Goal: Task Accomplishment & Management: Use online tool/utility

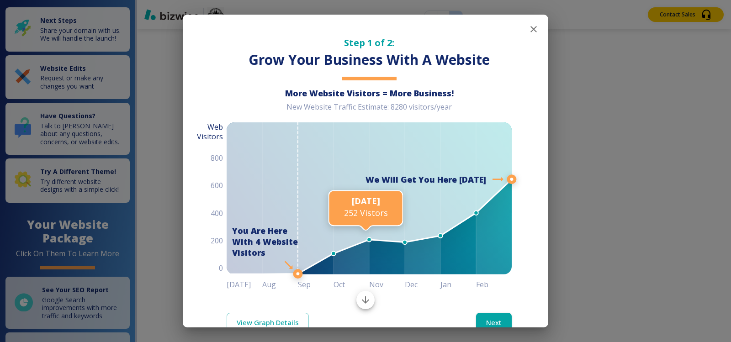
click at [528, 29] on icon "button" at bounding box center [533, 29] width 11 height 11
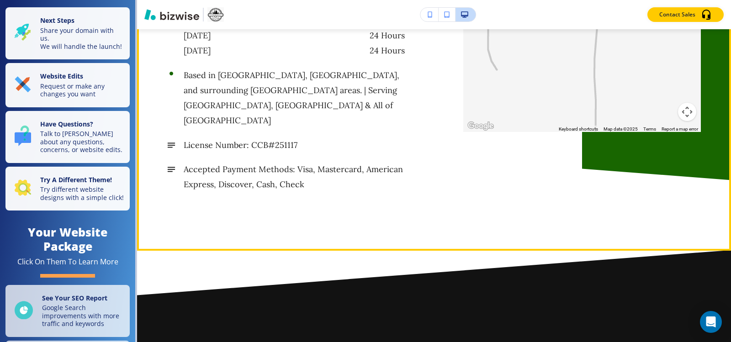
scroll to position [5116, 0]
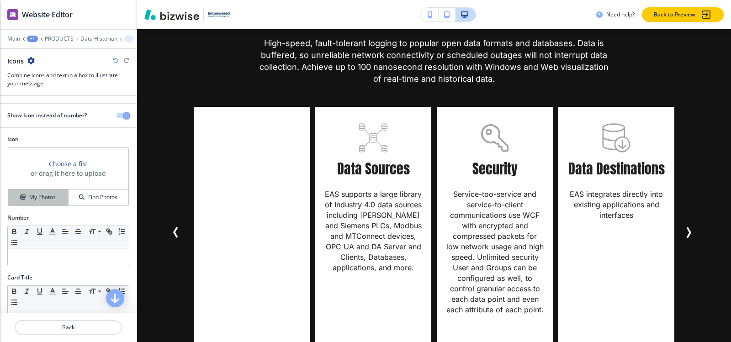
click at [30, 199] on h4 "My Photos" at bounding box center [42, 197] width 26 height 8
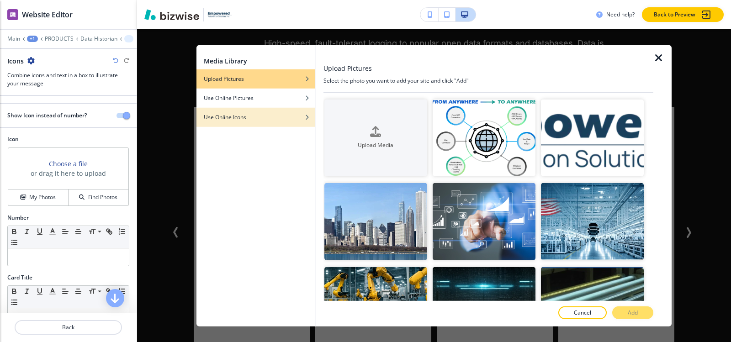
click at [259, 116] on div "Use Online Icons" at bounding box center [255, 117] width 119 height 8
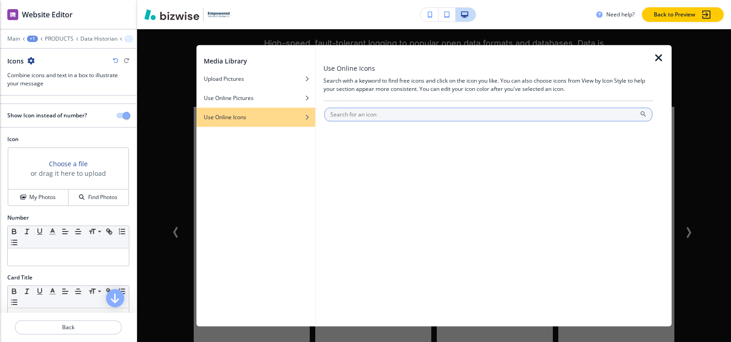
click at [427, 114] on input "text" at bounding box center [488, 114] width 328 height 14
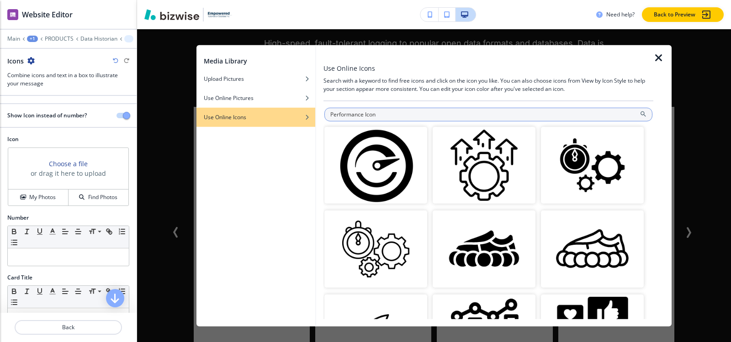
click at [408, 112] on input "Performance Icon" at bounding box center [488, 114] width 328 height 14
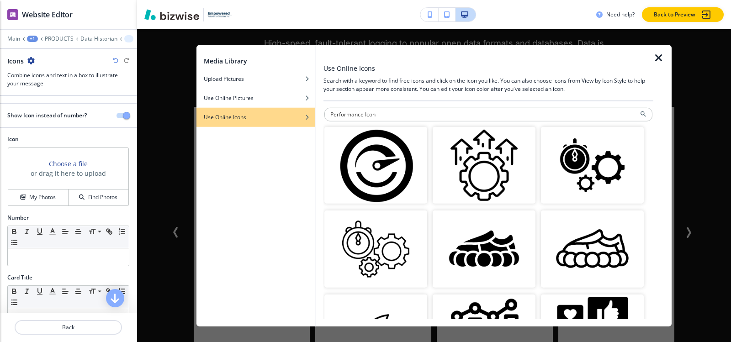
paste input "monitoring"
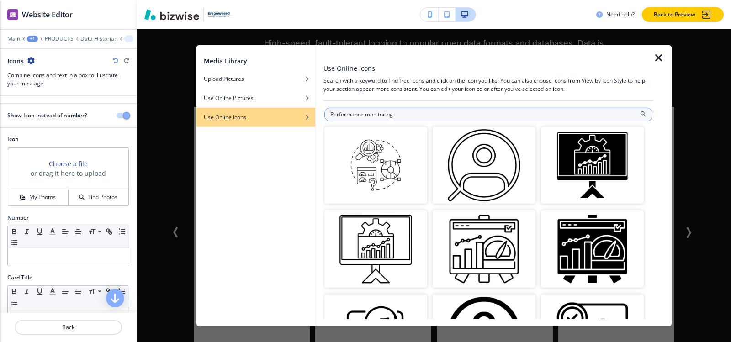
click at [509, 116] on input "Performance monitoring" at bounding box center [488, 114] width 328 height 14
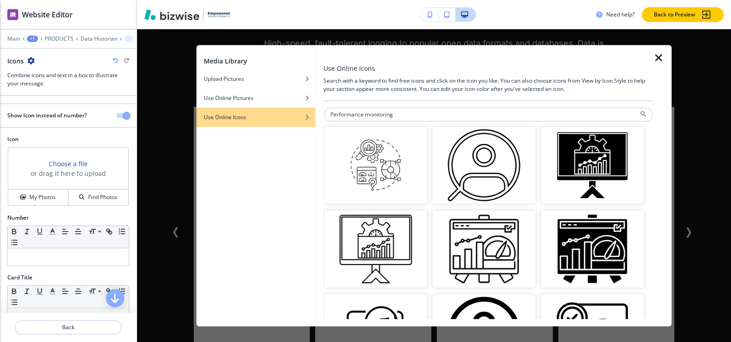
paste input "System speed"
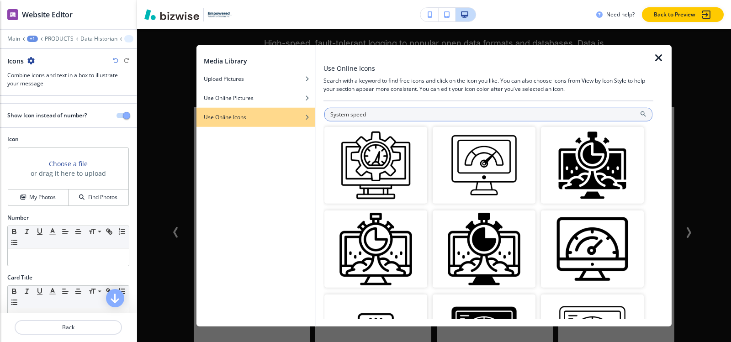
click at [522, 112] on input "System speed" at bounding box center [488, 114] width 328 height 14
paste input "optimization"
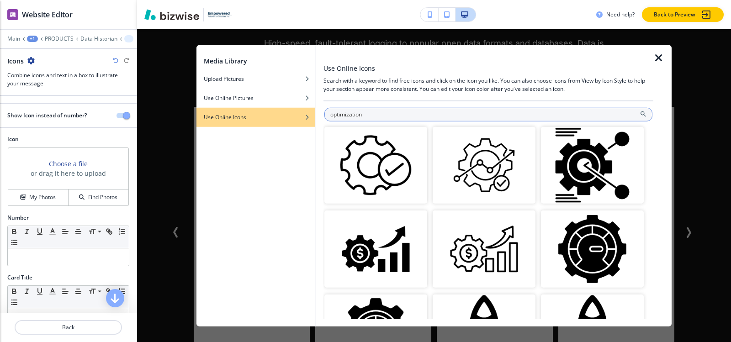
click at [505, 116] on input "optimization" at bounding box center [488, 114] width 328 height 14
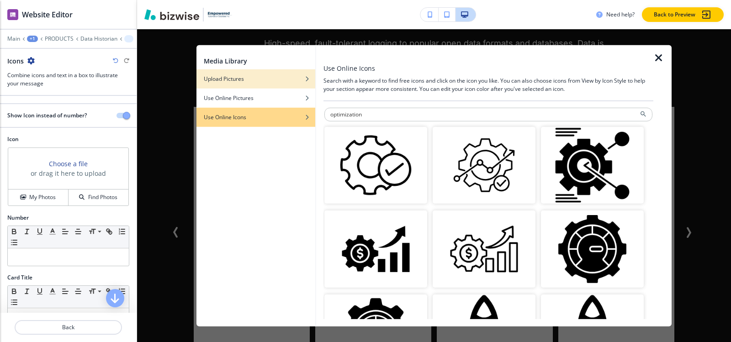
paste input "Efficiency"
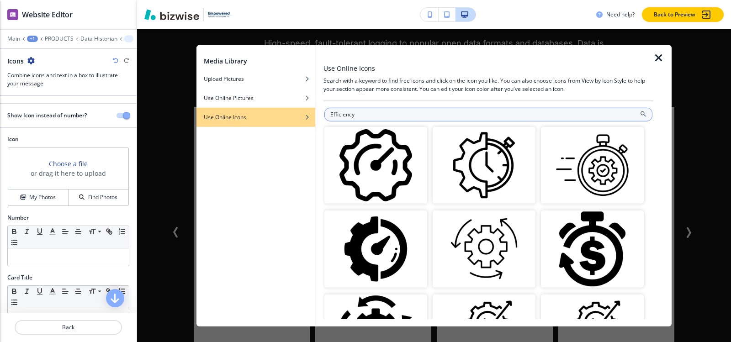
click at [509, 113] on input "Efficiency" at bounding box center [488, 114] width 328 height 14
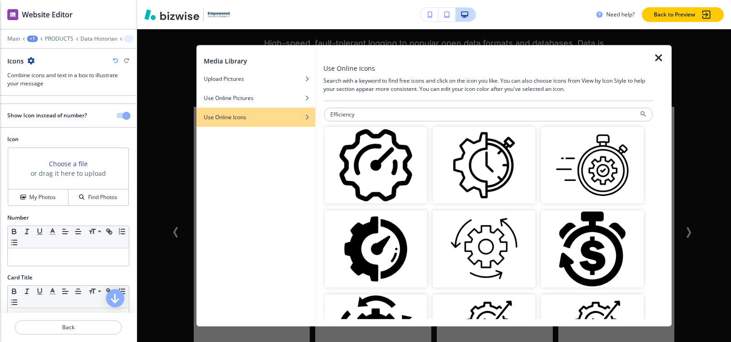
paste input "productivit"
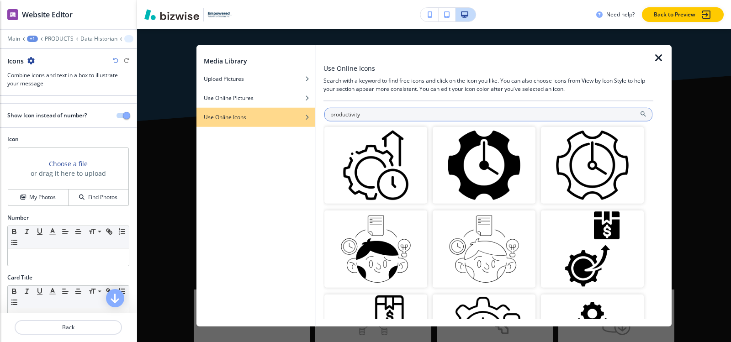
click at [539, 113] on input "productivity" at bounding box center [488, 114] width 328 height 14
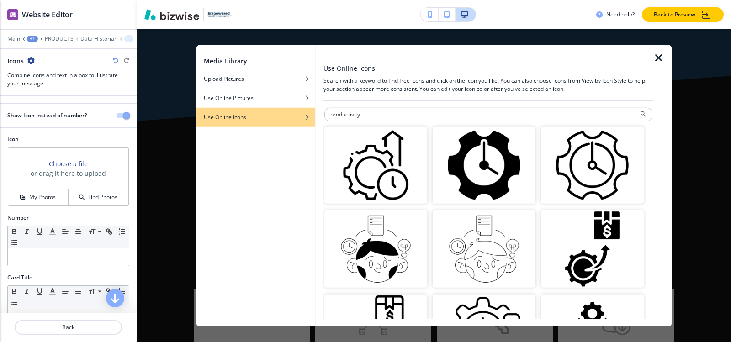
paste input "Dashboard metrics"
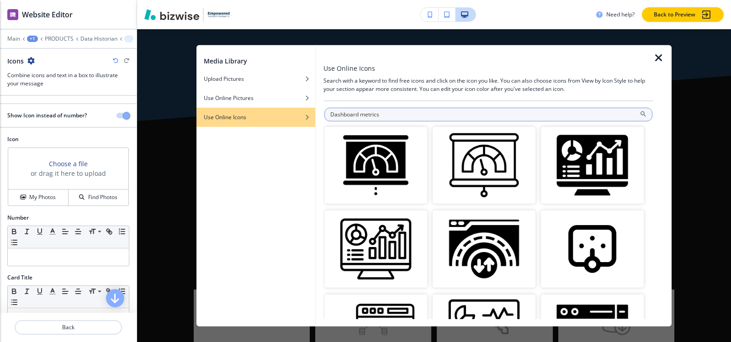
click at [407, 115] on input "Dashboard metrics" at bounding box center [488, 114] width 328 height 14
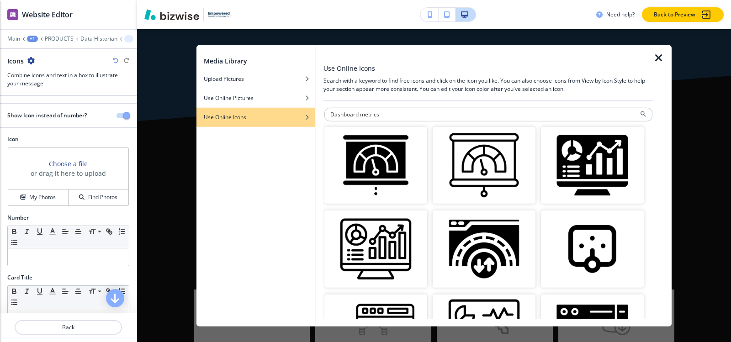
paste input "Speedometer Icon"
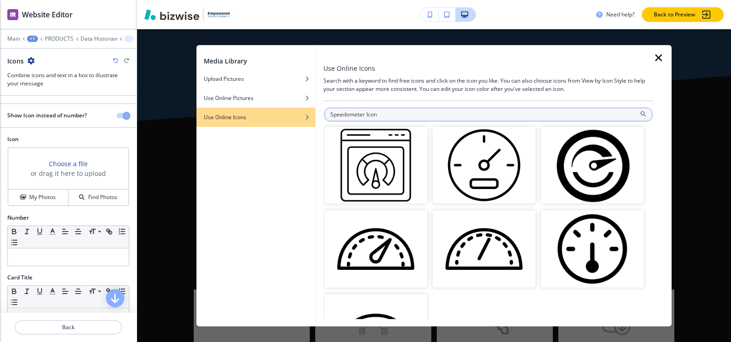
click at [542, 116] on input "Speedometer Icon" at bounding box center [488, 114] width 328 height 14
paste input "ystem Optimization"
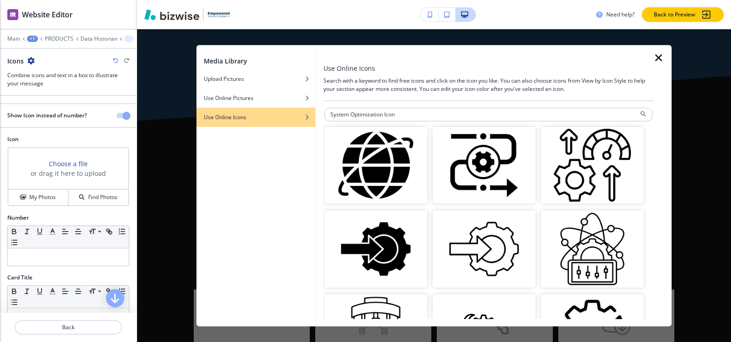
paste input "calability"
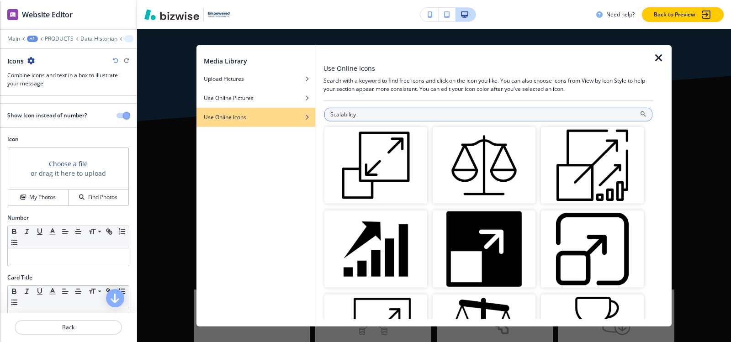
click at [454, 110] on input "Scalability" at bounding box center [488, 114] width 328 height 14
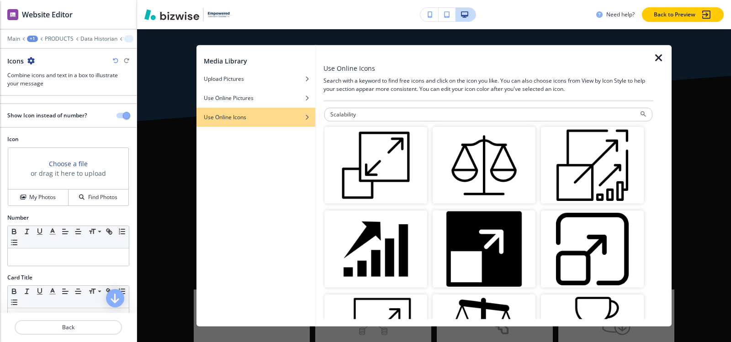
paste input "Performance"
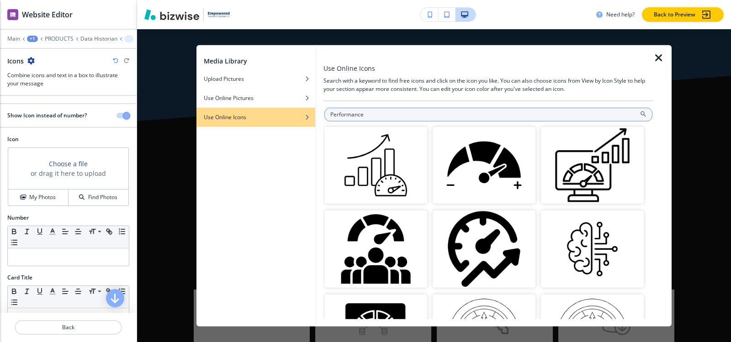
click at [371, 117] on input "Performance" at bounding box center [488, 114] width 328 height 14
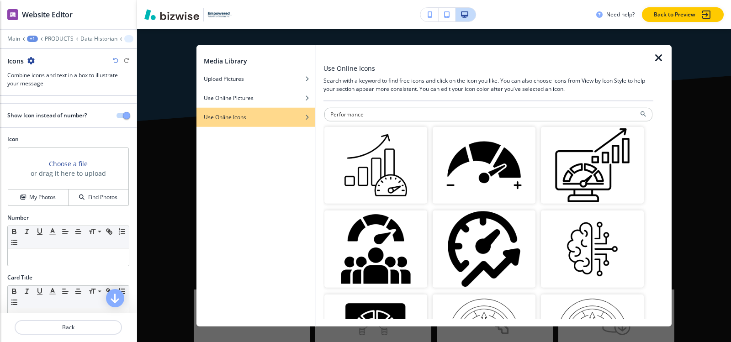
paste input "System Optimization"
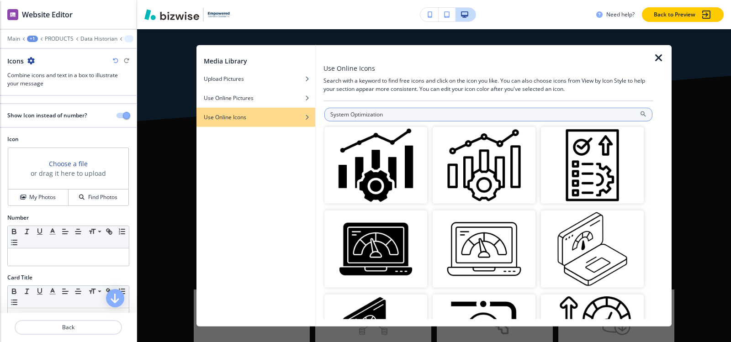
click at [406, 111] on input "System Optimization" at bounding box center [488, 114] width 328 height 14
paste input "Performance"
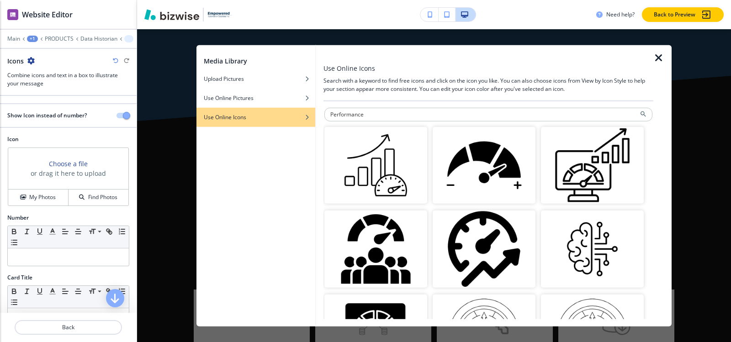
paste input "Value Added Service Icon"
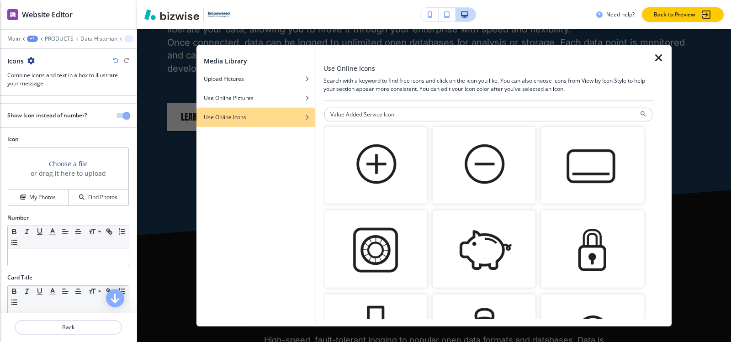
scroll to position [542, 0]
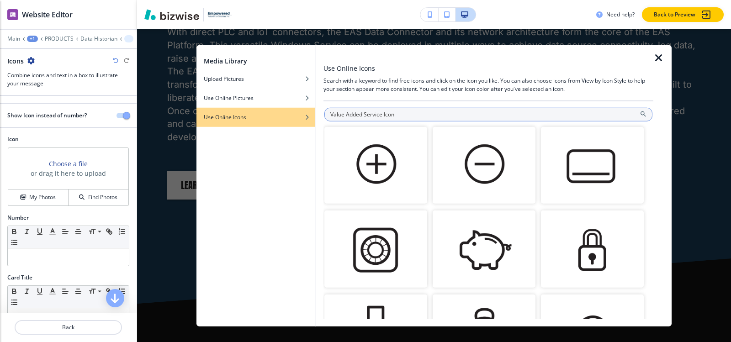
click at [446, 114] on input "Value Added Service Icon" at bounding box center [488, 114] width 328 height 14
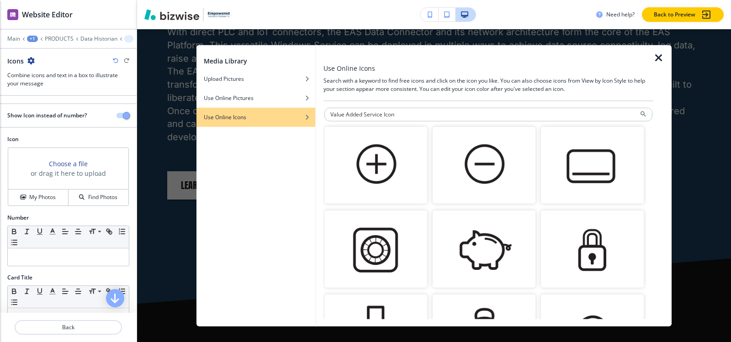
paste input "Premium Support"
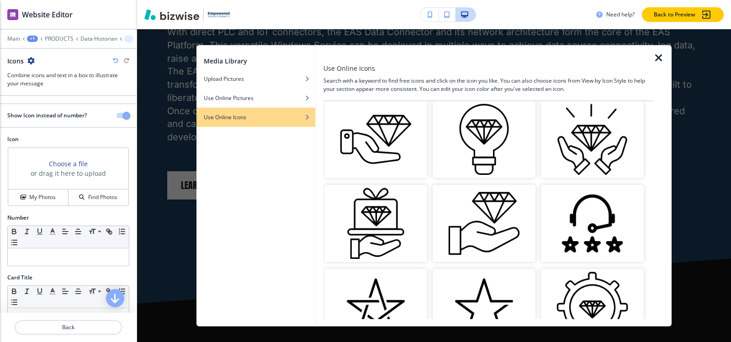
scroll to position [0, 0]
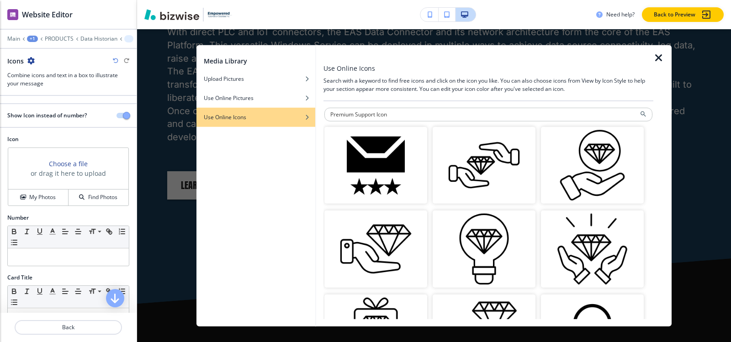
paste input "Care & Quality"
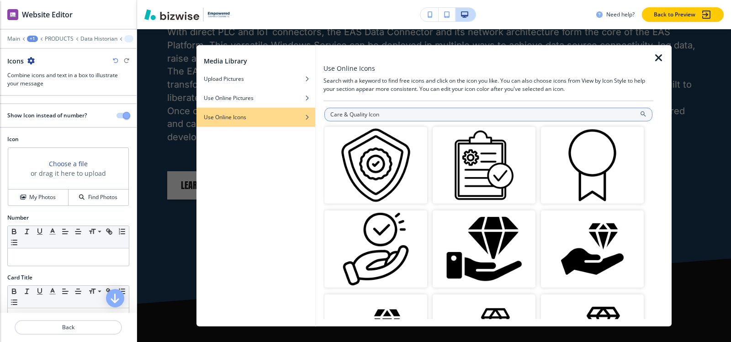
click at [442, 118] on input "Care & Quality Icon" at bounding box center [488, 114] width 328 height 14
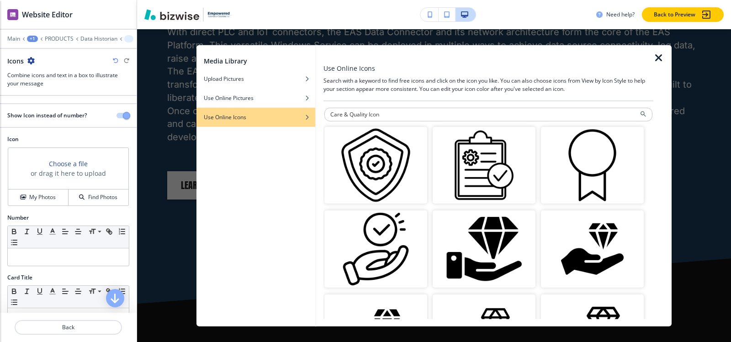
paste input "Premium Quality"
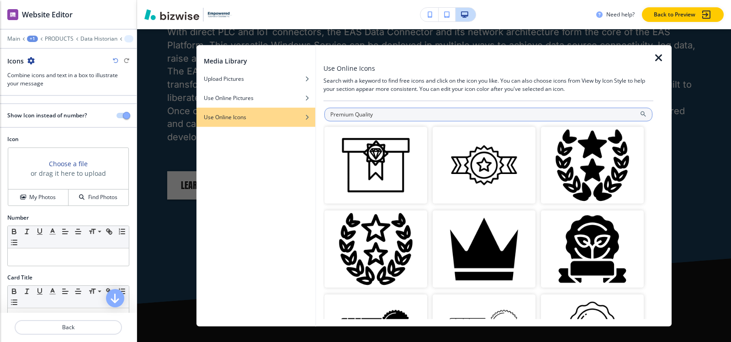
click at [479, 117] on input "Premium Quality" at bounding box center [488, 114] width 328 height 14
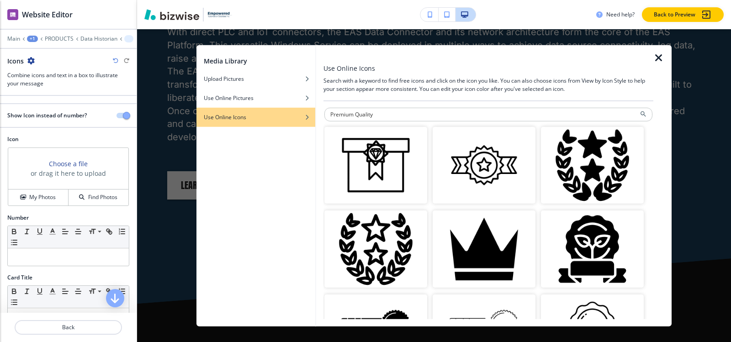
paste input "Assistance"
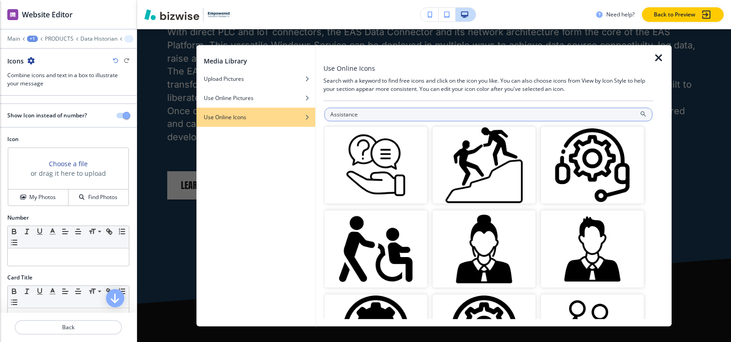
click at [451, 113] on input "Assistance" at bounding box center [488, 114] width 328 height 14
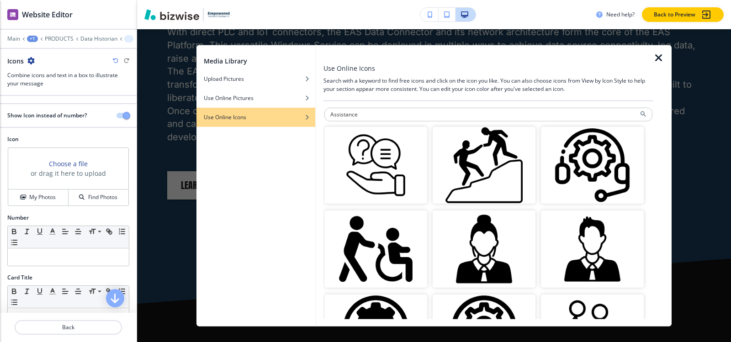
paste input "Support"
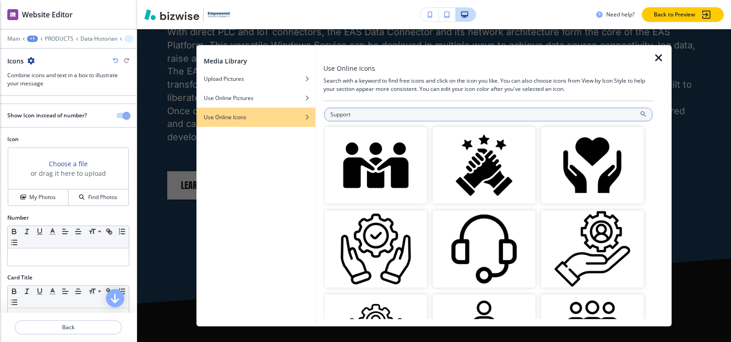
click at [449, 114] on input "Support" at bounding box center [488, 114] width 328 height 14
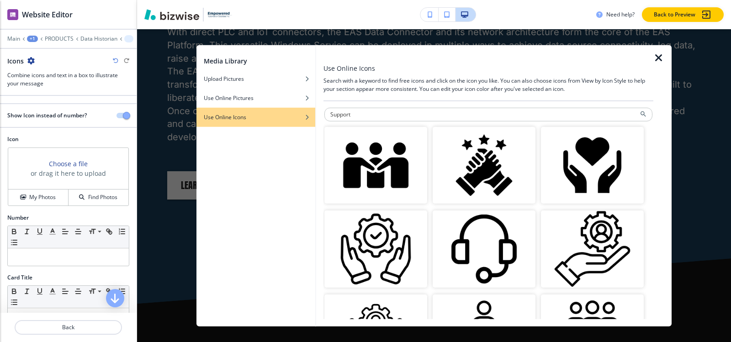
paste input "Customer Care"
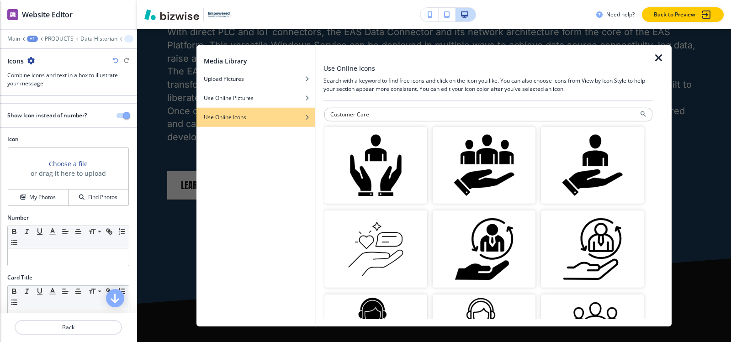
drag, startPoint x: 354, startPoint y: 115, endPoint x: 286, endPoint y: 114, distance: 68.5
click at [287, 114] on div "Media Library Upload Pictures Use Online Pictures Use Online Icons Use Online I…" at bounding box center [433, 186] width 475 height 282
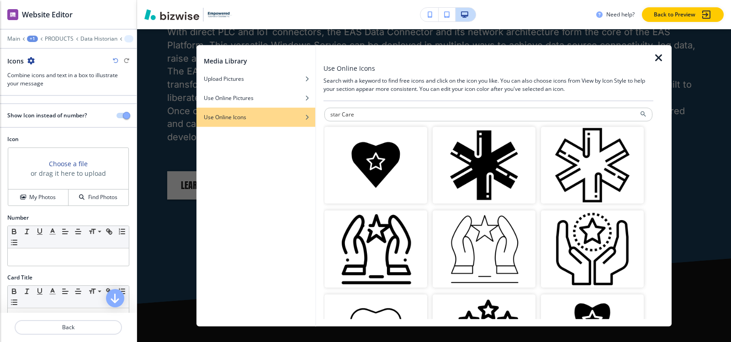
drag, startPoint x: 340, startPoint y: 113, endPoint x: 321, endPoint y: 111, distance: 19.7
click at [321, 111] on div "Use Online Icons Search with a keyword to find free icons and click on the icon…" at bounding box center [493, 186] width 355 height 282
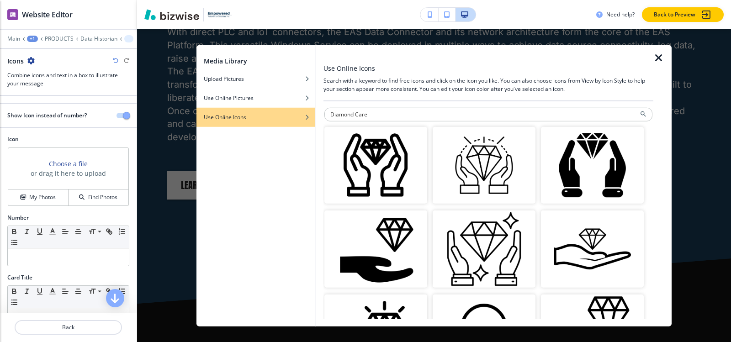
drag, startPoint x: 354, startPoint y: 114, endPoint x: 298, endPoint y: 115, distance: 55.3
click at [298, 115] on div "Media Library Upload Pictures Use Online Pictures Use Online Icons Use Online I…" at bounding box center [433, 186] width 475 height 282
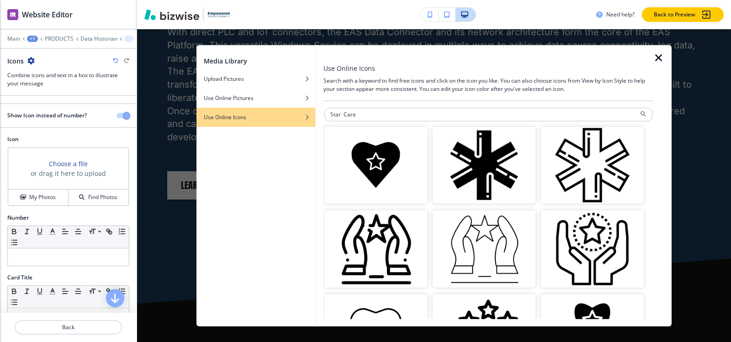
scroll to position [313, 0]
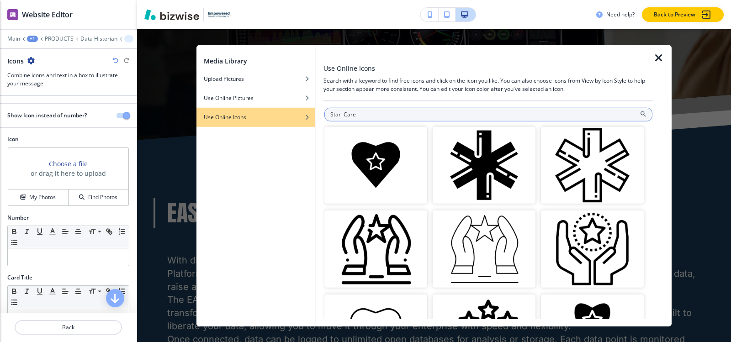
click at [331, 115] on input "Star Care" at bounding box center [488, 114] width 328 height 14
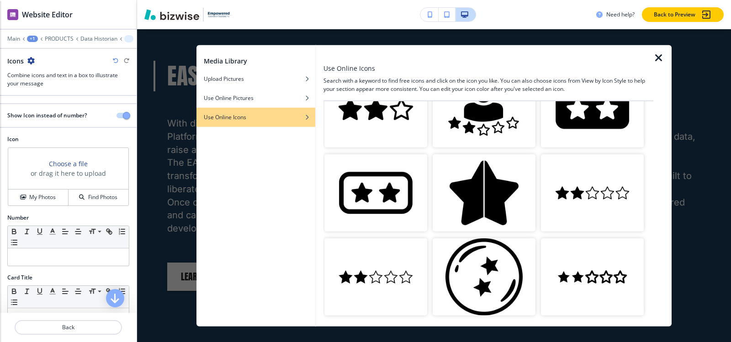
scroll to position [0, 0]
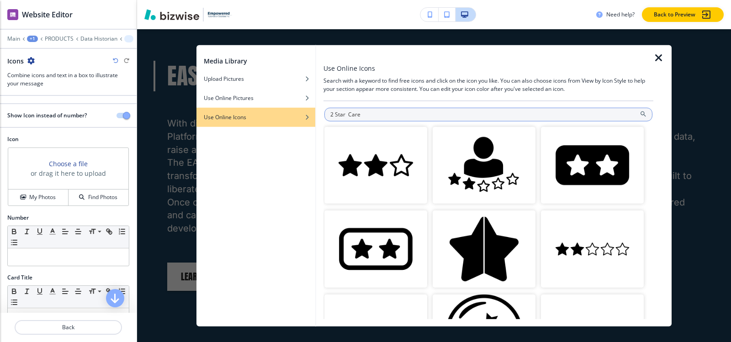
click at [408, 114] on input "2 Star Care" at bounding box center [488, 114] width 328 height 14
paste input "Reliability and Failover"
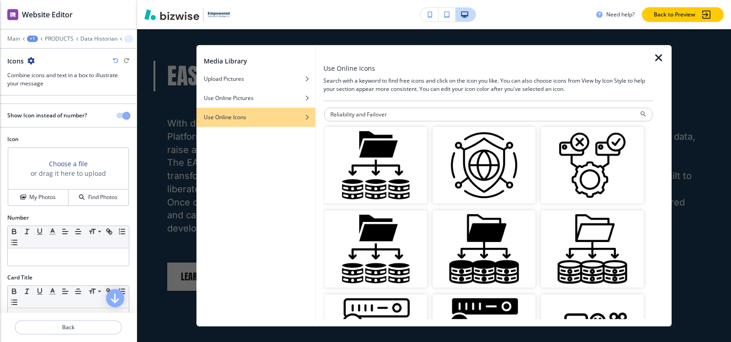
drag, startPoint x: 354, startPoint y: 113, endPoint x: 512, endPoint y: 124, distance: 157.5
click at [505, 116] on input "Reliability and Failover" at bounding box center [488, 114] width 328 height 14
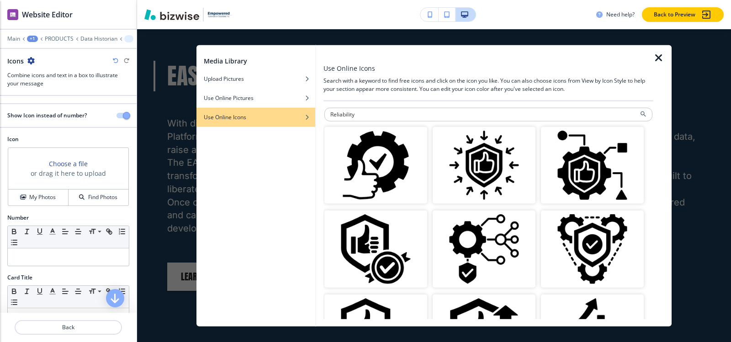
drag, startPoint x: 393, startPoint y: 117, endPoint x: 203, endPoint y: 116, distance: 190.0
click at [203, 116] on div "Media Library Upload Pictures Use Online Pictures Use Online Icons Use Online I…" at bounding box center [433, 186] width 475 height 282
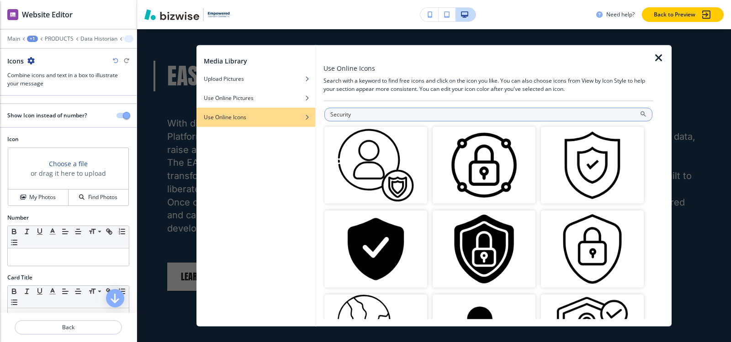
click at [451, 111] on input "Security" at bounding box center [488, 114] width 328 height 14
click at [458, 113] on input "Security" at bounding box center [488, 114] width 328 height 14
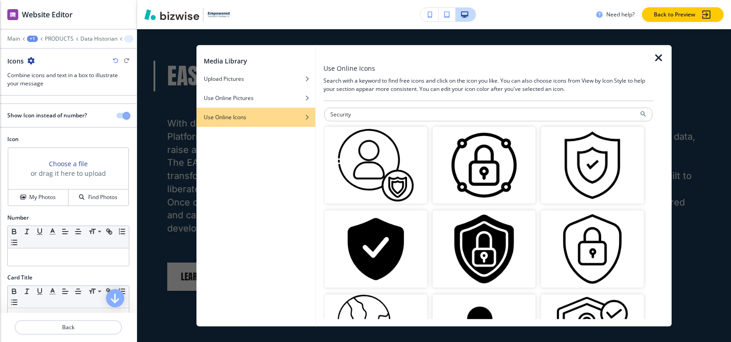
paste input "Lock Icon"
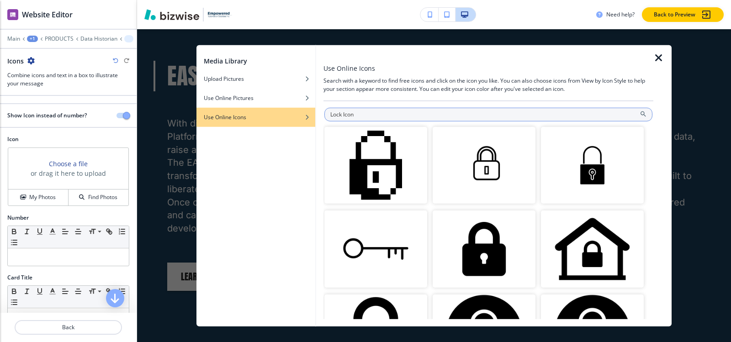
paste input "Connections"
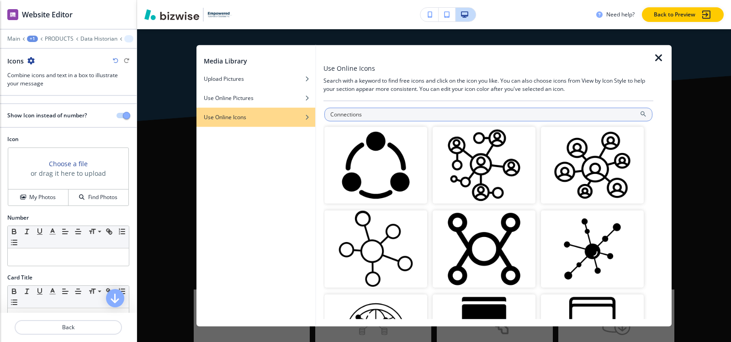
click at [425, 111] on input "Connections" at bounding box center [488, 114] width 328 height 14
paste input "Networking"
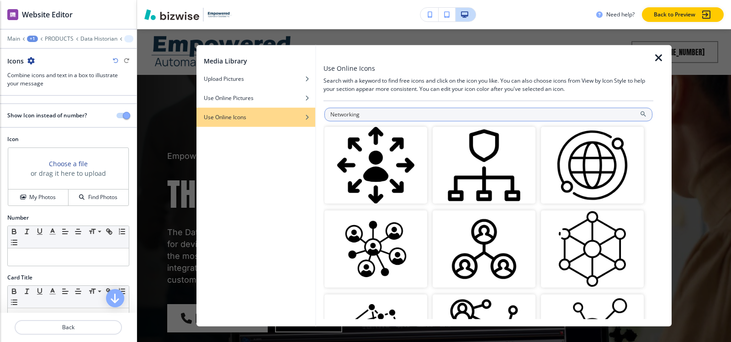
click at [497, 115] on input "Networking" at bounding box center [488, 114] width 328 height 14
paste input "ode Structure Icon"
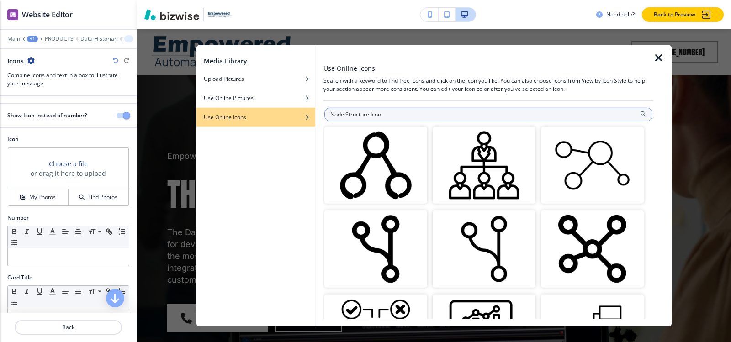
click at [476, 109] on input "Node Structure Icon" at bounding box center [488, 114] width 328 height 14
paste input "Data Integration"
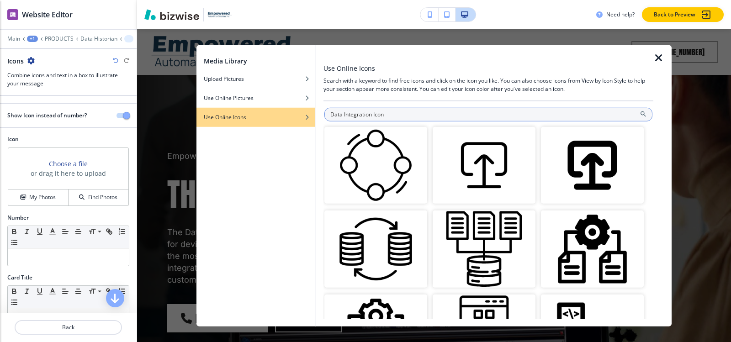
click at [536, 113] on input "Data Integration Icon" at bounding box center [488, 114] width 328 height 14
paste input "istributed Systems"
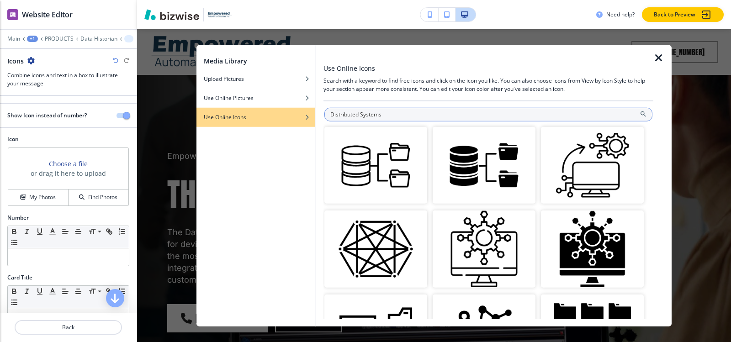
click at [516, 117] on input "Distributed Systems" at bounding box center [488, 114] width 328 height 14
paste input "Connection"
type input "Connections"
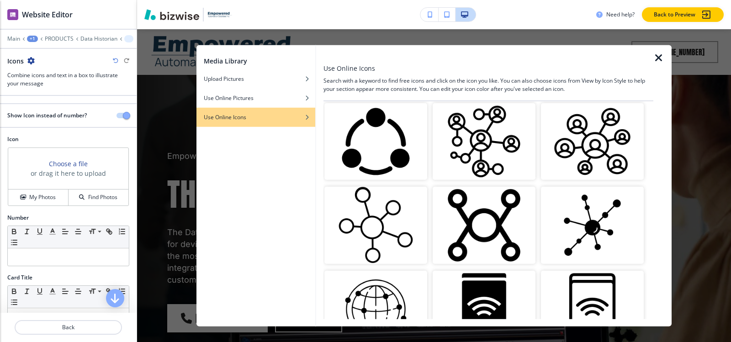
scroll to position [46, 0]
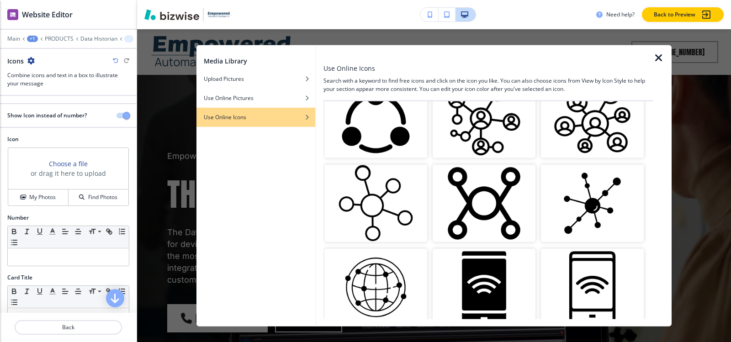
click at [376, 201] on img "button" at bounding box center [375, 203] width 103 height 77
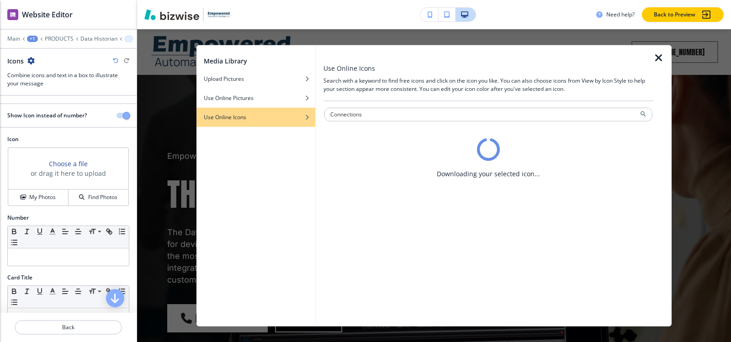
click at [653, 60] on icon "button" at bounding box center [658, 57] width 11 height 11
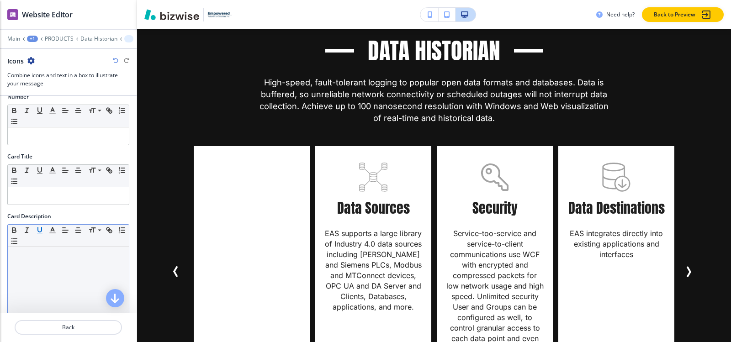
scroll to position [127, 0]
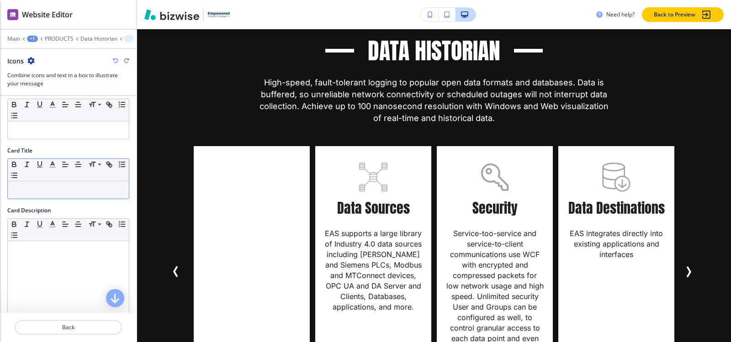
click at [48, 189] on p at bounding box center [68, 190] width 112 height 8
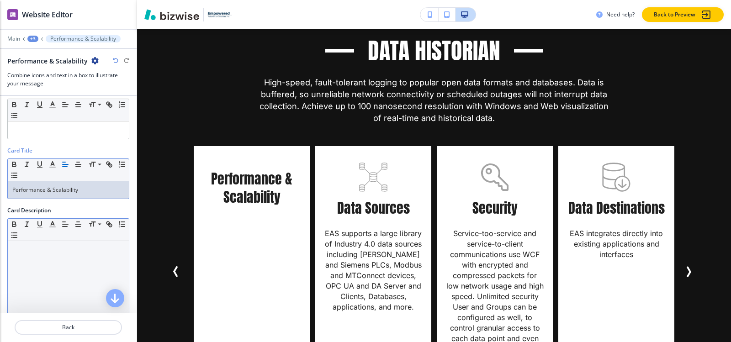
click at [21, 261] on div at bounding box center [68, 300] width 121 height 119
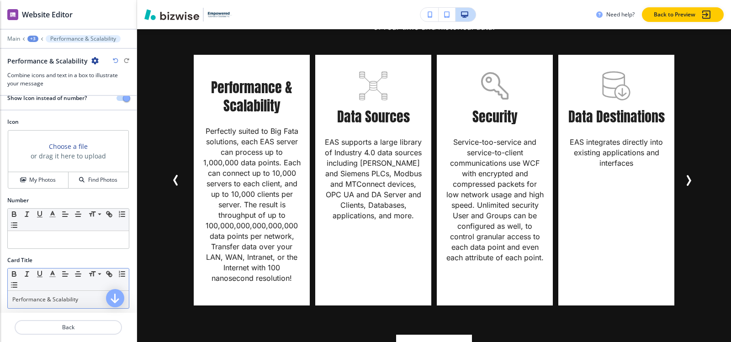
scroll to position [0, 0]
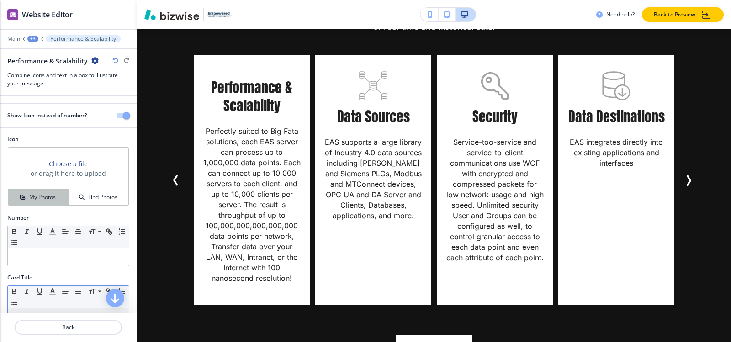
click at [30, 201] on h4 "My Photos" at bounding box center [42, 197] width 26 height 8
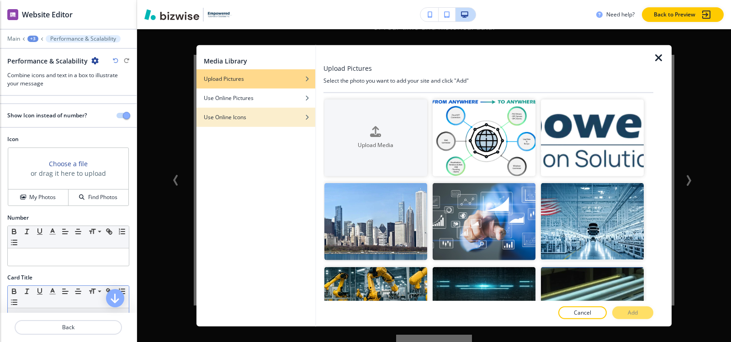
click at [222, 118] on h4 "Use Online Icons" at bounding box center [225, 117] width 42 height 8
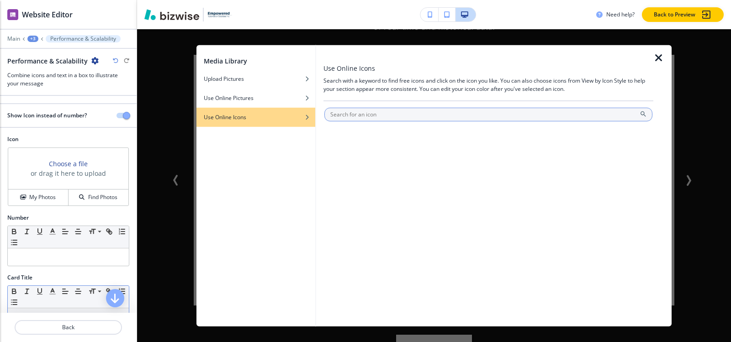
click at [444, 115] on input "text" at bounding box center [488, 114] width 328 height 14
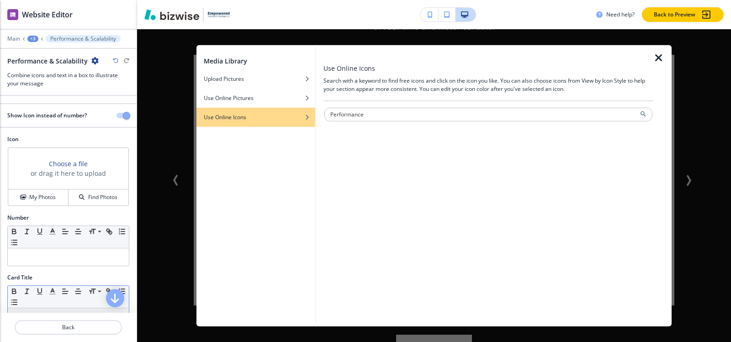
type input "Performance"
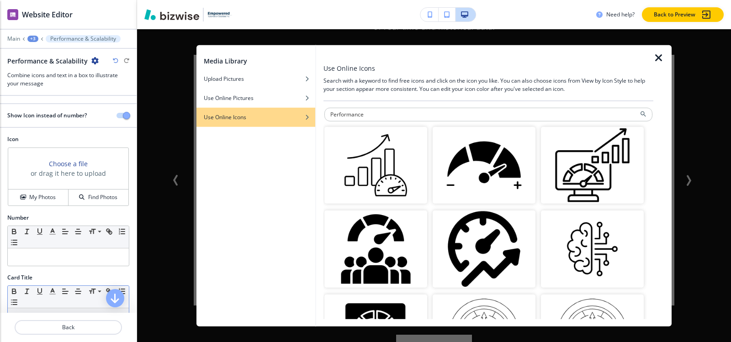
click at [475, 244] on img "button" at bounding box center [484, 249] width 103 height 77
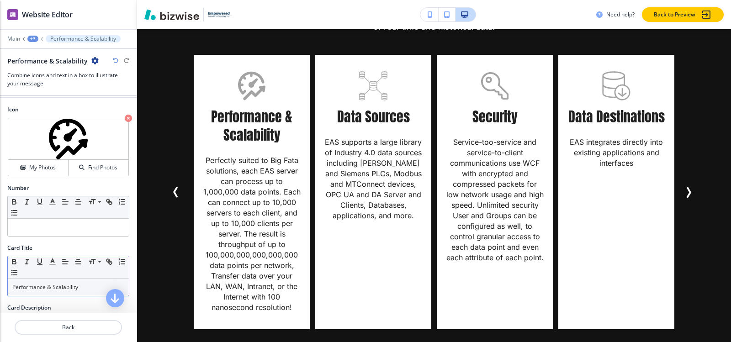
scroll to position [46, 0]
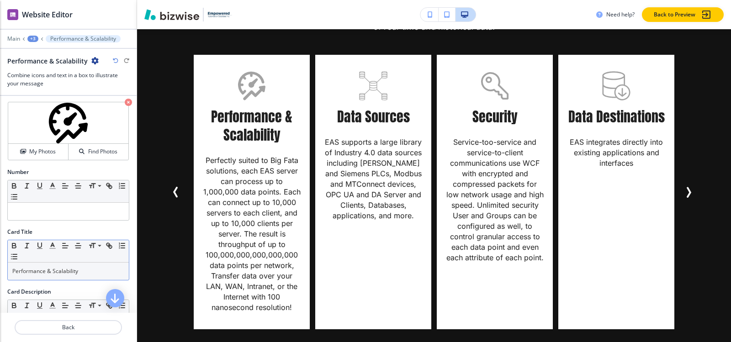
click at [32, 37] on div "+3" at bounding box center [32, 39] width 11 height 6
click at [55, 82] on p "Data Historian" at bounding box center [56, 86] width 47 height 8
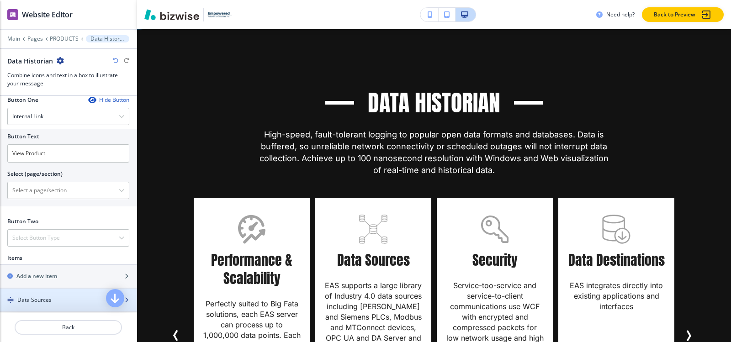
scroll to position [411, 0]
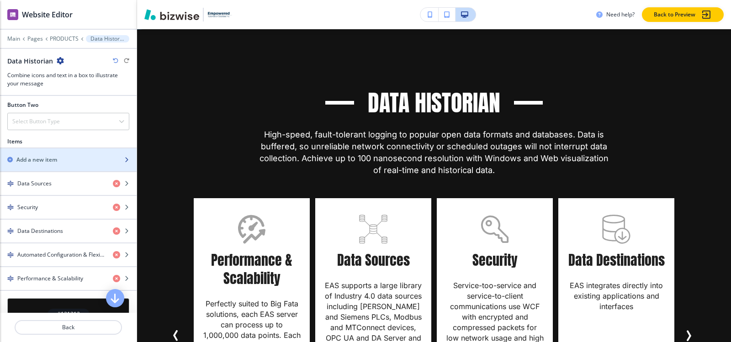
click at [57, 159] on h2 "Add a new item" at bounding box center [36, 160] width 41 height 8
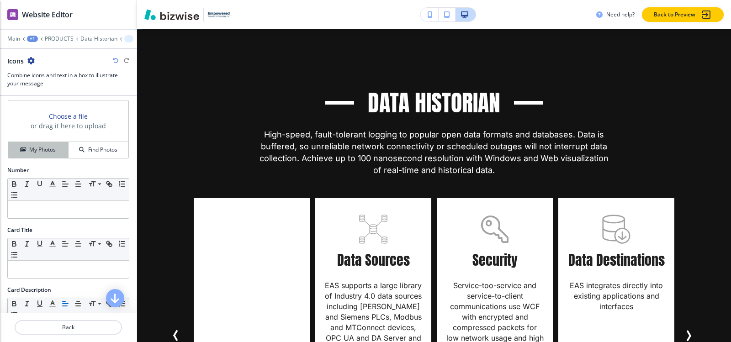
scroll to position [91, 0]
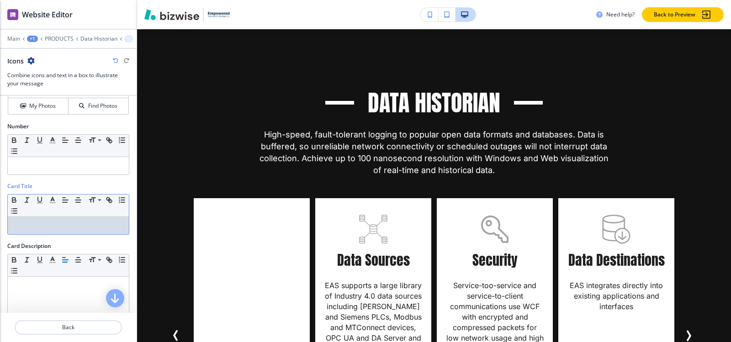
click at [35, 226] on p at bounding box center [68, 226] width 112 height 8
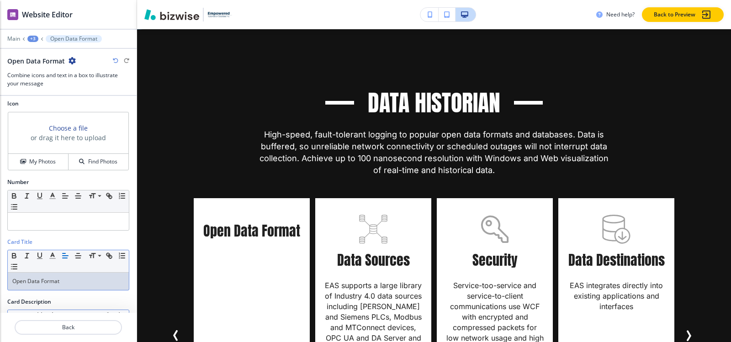
scroll to position [218, 0]
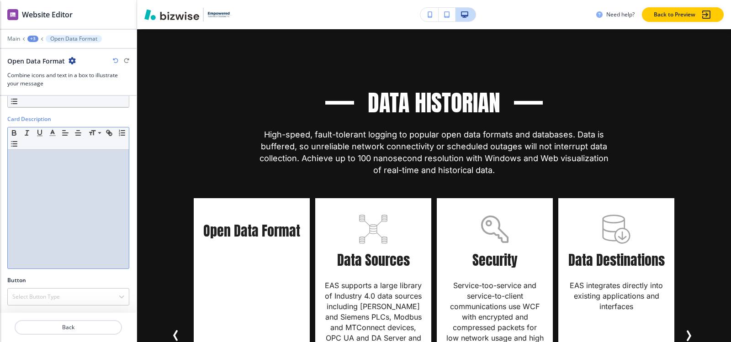
click at [69, 156] on p at bounding box center [68, 158] width 112 height 8
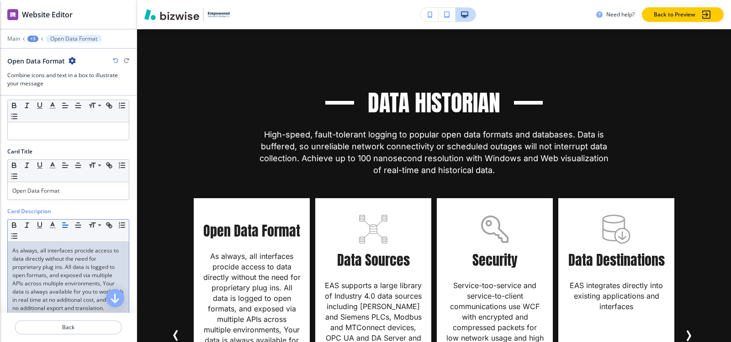
scroll to position [36, 0]
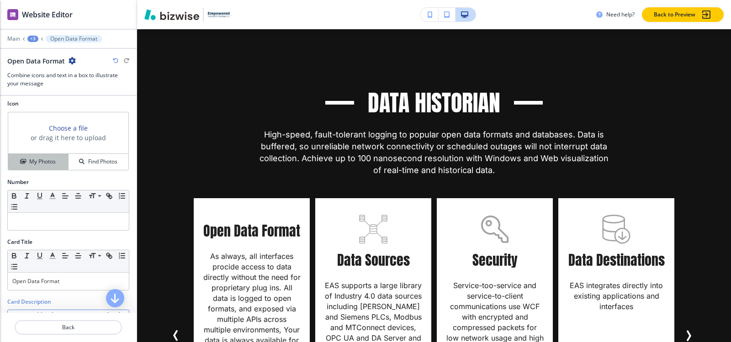
click at [42, 160] on h4 "My Photos" at bounding box center [42, 162] width 26 height 8
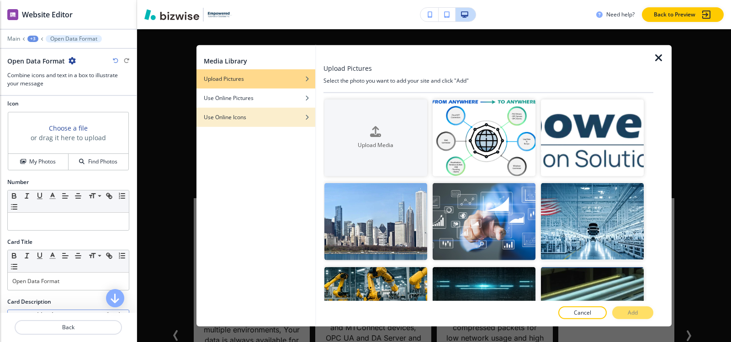
drag, startPoint x: 215, startPoint y: 128, endPoint x: 216, endPoint y: 120, distance: 8.7
click at [216, 128] on div "Media Library Upload Pictures Use Online Pictures Use Online Icons" at bounding box center [255, 186] width 119 height 282
click at [216, 120] on h4 "Use Online Icons" at bounding box center [225, 117] width 42 height 8
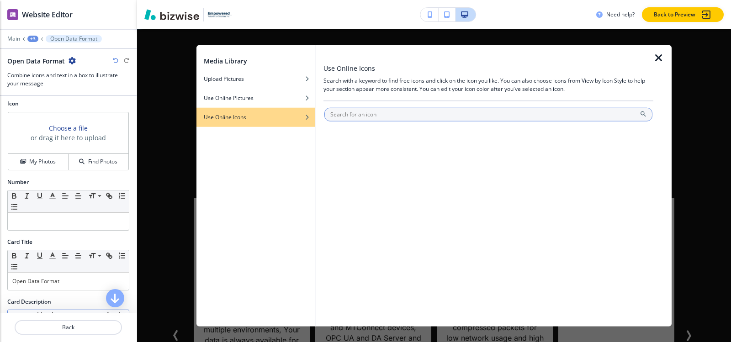
click at [421, 112] on input "text" at bounding box center [488, 114] width 328 height 14
type input "2 Star Care"
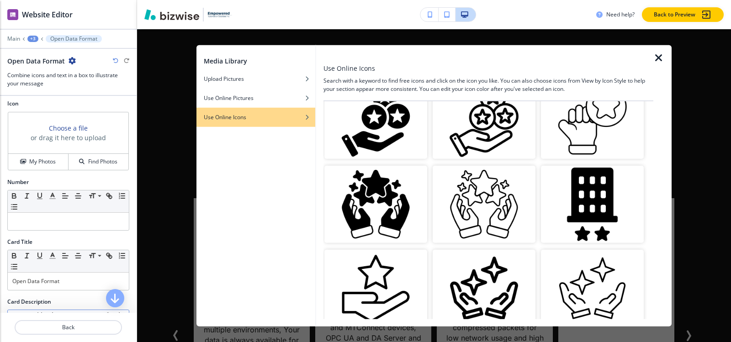
scroll to position [594, 0]
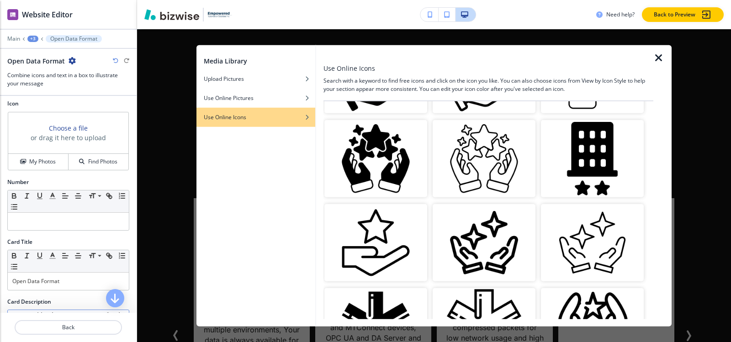
click at [395, 229] on img "button" at bounding box center [375, 242] width 103 height 77
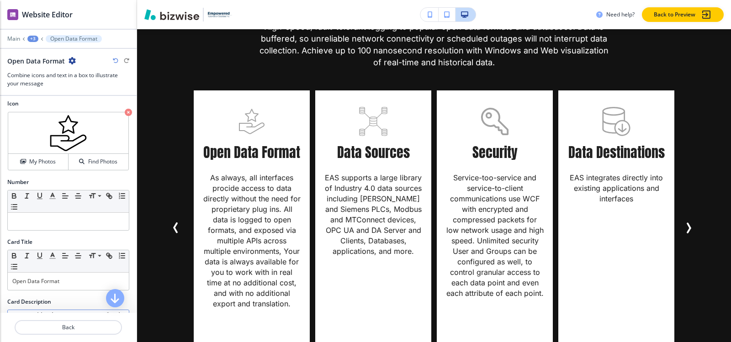
scroll to position [953, 0]
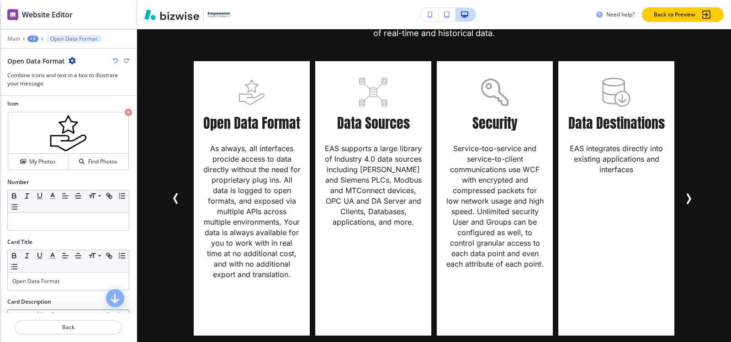
click at [34, 38] on div "+3" at bounding box center [32, 39] width 11 height 6
click at [47, 89] on p "Data Historian" at bounding box center [56, 86] width 47 height 8
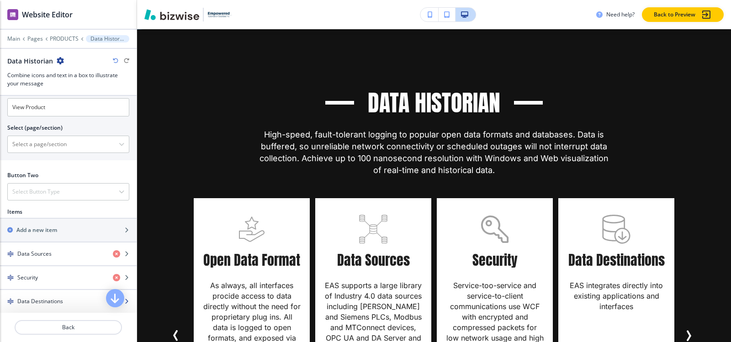
scroll to position [411, 0]
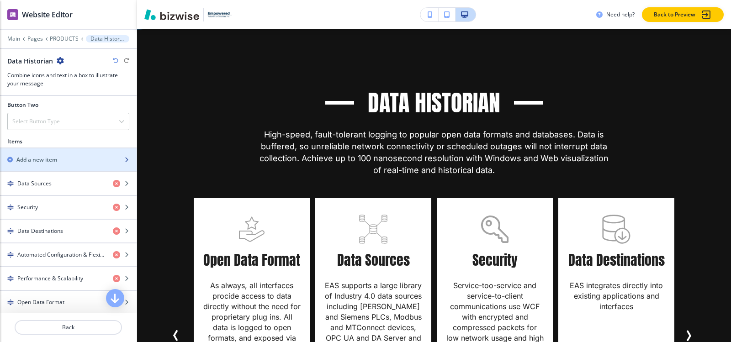
click at [42, 160] on h2 "Add a new item" at bounding box center [36, 160] width 41 height 8
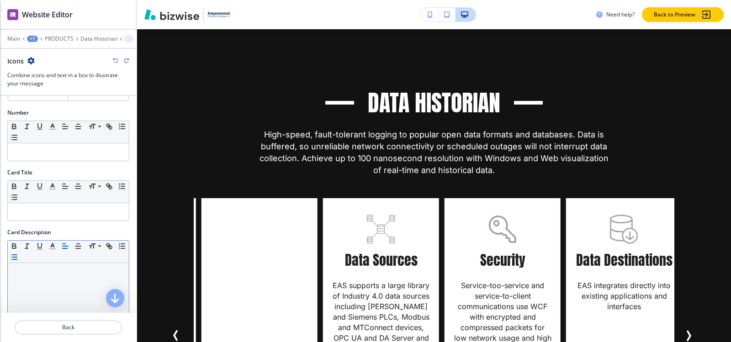
scroll to position [183, 0]
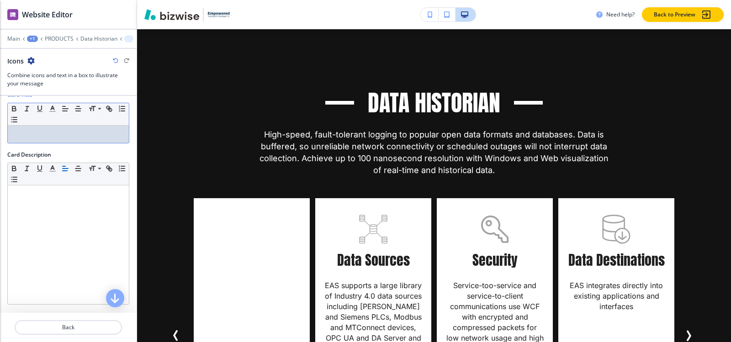
click at [32, 143] on div at bounding box center [68, 134] width 121 height 17
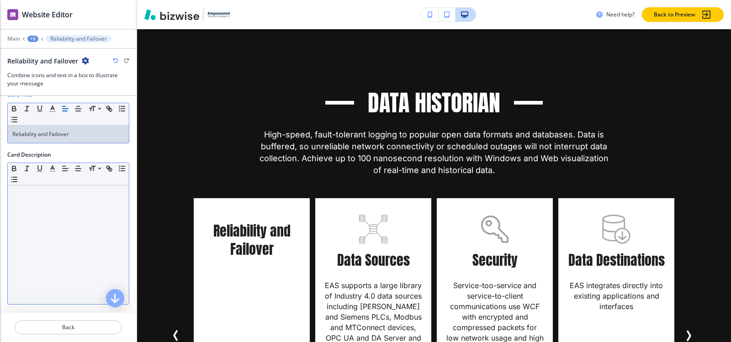
click at [41, 215] on div at bounding box center [68, 244] width 121 height 119
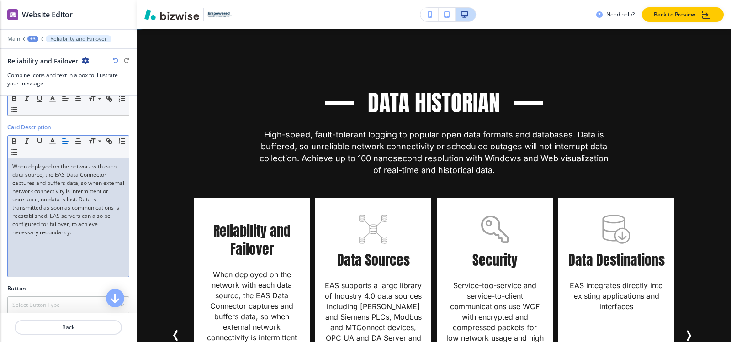
scroll to position [0, 0]
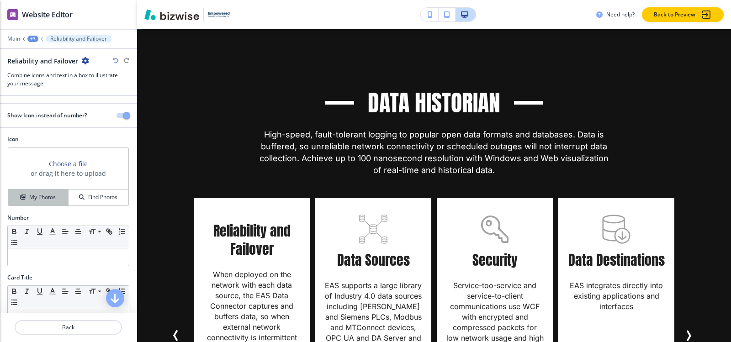
click at [53, 194] on h4 "My Photos" at bounding box center [42, 197] width 26 height 8
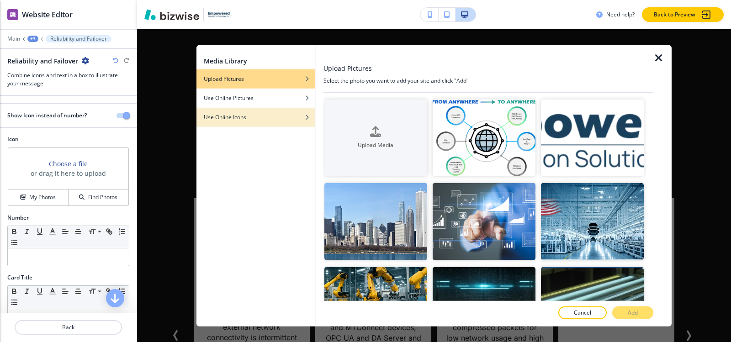
click at [246, 121] on h4 "Use Online Icons" at bounding box center [225, 117] width 42 height 8
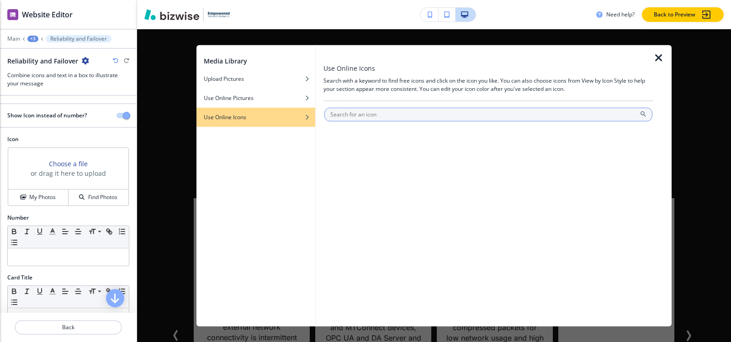
click at [392, 116] on input "text" at bounding box center [488, 114] width 328 height 14
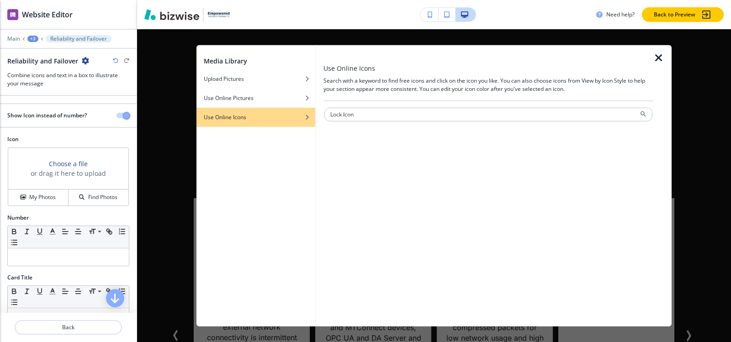
type input "Lock Icon"
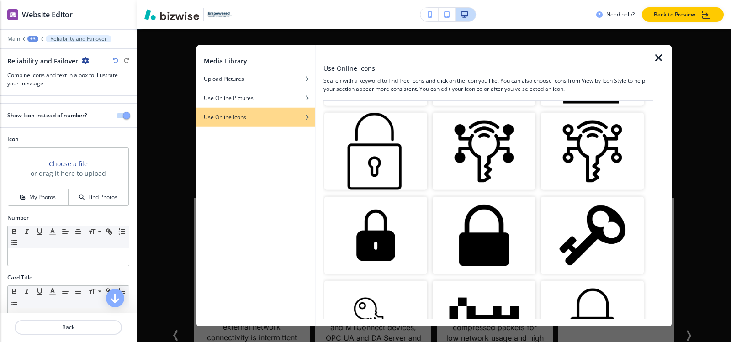
scroll to position [822, 0]
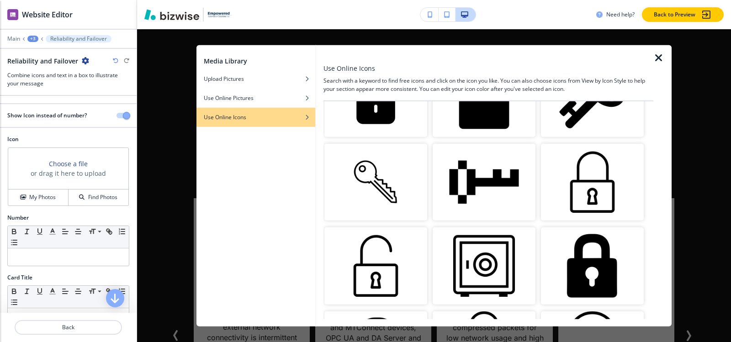
click at [560, 174] on img "button" at bounding box center [592, 181] width 103 height 77
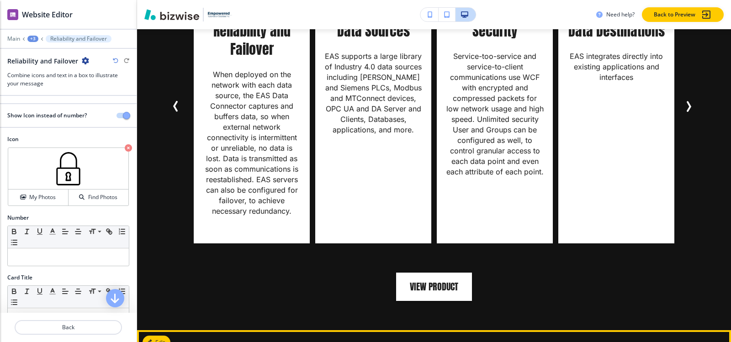
scroll to position [1044, 0]
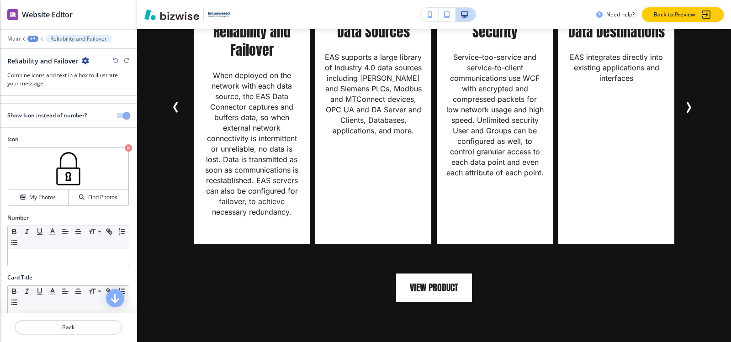
click at [34, 37] on div "+3" at bounding box center [32, 39] width 11 height 6
click at [41, 86] on p "Data Historian" at bounding box center [56, 86] width 47 height 8
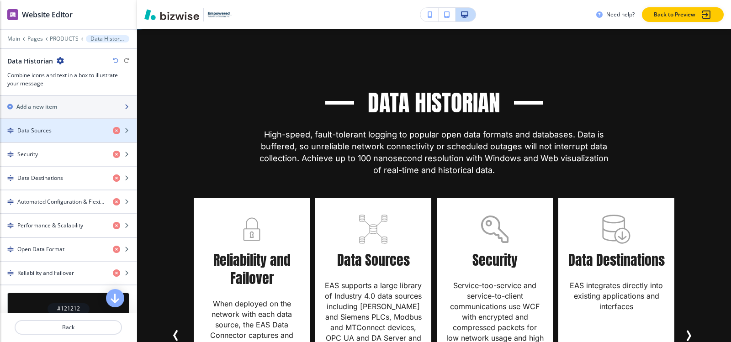
scroll to position [411, 0]
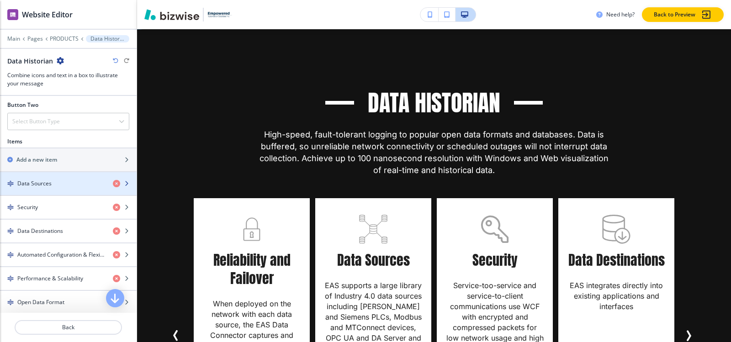
click at [35, 184] on h4 "Data Sources" at bounding box center [34, 184] width 34 height 8
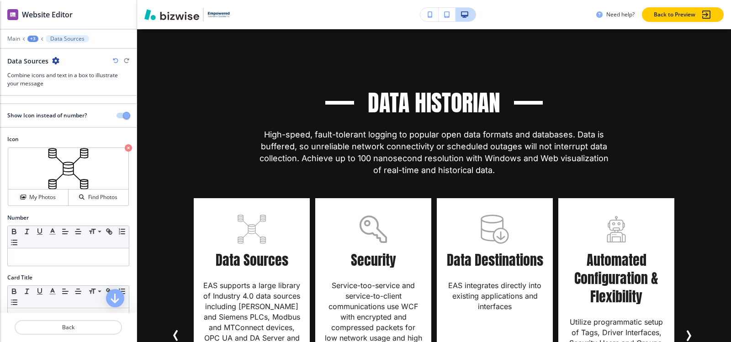
click at [34, 40] on div "+3" at bounding box center [32, 39] width 11 height 6
click at [40, 94] on button "Data Historian" at bounding box center [56, 86] width 58 height 16
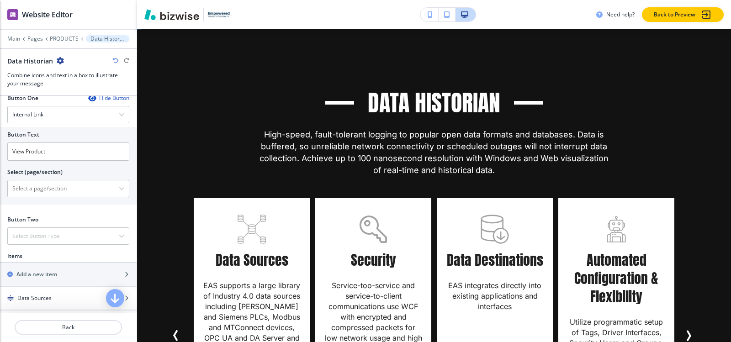
scroll to position [365, 0]
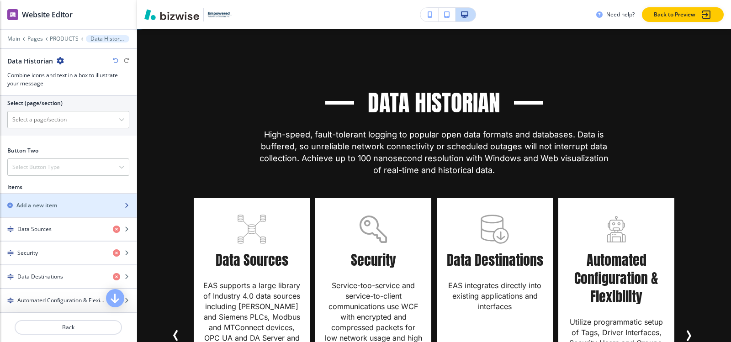
click at [50, 205] on h2 "Add a new item" at bounding box center [36, 205] width 41 height 8
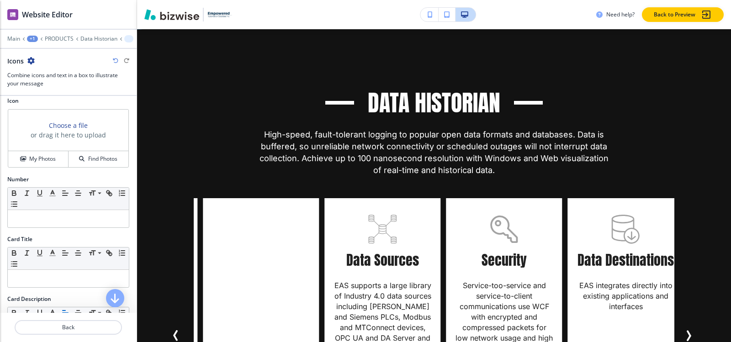
scroll to position [91, 0]
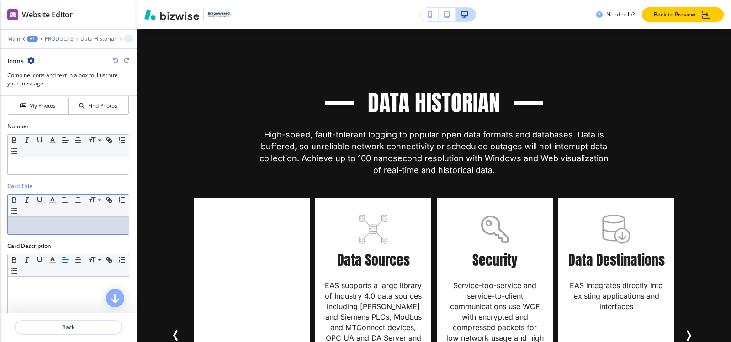
click at [26, 222] on p at bounding box center [68, 226] width 112 height 8
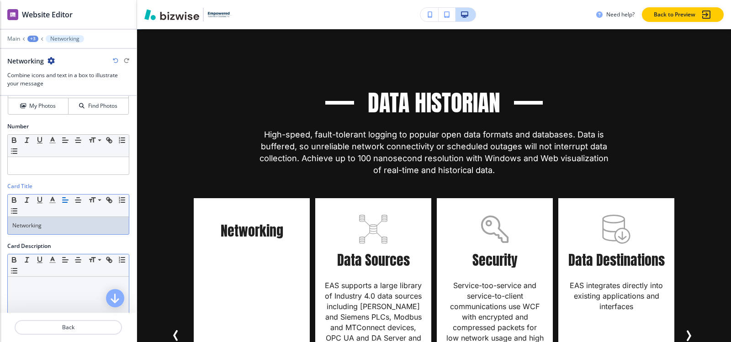
click at [21, 289] on p at bounding box center [68, 285] width 112 height 8
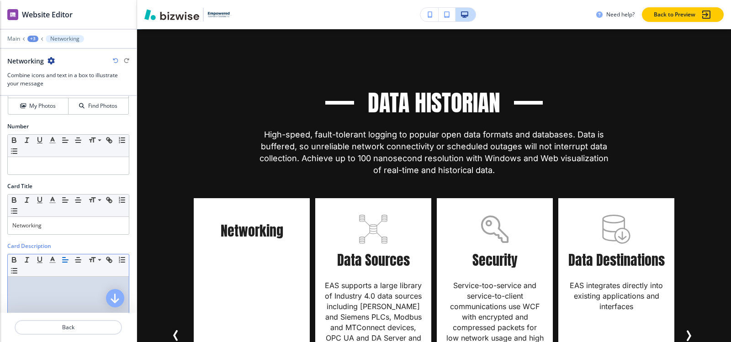
paste div
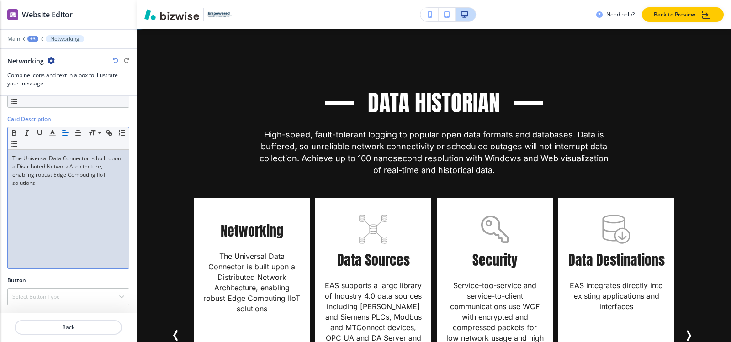
scroll to position [36, 0]
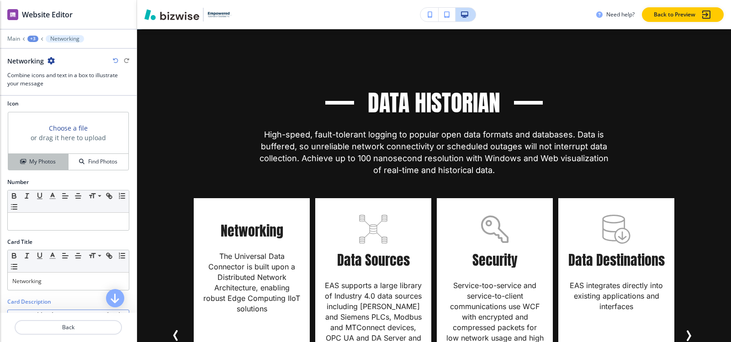
click at [35, 160] on h4 "My Photos" at bounding box center [42, 162] width 26 height 8
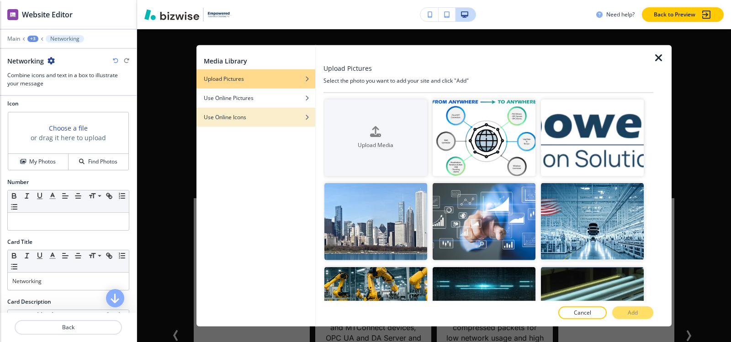
click at [216, 124] on div "button" at bounding box center [255, 123] width 119 height 5
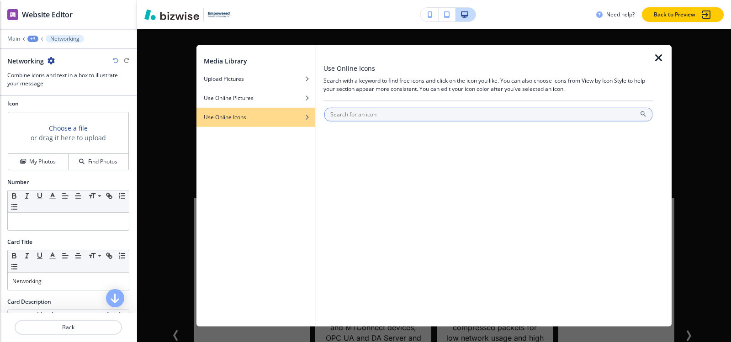
click at [441, 109] on input "text" at bounding box center [488, 114] width 328 height 14
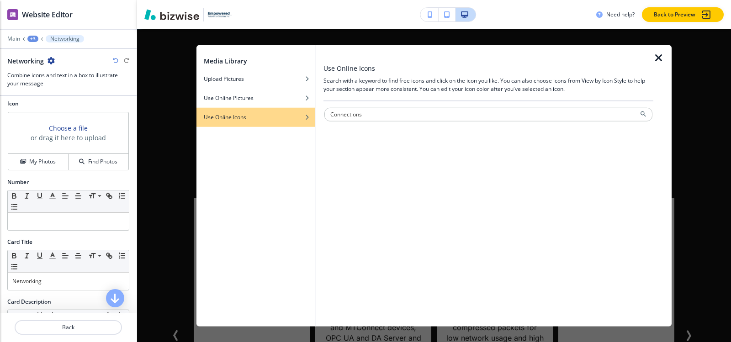
type input "Connections"
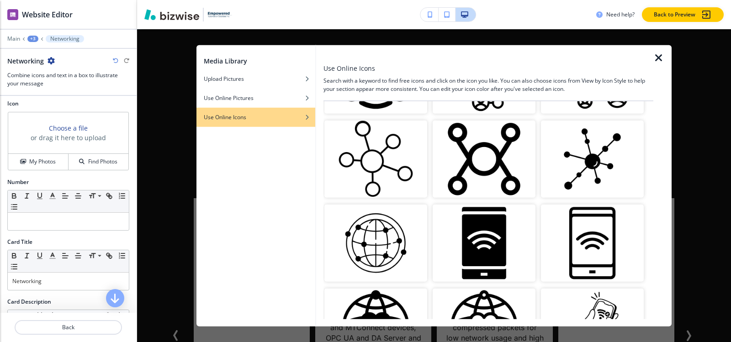
scroll to position [91, 0]
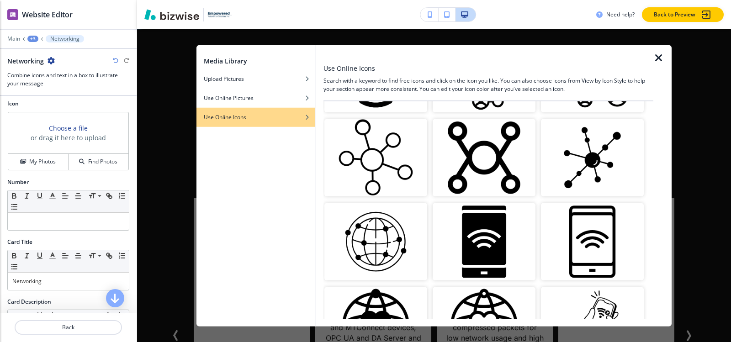
click at [369, 155] on img "button" at bounding box center [375, 157] width 103 height 77
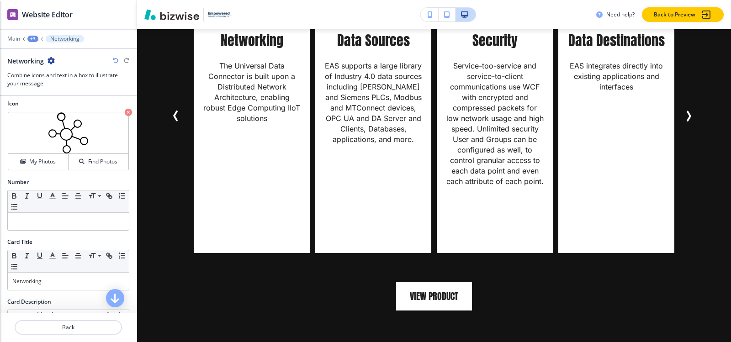
scroll to position [953, 0]
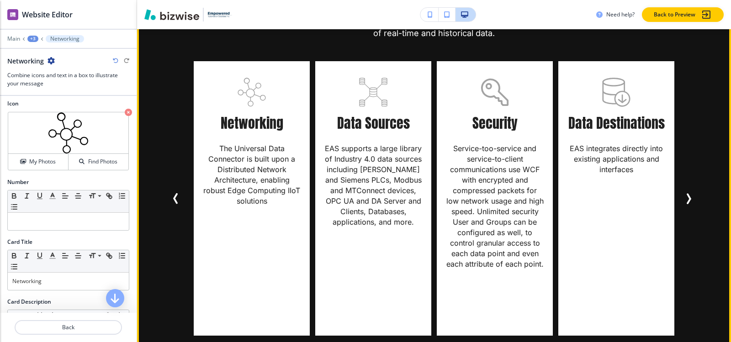
click at [686, 194] on icon "Next Slide" at bounding box center [688, 198] width 11 height 11
click at [690, 195] on icon "Next Slide" at bounding box center [688, 198] width 11 height 11
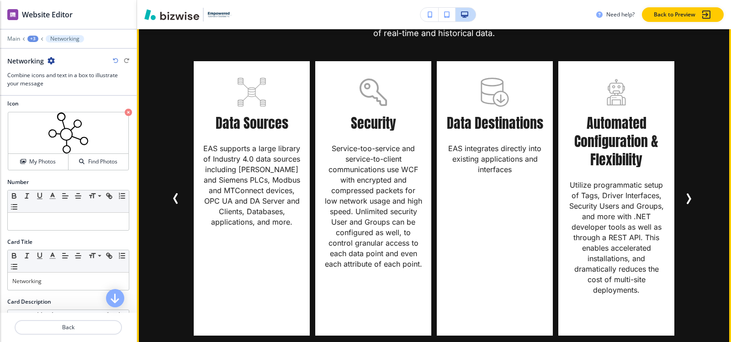
click at [689, 200] on icon "Next Slide" at bounding box center [688, 198] width 3 height 9
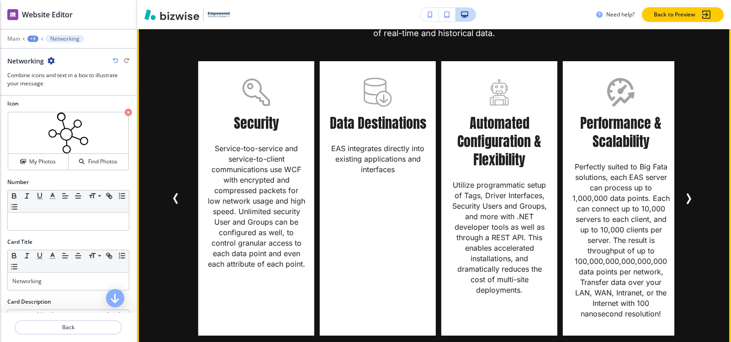
click at [689, 200] on icon "Next Slide" at bounding box center [688, 198] width 3 height 9
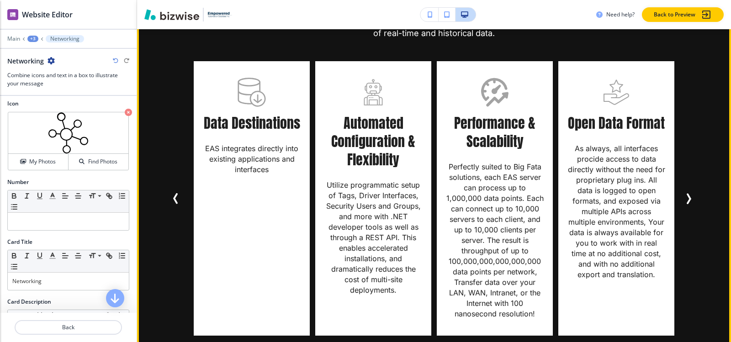
click at [689, 200] on icon "Next Slide" at bounding box center [688, 198] width 3 height 9
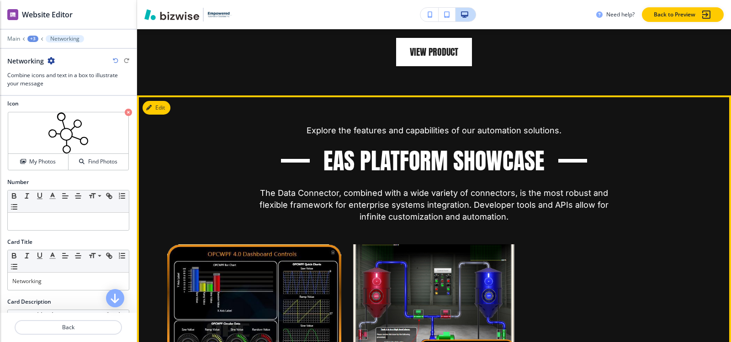
scroll to position [1227, 0]
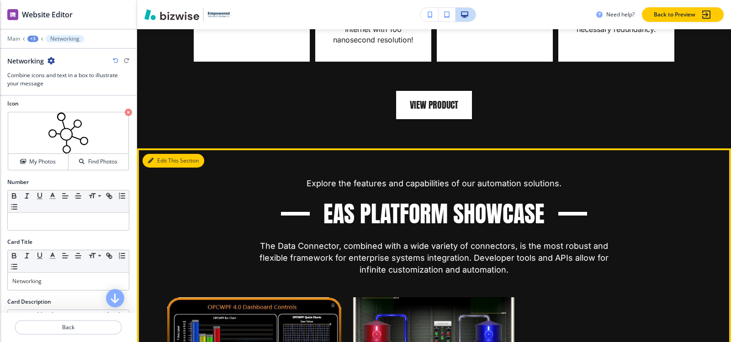
click at [161, 162] on button "Edit This Section" at bounding box center [174, 161] width 62 height 14
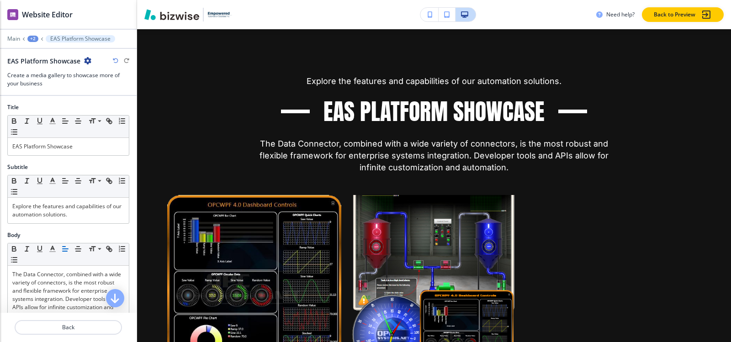
scroll to position [1346, 0]
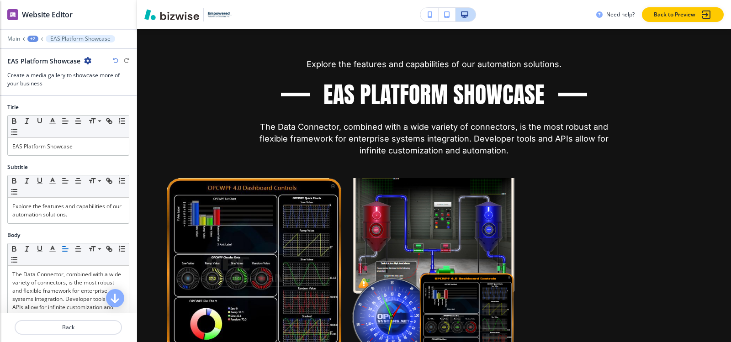
click at [85, 62] on icon "button" at bounding box center [87, 60] width 7 height 7
click at [94, 108] on p "Delete Section" at bounding box center [112, 109] width 47 height 8
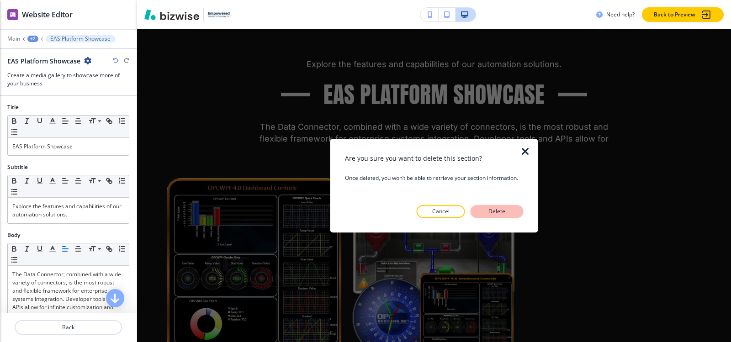
click at [496, 211] on p "Delete" at bounding box center [497, 211] width 22 height 8
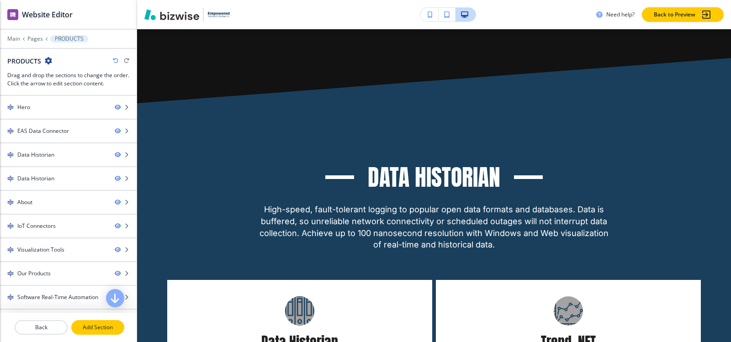
click at [88, 324] on p "Add Section" at bounding box center [97, 327] width 51 height 8
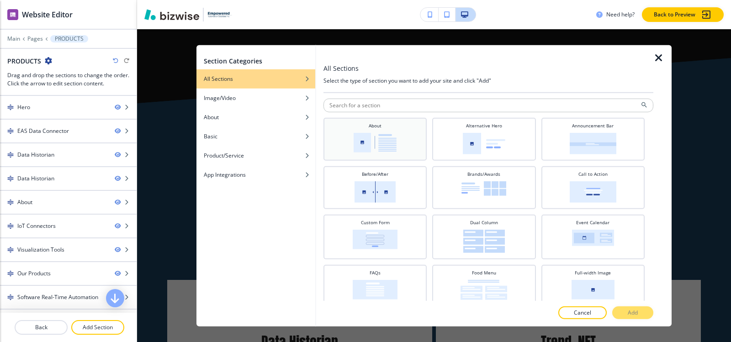
click at [398, 141] on div "About" at bounding box center [375, 138] width 94 height 32
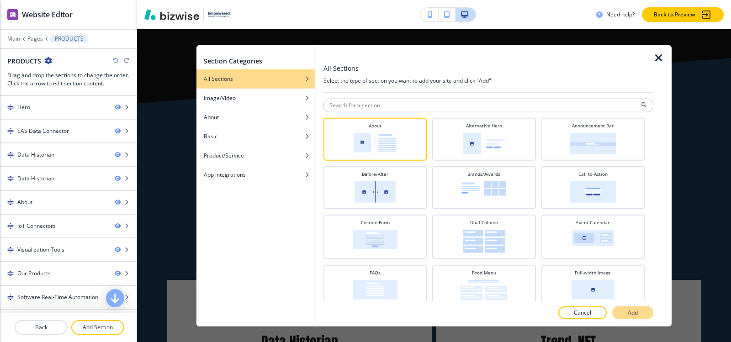
click at [639, 317] on button "Add" at bounding box center [632, 312] width 41 height 13
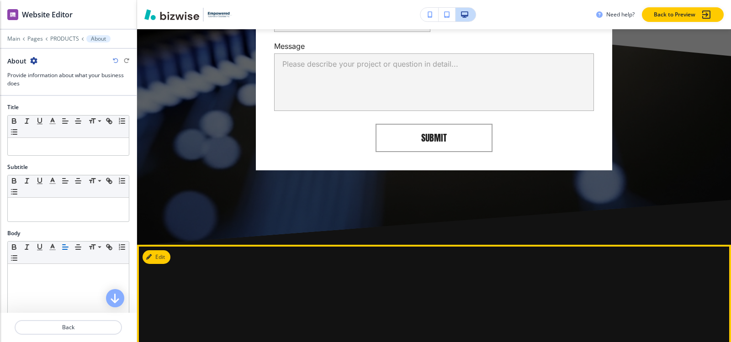
scroll to position [5467, 0]
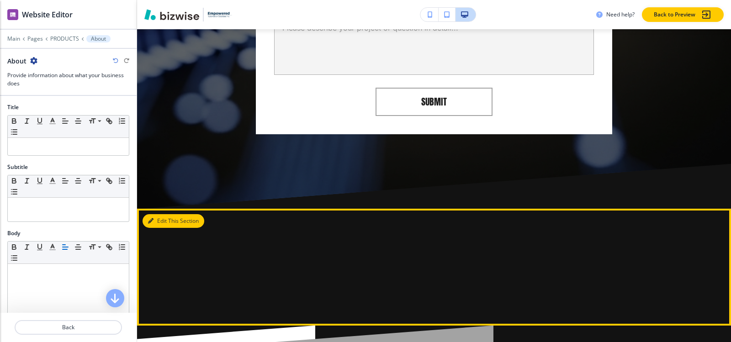
click at [162, 214] on button "Edit This Section" at bounding box center [174, 221] width 62 height 14
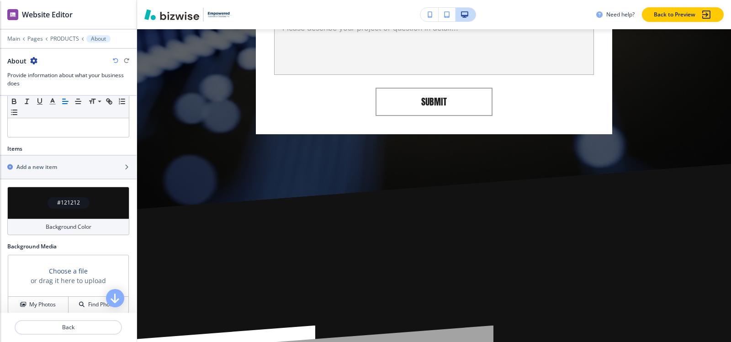
scroll to position [254, 0]
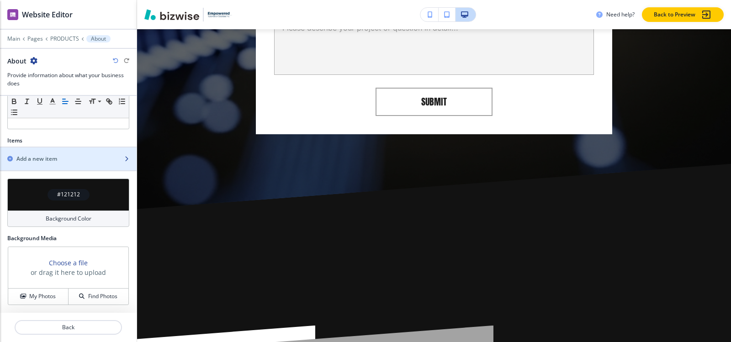
click at [46, 160] on h2 "Add a new item" at bounding box center [36, 159] width 41 height 8
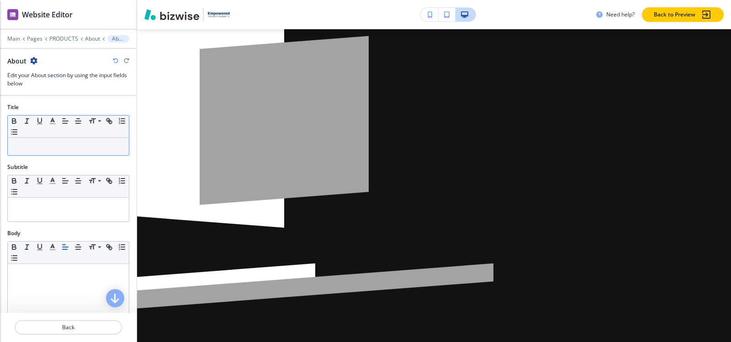
scroll to position [5698, 0]
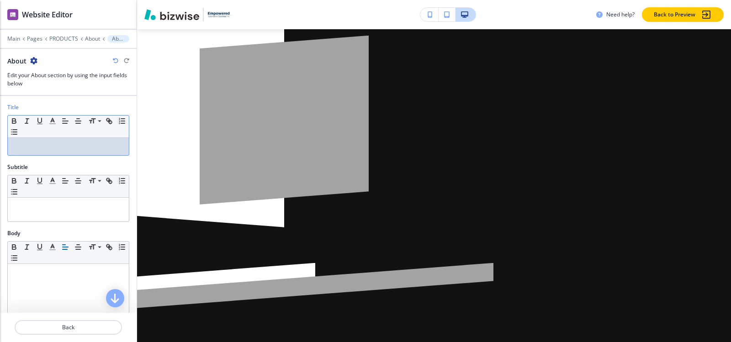
click at [43, 149] on p at bounding box center [68, 147] width 112 height 8
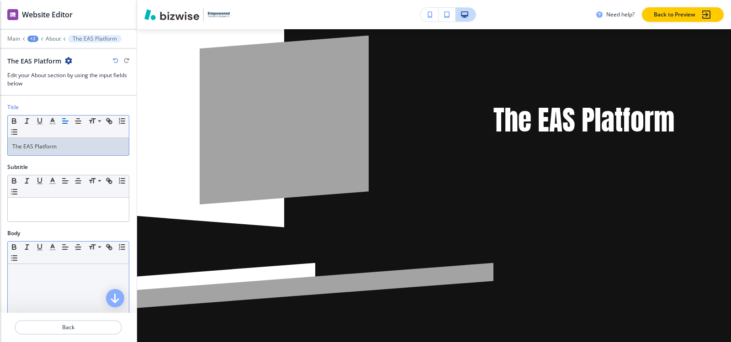
click at [37, 279] on div at bounding box center [68, 323] width 121 height 119
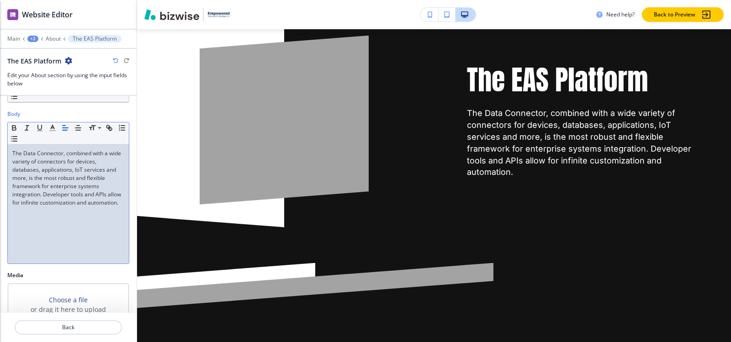
scroll to position [229, 0]
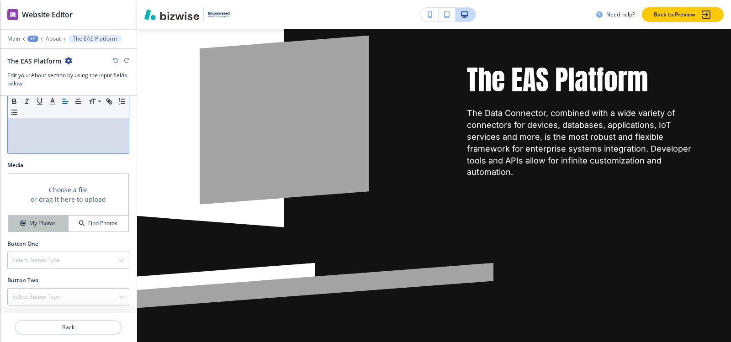
click at [34, 227] on h4 "My Photos" at bounding box center [42, 223] width 26 height 8
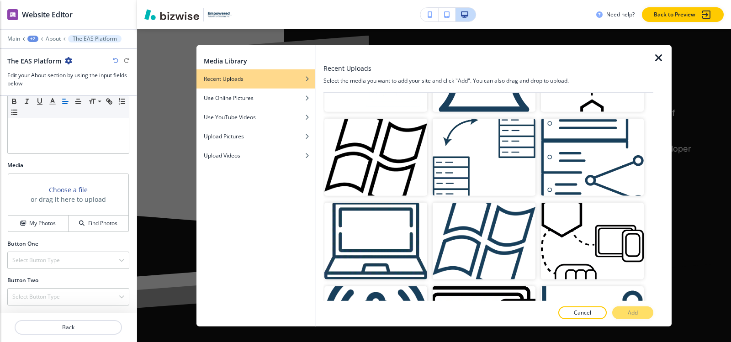
scroll to position [24499, 0]
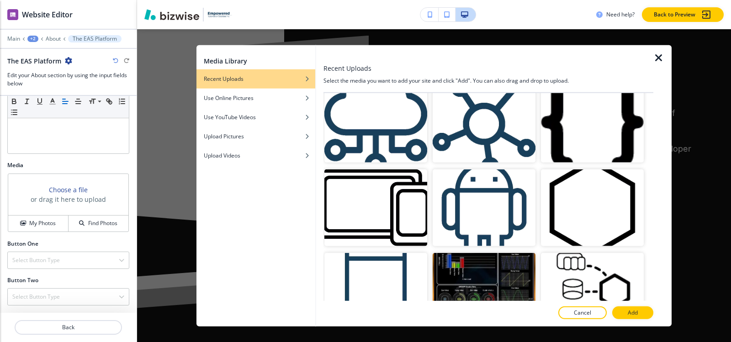
scroll to position [24179, 0]
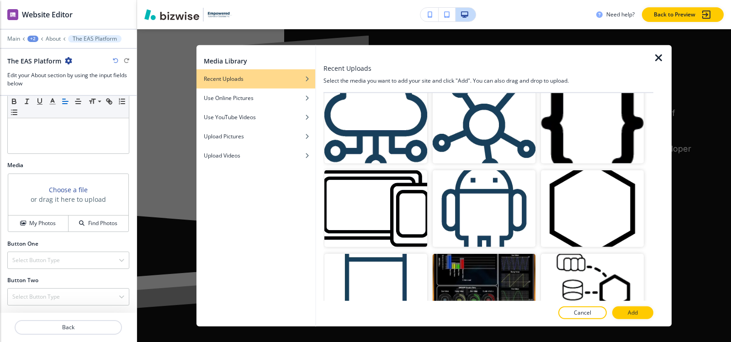
click at [655, 61] on icon "button" at bounding box center [658, 57] width 11 height 11
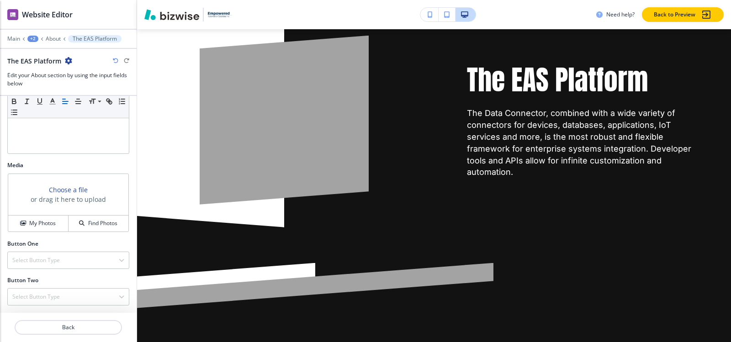
click at [115, 58] on icon "button" at bounding box center [115, 60] width 5 height 5
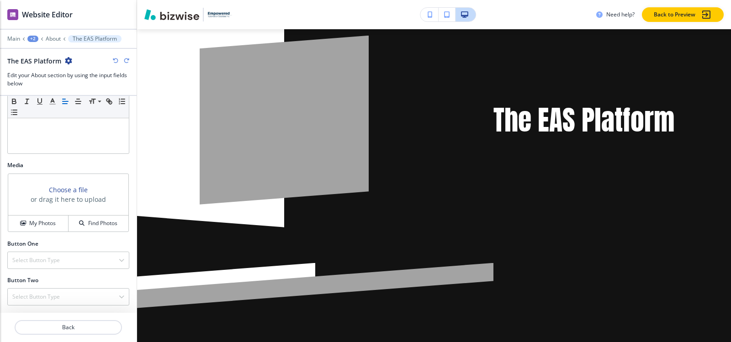
click at [115, 59] on icon "button" at bounding box center [115, 60] width 5 height 5
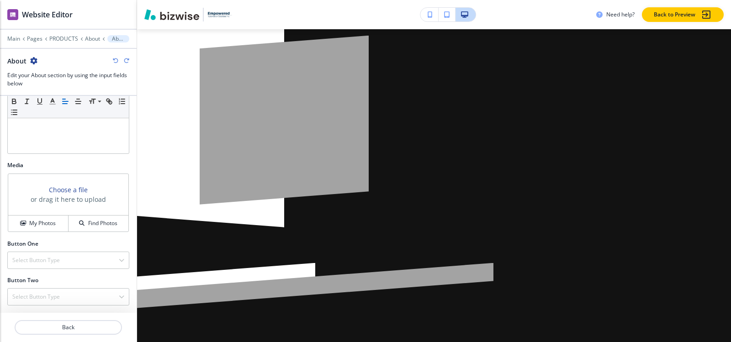
click at [115, 59] on icon "button" at bounding box center [115, 60] width 5 height 5
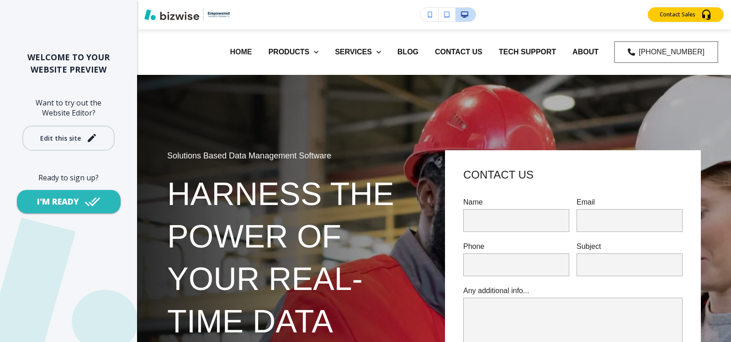
click at [63, 138] on div "Edit this site" at bounding box center [60, 138] width 41 height 7
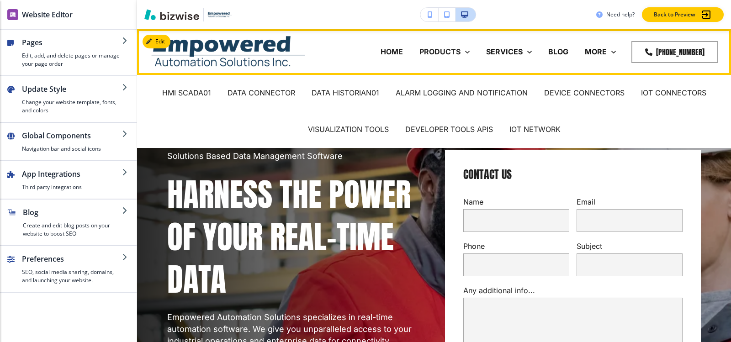
click at [434, 53] on p "PRODUCTS" at bounding box center [439, 52] width 41 height 11
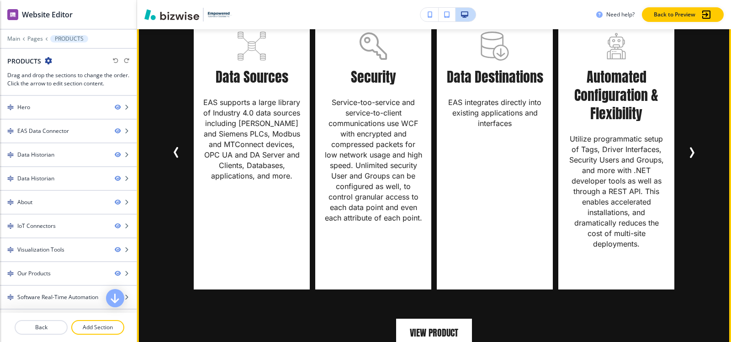
scroll to position [1051, 0]
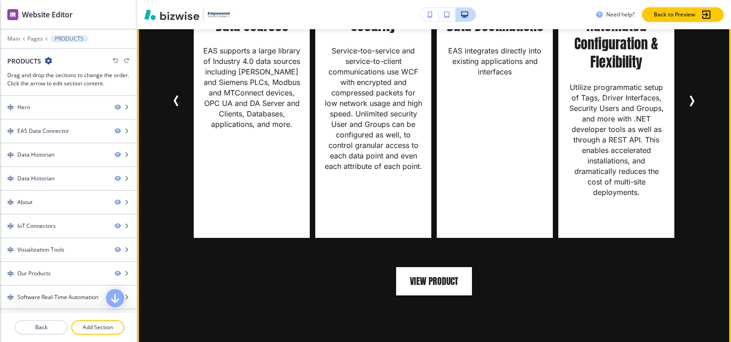
click at [696, 95] on div "Performance & Scalability Perfectly suited to Big Fata solutions, each EAS serv…" at bounding box center [434, 100] width 534 height 275
click at [692, 95] on icon "Next Slide" at bounding box center [691, 100] width 11 height 11
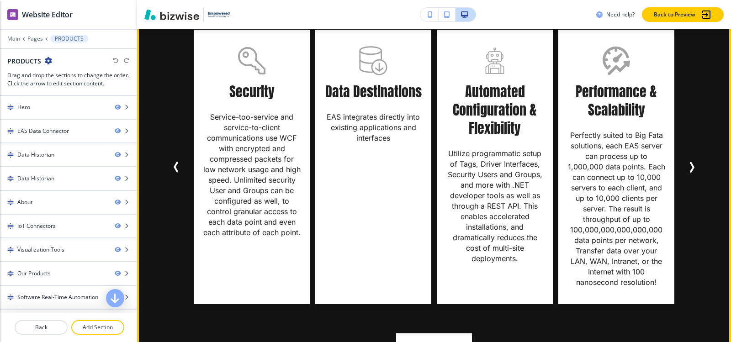
scroll to position [1005, 0]
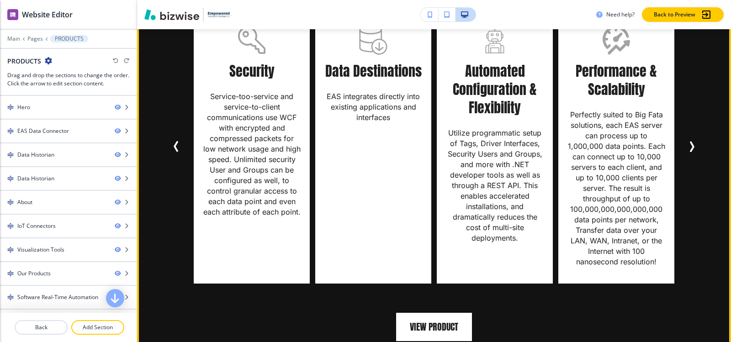
click at [690, 139] on button "Next Slide" at bounding box center [691, 146] width 18 height 18
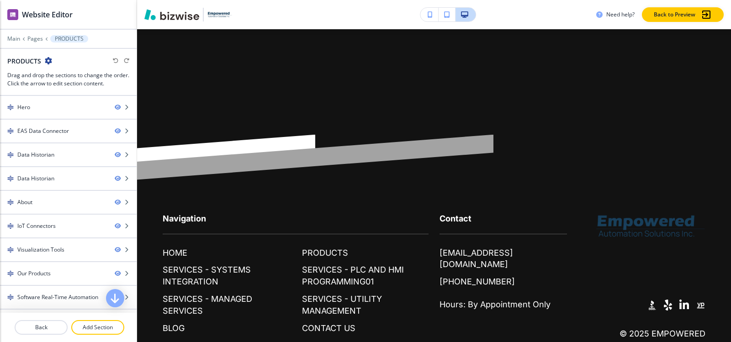
scroll to position [5429, 0]
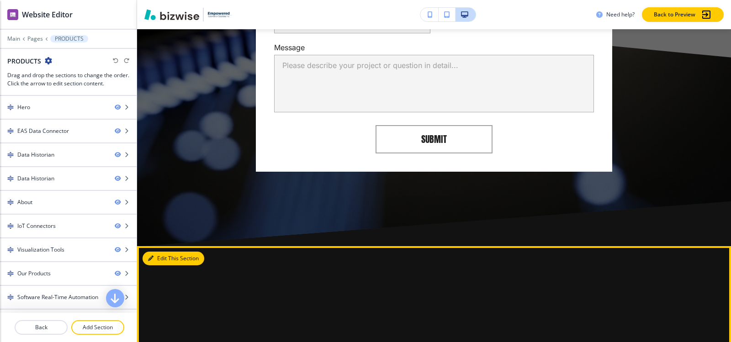
click at [162, 252] on button "Edit This Section" at bounding box center [174, 259] width 62 height 14
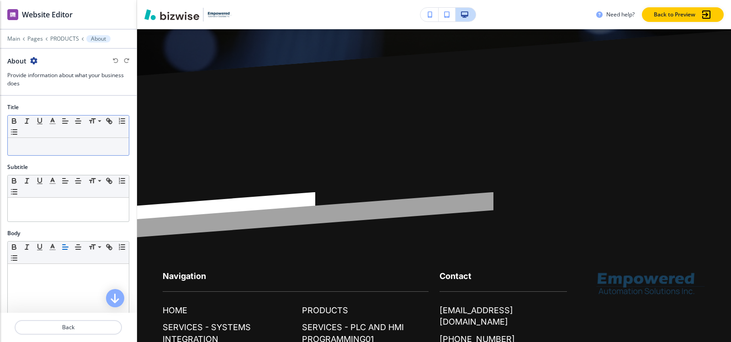
scroll to position [5604, 0]
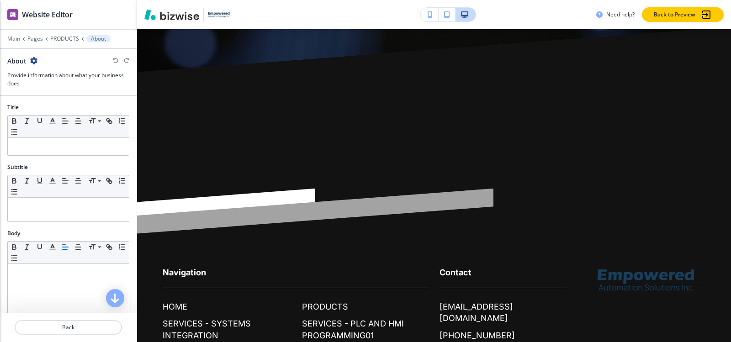
click at [32, 62] on icon "button" at bounding box center [33, 60] width 7 height 7
click at [63, 109] on p "Delete Section" at bounding box center [59, 109] width 47 height 8
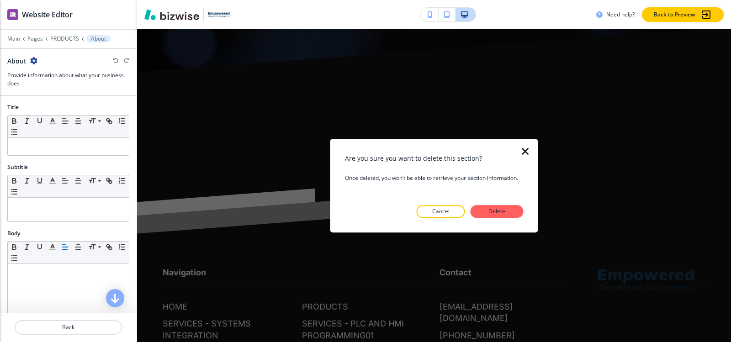
click at [522, 150] on icon "button" at bounding box center [525, 151] width 11 height 11
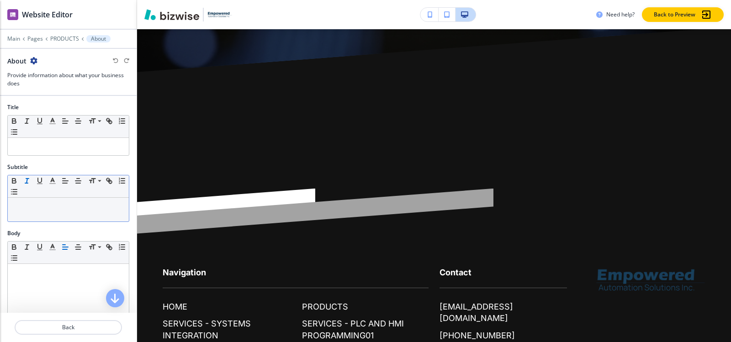
scroll to position [228, 0]
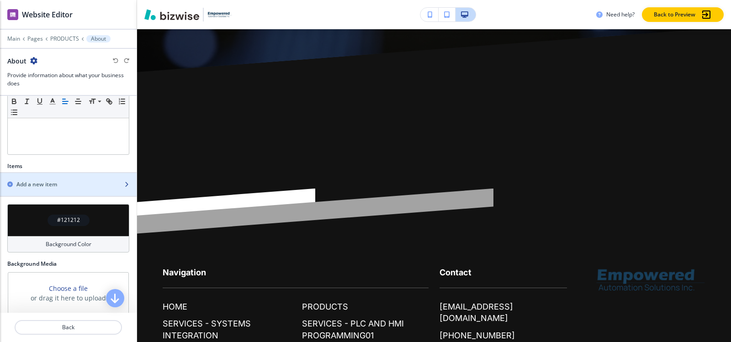
click at [47, 185] on h2 "Add a new item" at bounding box center [36, 184] width 41 height 8
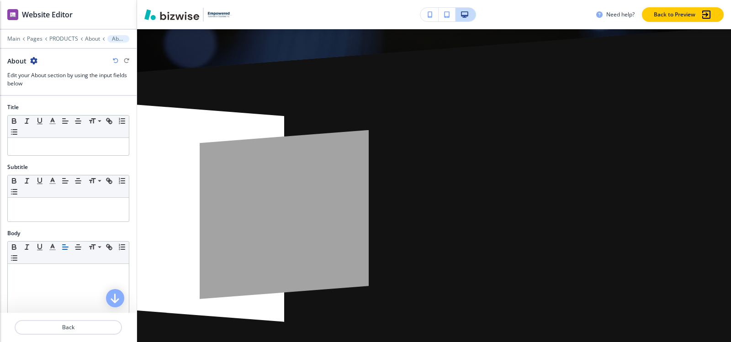
scroll to position [5698, 0]
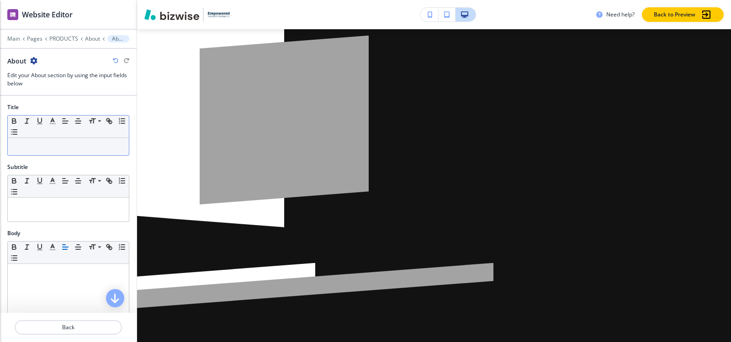
click at [48, 149] on div at bounding box center [68, 146] width 121 height 17
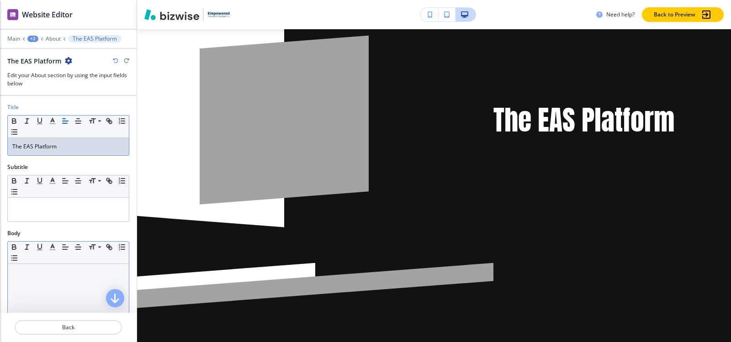
click at [25, 275] on p at bounding box center [68, 273] width 112 height 8
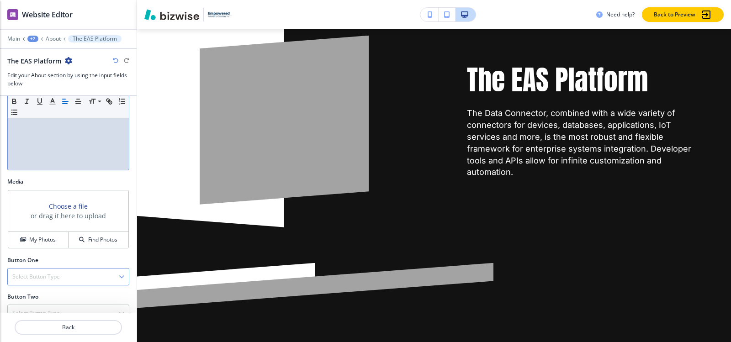
scroll to position [228, 0]
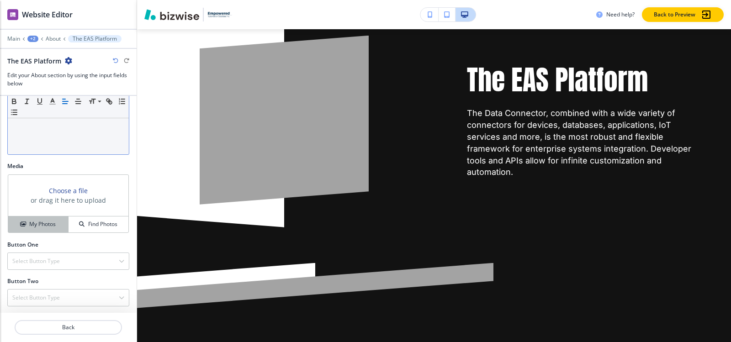
click at [45, 228] on h4 "My Photos" at bounding box center [42, 224] width 26 height 8
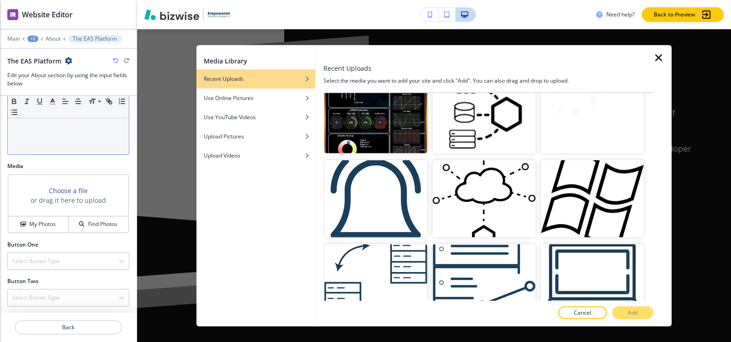
scroll to position [24371, 0]
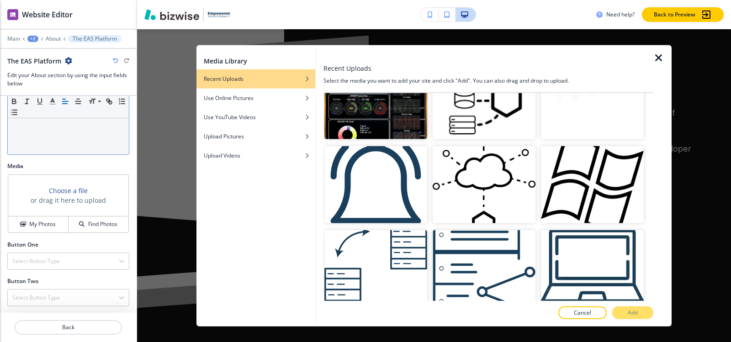
click at [629, 313] on p "Add" at bounding box center [633, 313] width 10 height 8
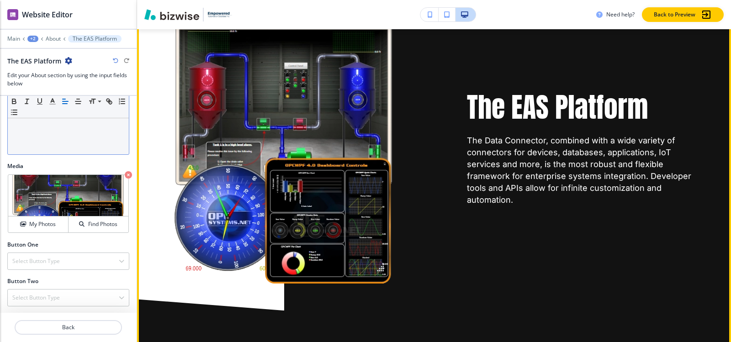
scroll to position [5881, 0]
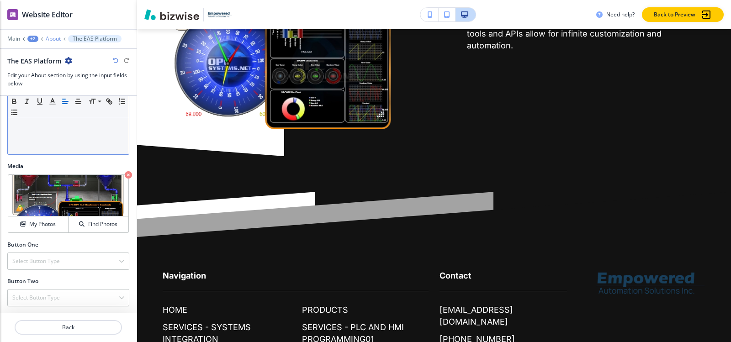
click at [53, 40] on p "About" at bounding box center [53, 39] width 15 height 6
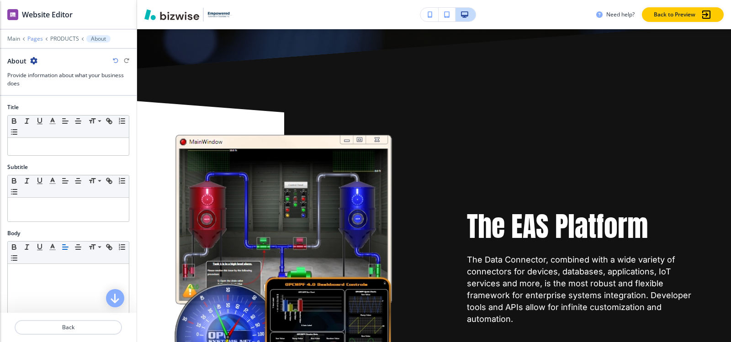
scroll to position [5604, 0]
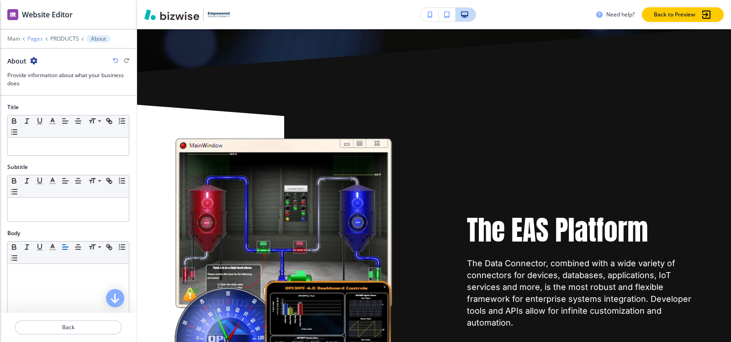
click at [32, 40] on p "Pages" at bounding box center [35, 39] width 16 height 6
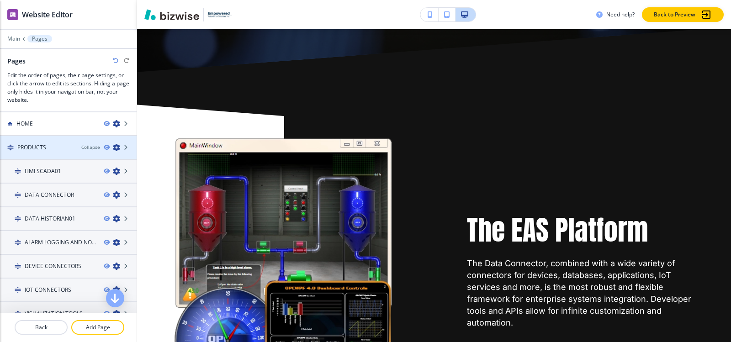
click at [57, 152] on div at bounding box center [68, 155] width 137 height 7
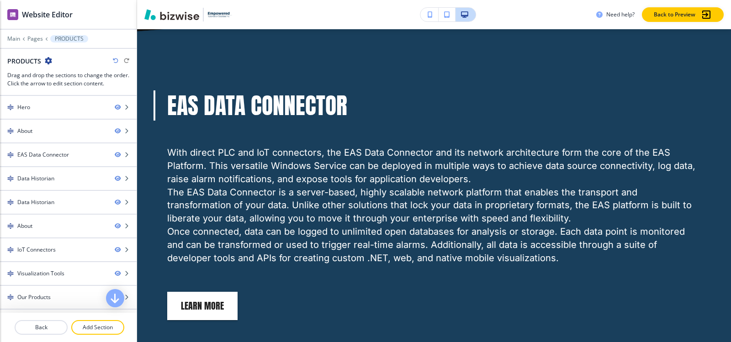
scroll to position [697, 0]
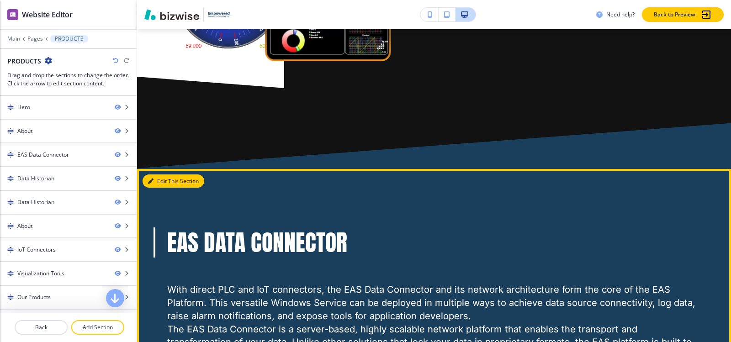
click at [162, 180] on button "Edit This Section" at bounding box center [174, 181] width 62 height 14
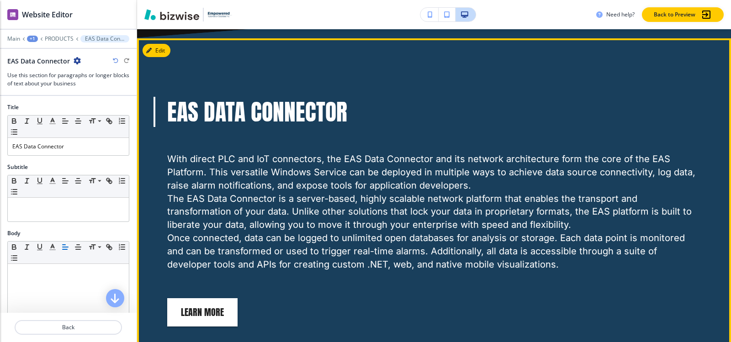
scroll to position [837, 0]
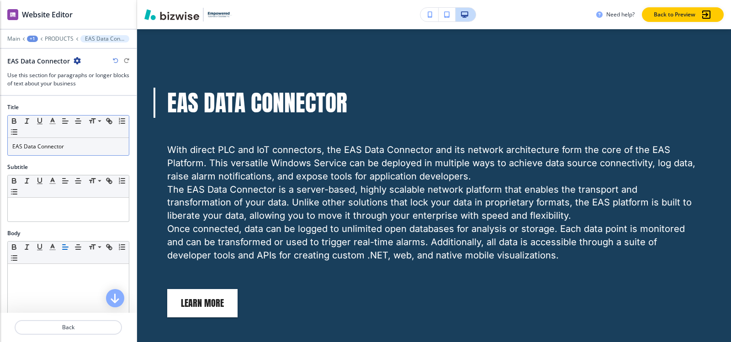
click at [71, 148] on p "EAS Data Connector" at bounding box center [68, 147] width 112 height 8
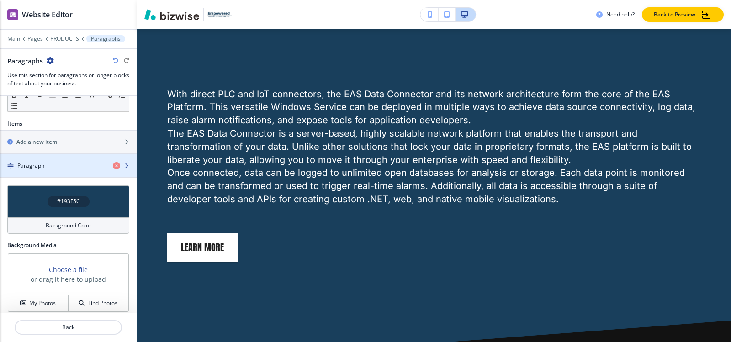
scroll to position [278, 0]
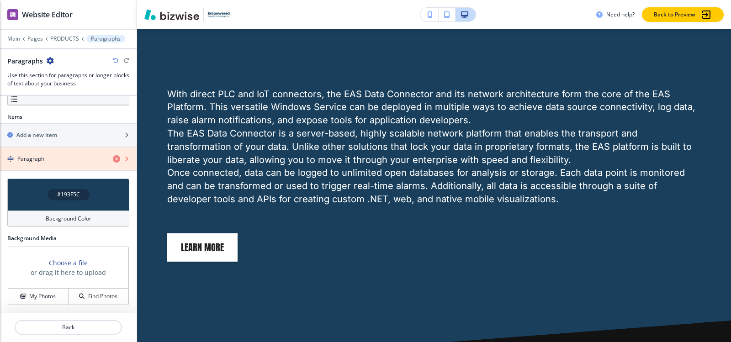
click at [113, 159] on icon "button" at bounding box center [116, 158] width 7 height 7
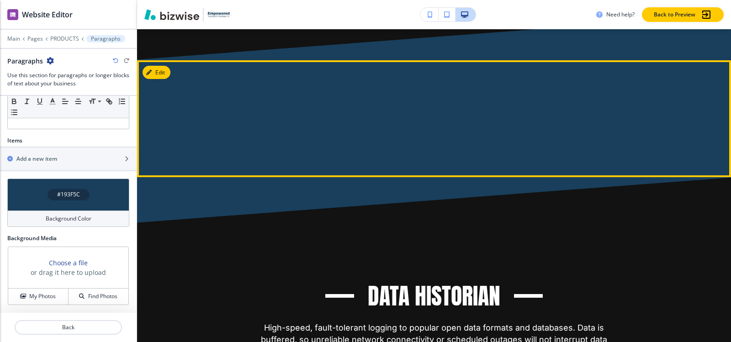
scroll to position [746, 0]
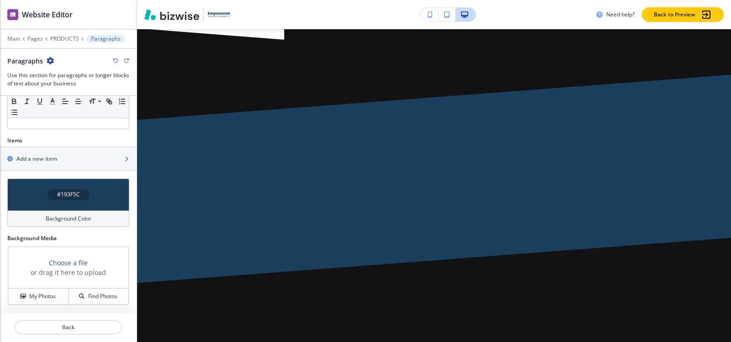
click at [114, 60] on icon "button" at bounding box center [115, 60] width 5 height 5
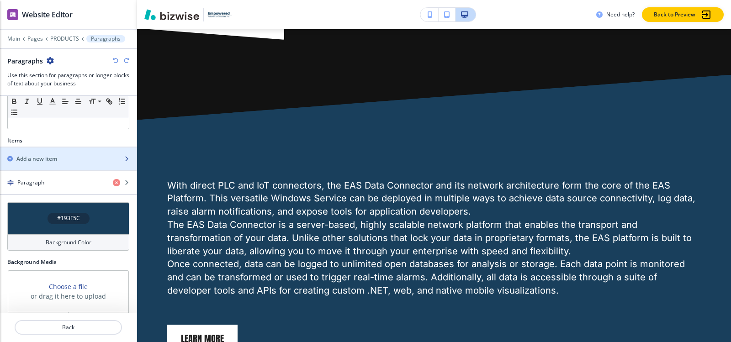
scroll to position [278, 0]
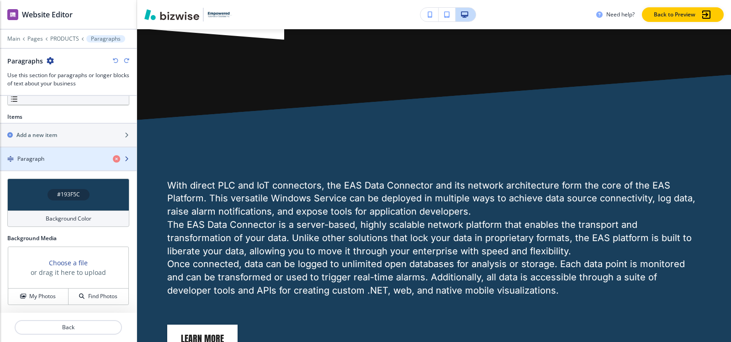
click at [41, 164] on div "button" at bounding box center [68, 166] width 137 height 7
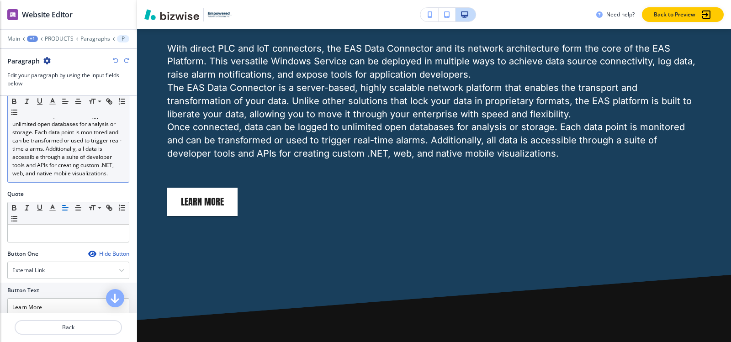
scroll to position [274, 0]
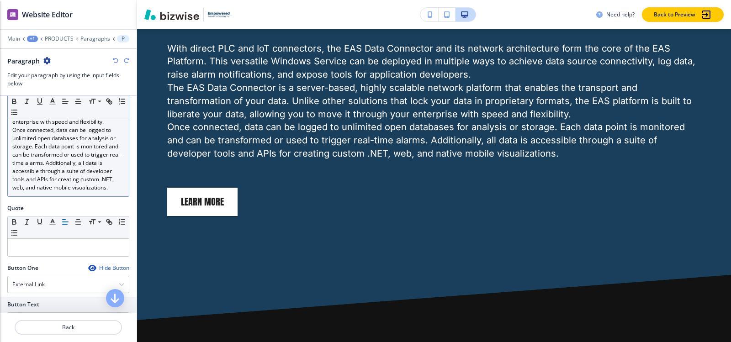
click at [88, 192] on p "Once connected, data can be logged to unlimited open databases for analysis or …" at bounding box center [68, 159] width 112 height 66
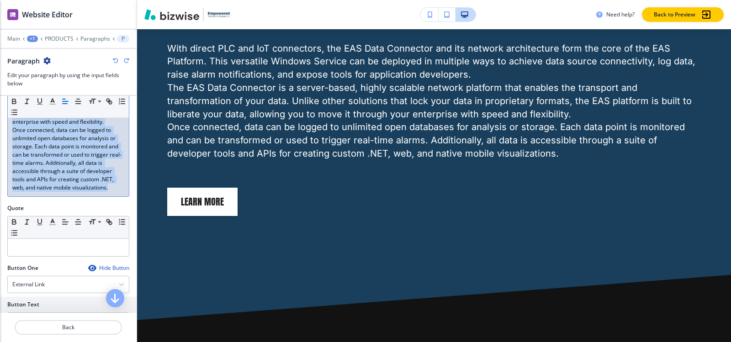
copy div "With direct PLC and IoT connectors, the EAS Data Connector and its network arch…"
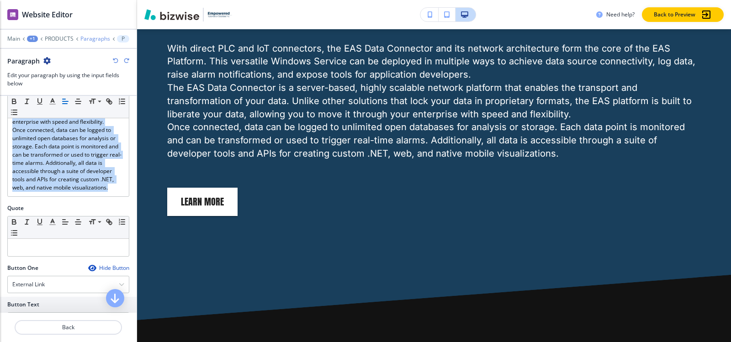
click at [95, 38] on p "Paragraphs" at bounding box center [95, 39] width 30 height 6
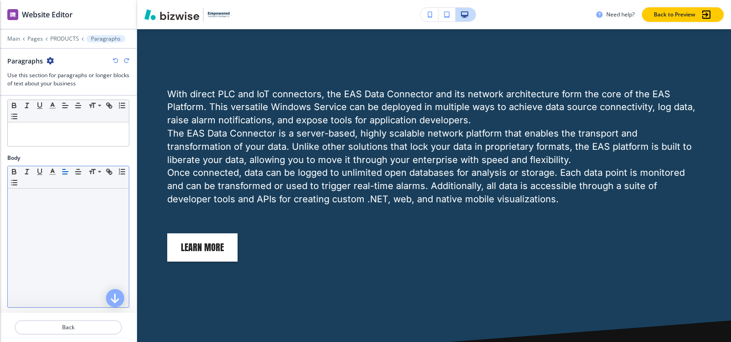
scroll to position [91, 0]
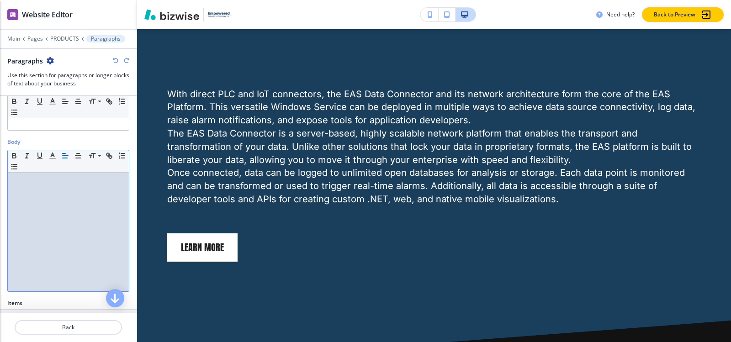
click at [29, 196] on div at bounding box center [68, 232] width 121 height 119
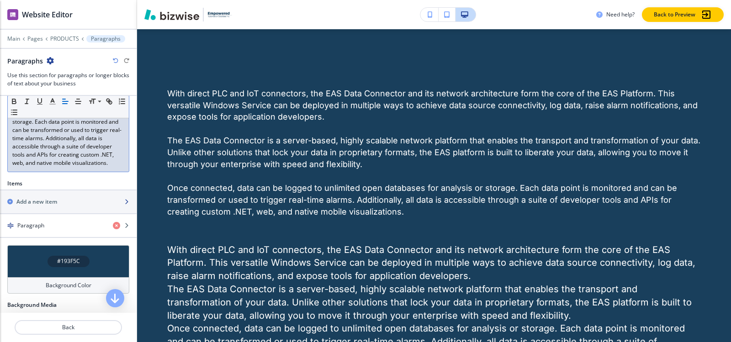
scroll to position [398, 0]
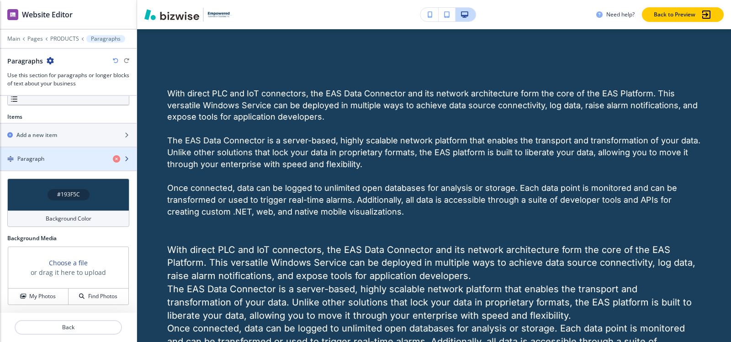
click at [40, 156] on h4 "Paragraph" at bounding box center [30, 159] width 27 height 8
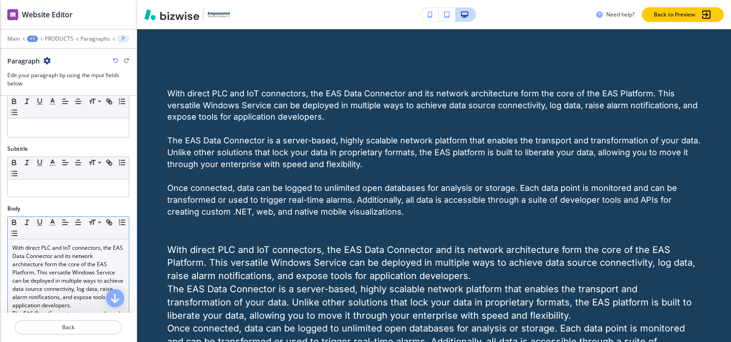
scroll to position [183, 0]
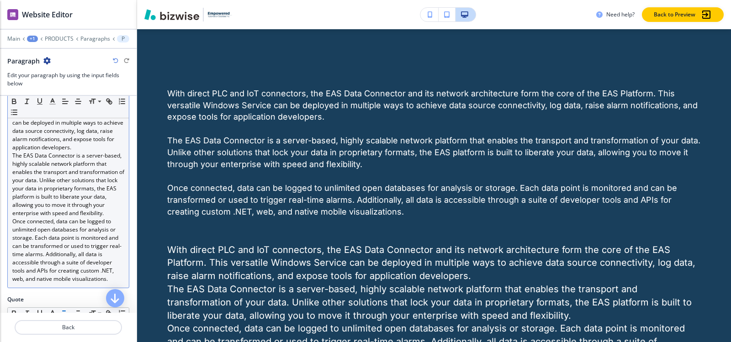
click at [44, 177] on p "The EAS Data Connector is a server-based, highly scalable network platform that…" at bounding box center [68, 185] width 112 height 66
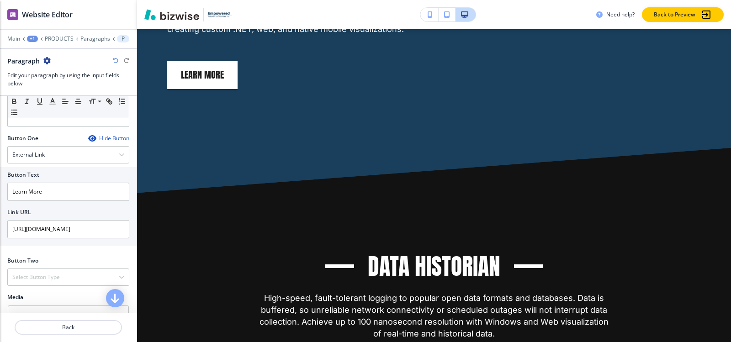
scroll to position [238, 0]
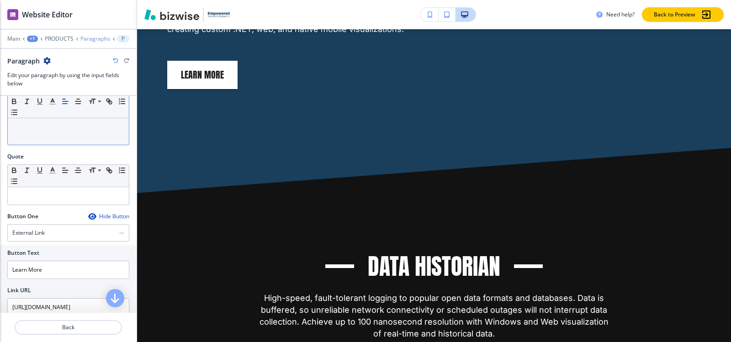
click at [94, 39] on p "Paragraphs" at bounding box center [95, 39] width 30 height 6
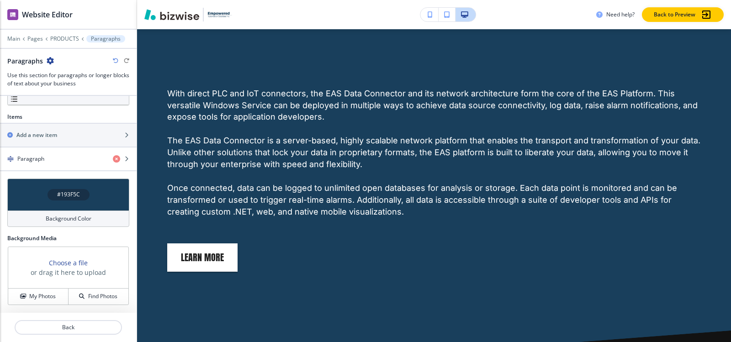
scroll to position [398, 0]
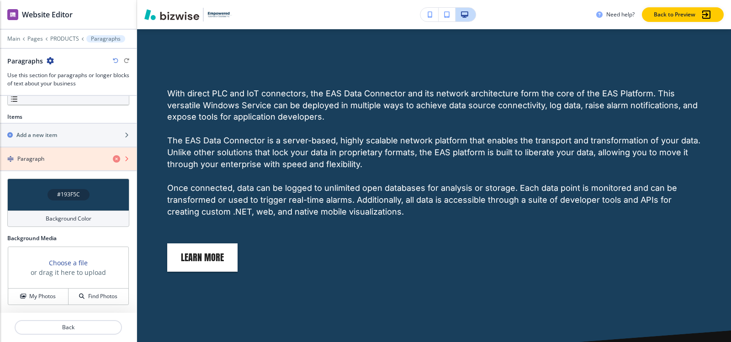
click at [113, 160] on icon "button" at bounding box center [116, 158] width 7 height 7
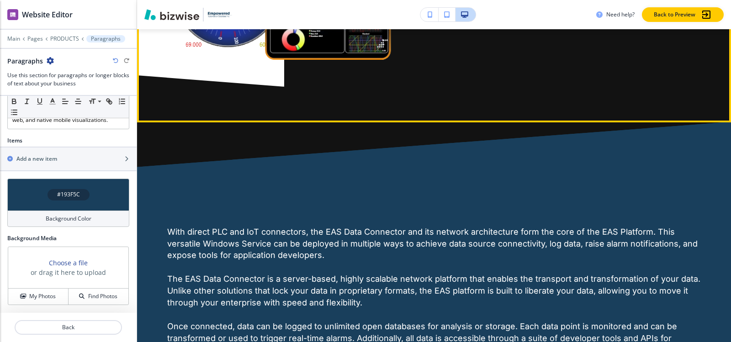
scroll to position [700, 0]
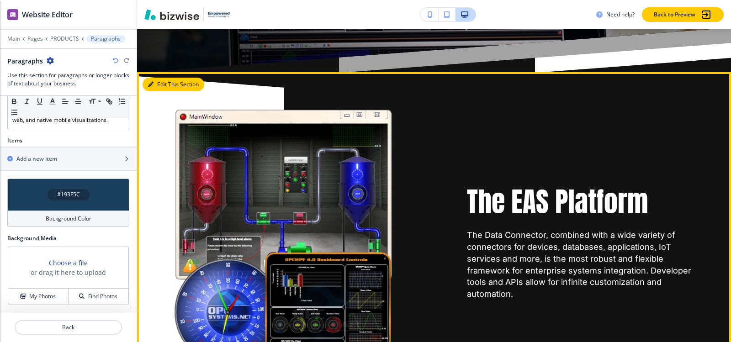
click at [163, 81] on button "Edit This Section" at bounding box center [174, 85] width 62 height 14
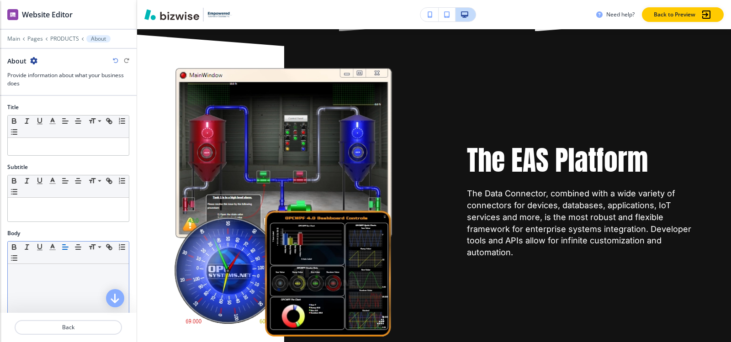
scroll to position [423, 0]
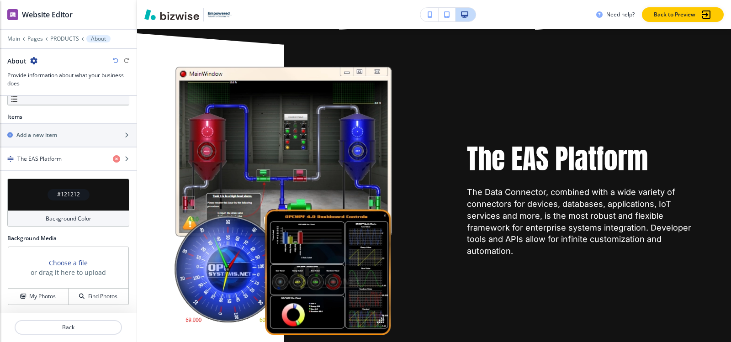
click at [59, 196] on h4 "#121212" at bounding box center [68, 194] width 23 height 8
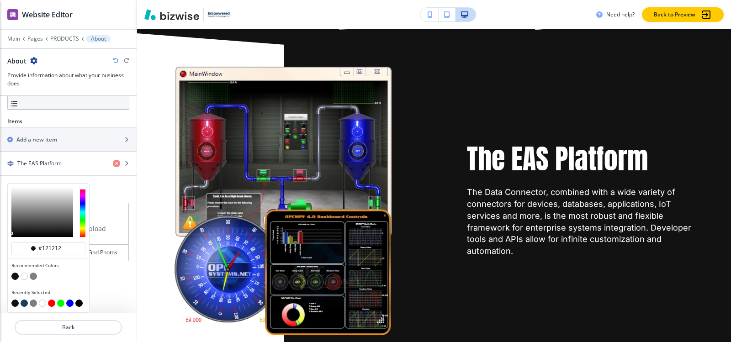
click at [23, 276] on button "button" at bounding box center [24, 276] width 7 height 7
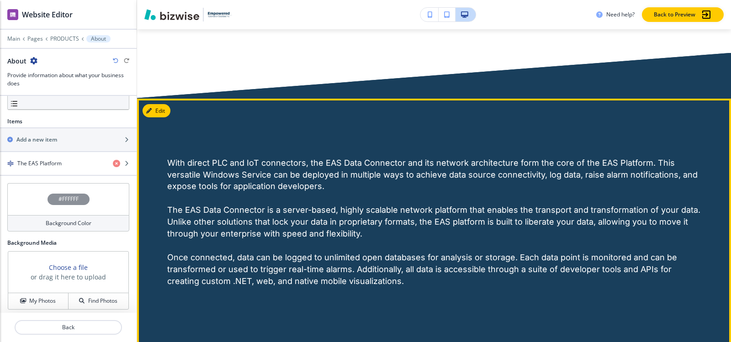
scroll to position [789, 0]
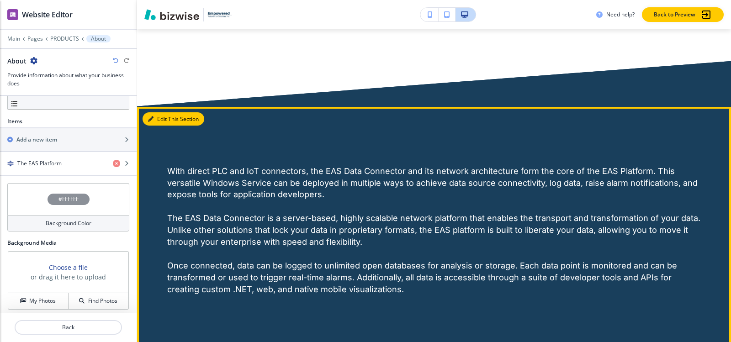
click at [151, 121] on icon "button" at bounding box center [150, 118] width 5 height 5
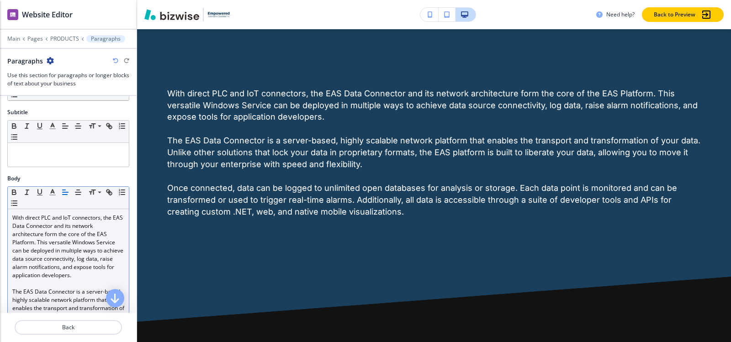
scroll to position [137, 0]
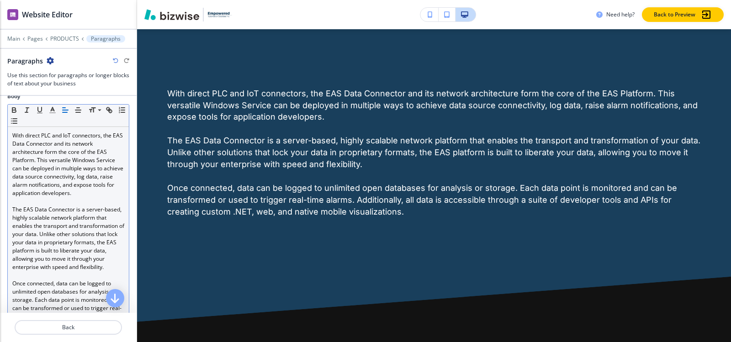
click at [67, 199] on p at bounding box center [68, 201] width 112 height 8
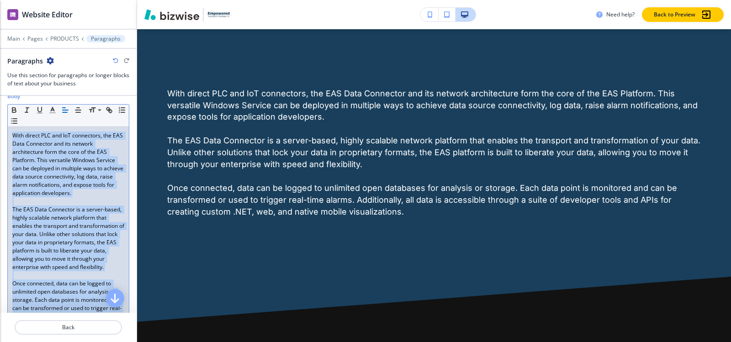
copy div "With direct PLC and IoT connectors, the EAS Data Connector and its network arch…"
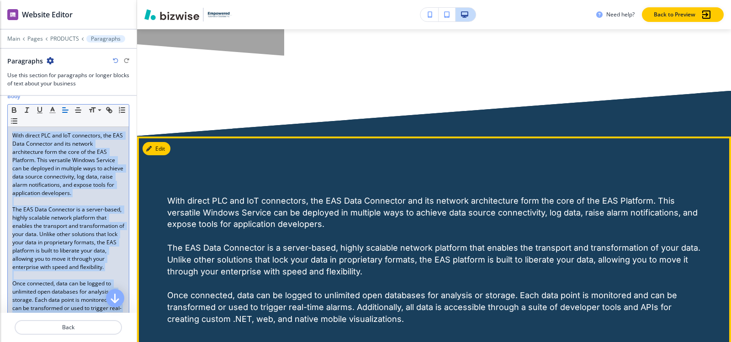
scroll to position [775, 0]
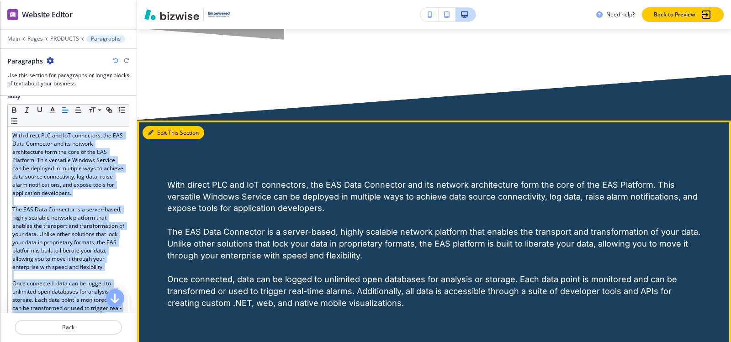
click at [158, 132] on button "Edit This Section" at bounding box center [174, 133] width 62 height 14
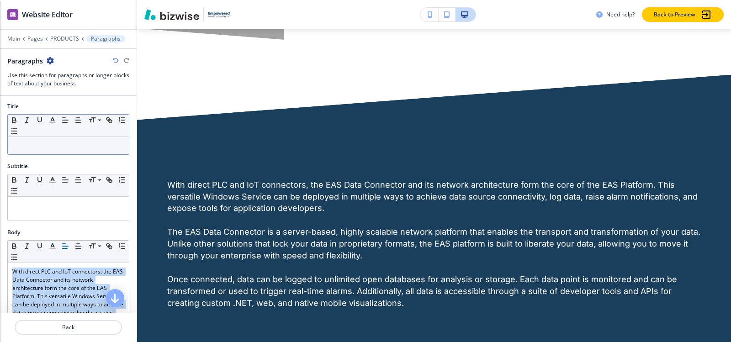
scroll to position [0, 0]
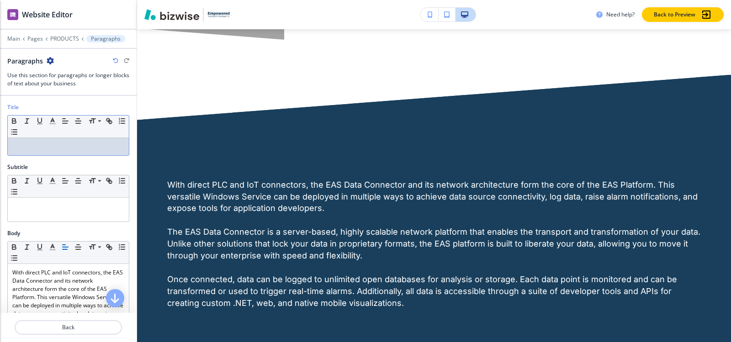
click at [58, 143] on p at bounding box center [68, 147] width 112 height 8
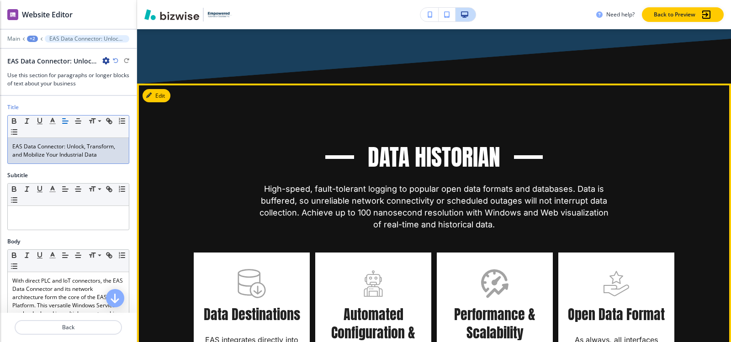
scroll to position [1186, 0]
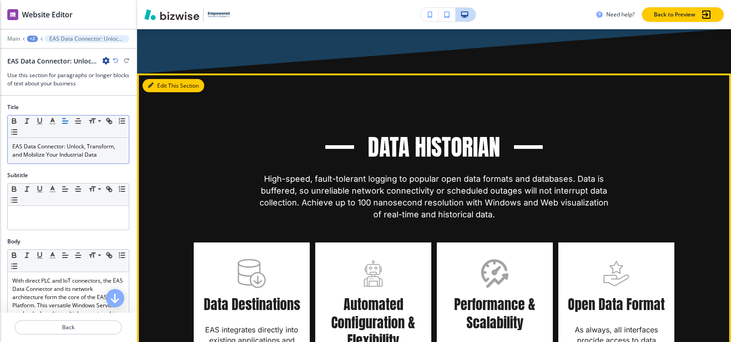
click at [148, 84] on icon "button" at bounding box center [150, 85] width 5 height 5
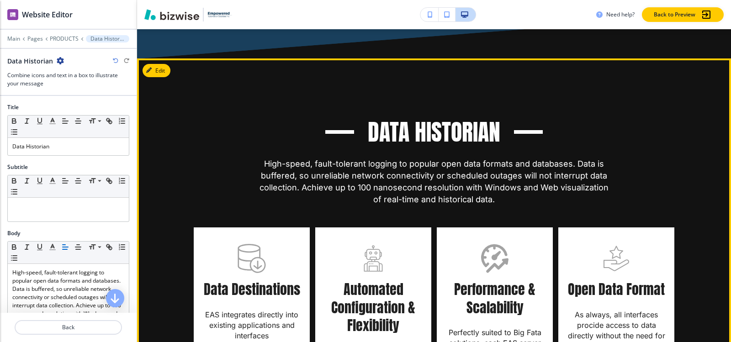
scroll to position [1185, 0]
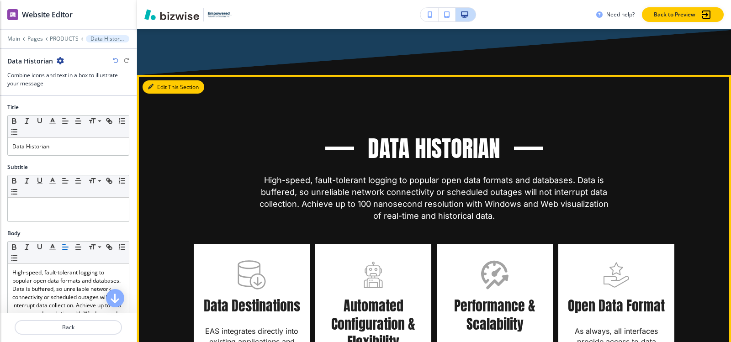
click at [158, 87] on button "Edit This Section" at bounding box center [174, 87] width 62 height 14
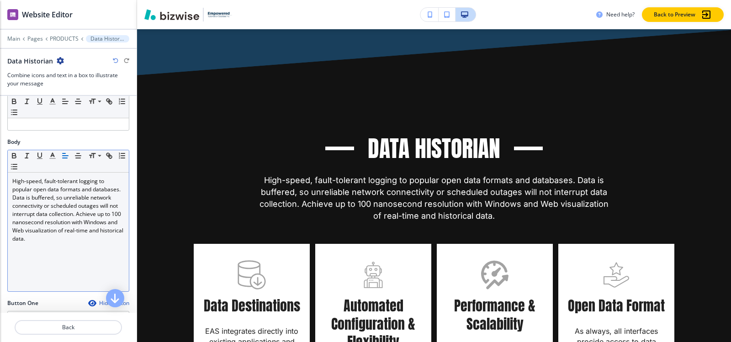
scroll to position [0, 0]
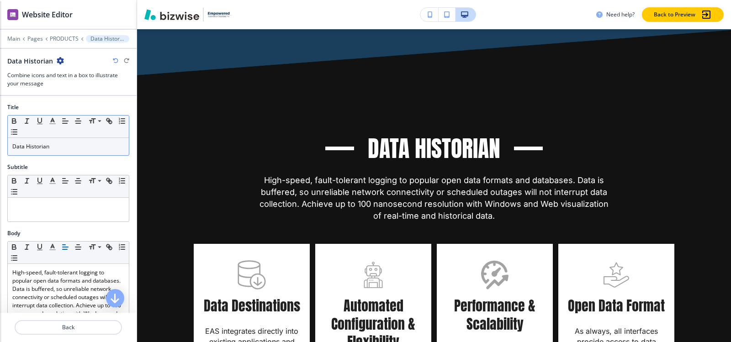
click at [59, 148] on p "Data Historian" at bounding box center [68, 147] width 112 height 8
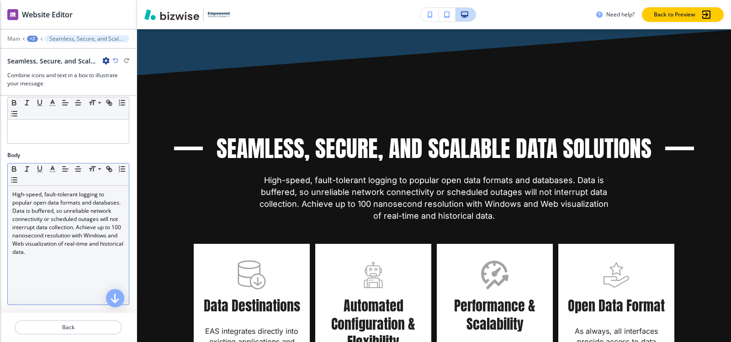
scroll to position [91, 0]
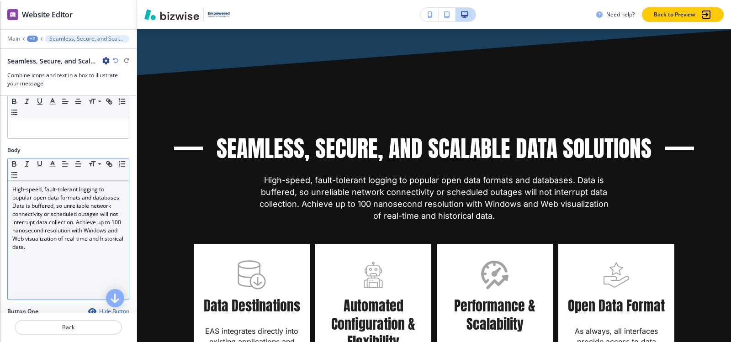
click at [45, 231] on p "High-speed, fault-tolerant logging to popular open data formats and databases. …" at bounding box center [68, 218] width 112 height 66
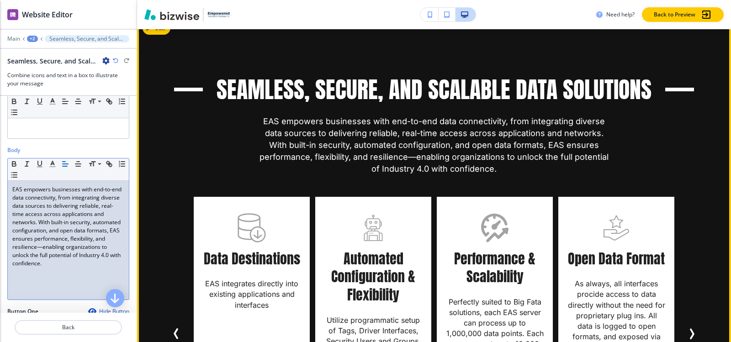
scroll to position [1231, 0]
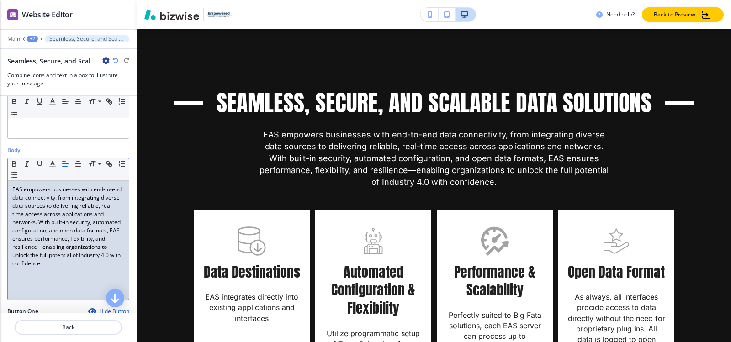
click at [71, 242] on p "EAS empowers businesses with end-to-end data connectivity, from integrating div…" at bounding box center [68, 226] width 112 height 82
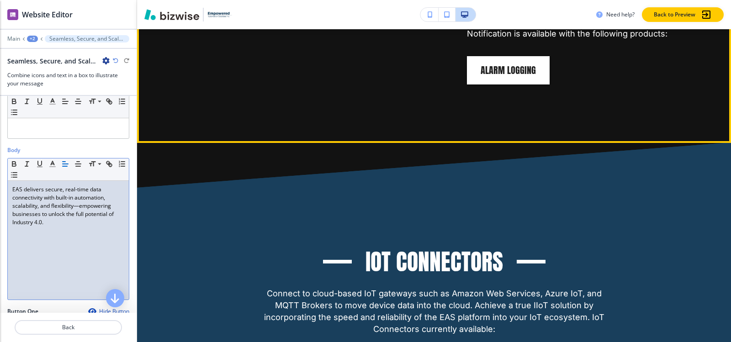
scroll to position [2647, 0]
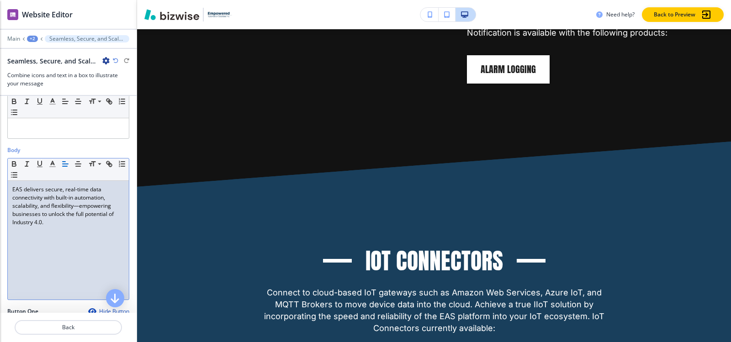
click at [29, 38] on div "+2" at bounding box center [32, 39] width 11 height 6
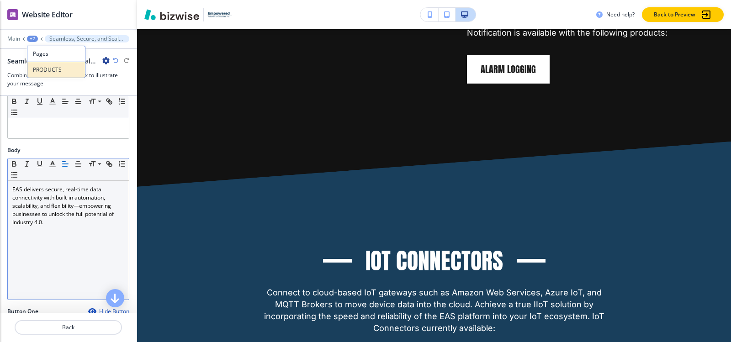
click at [41, 69] on p "PRODUCTS" at bounding box center [56, 70] width 47 height 8
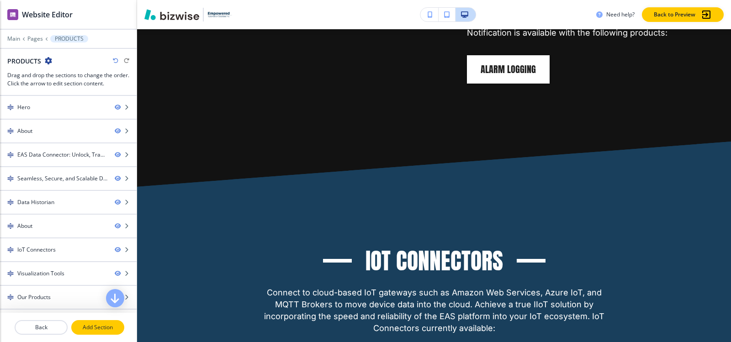
click at [97, 328] on p "Add Section" at bounding box center [97, 327] width 51 height 8
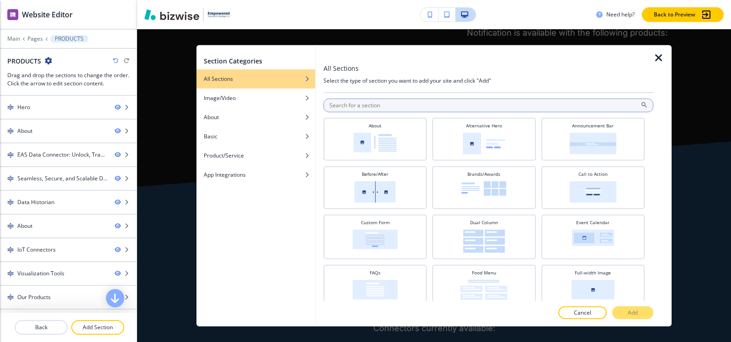
click at [423, 106] on input "text" at bounding box center [488, 105] width 330 height 14
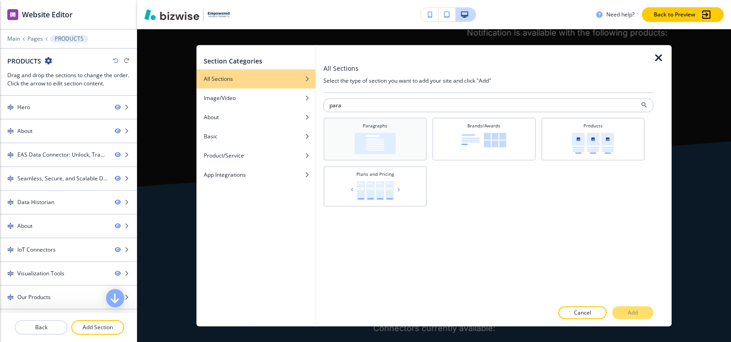
type input "para"
click at [407, 132] on div "Paragraphs" at bounding box center [375, 138] width 94 height 32
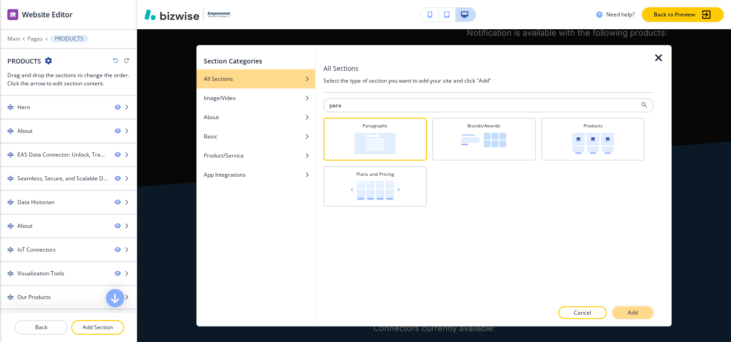
click at [635, 310] on p "Add" at bounding box center [633, 313] width 10 height 8
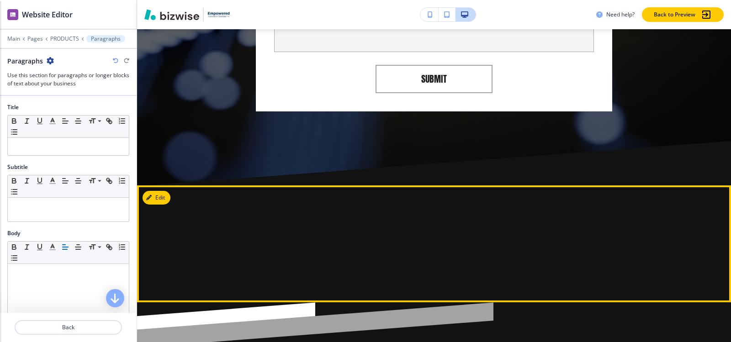
scroll to position [5903, 0]
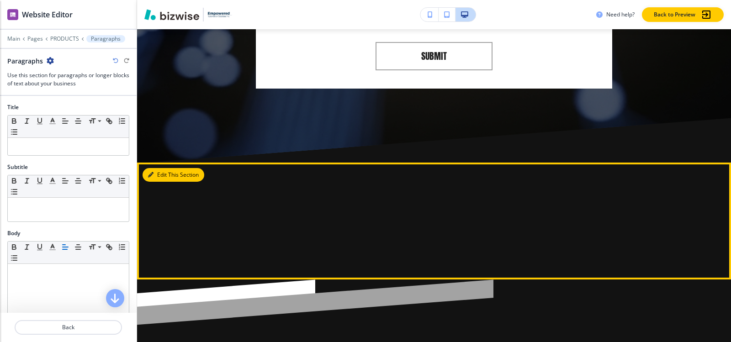
click at [160, 168] on button "Edit This Section" at bounding box center [174, 175] width 62 height 14
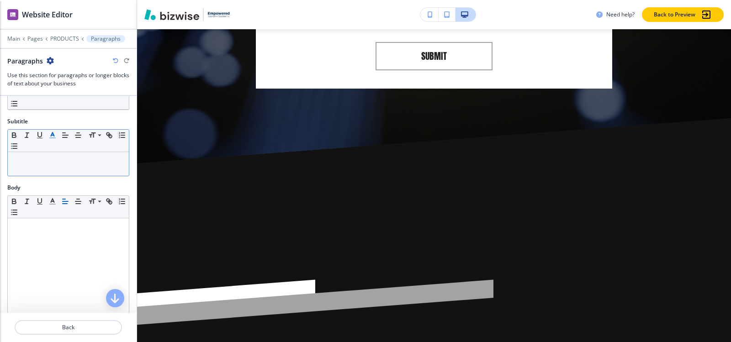
scroll to position [0, 0]
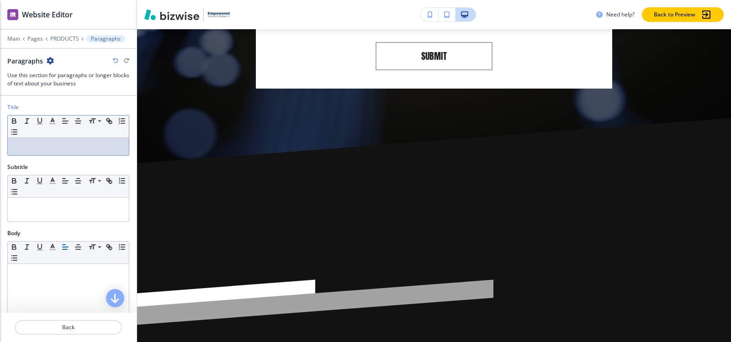
click at [47, 147] on p at bounding box center [68, 147] width 112 height 8
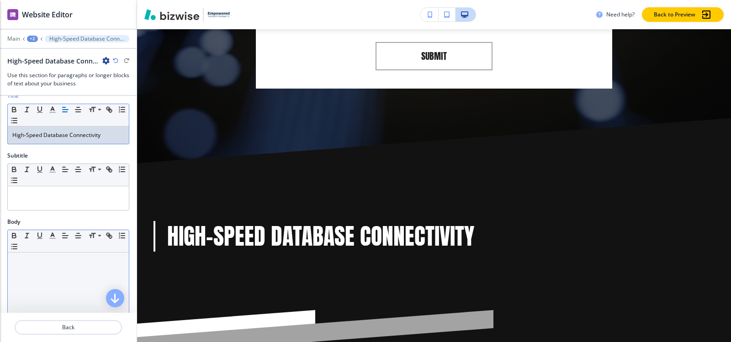
scroll to position [46, 0]
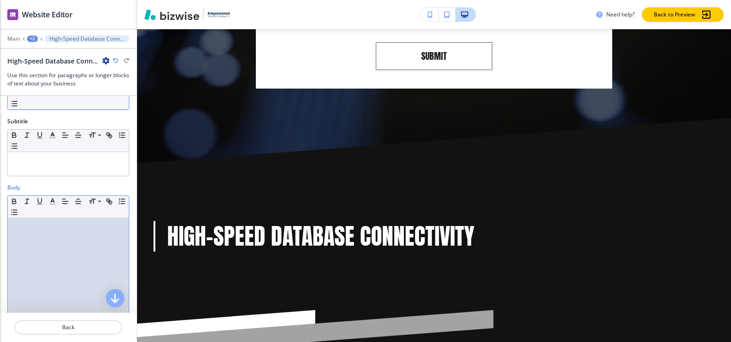
click at [42, 261] on div at bounding box center [68, 277] width 121 height 119
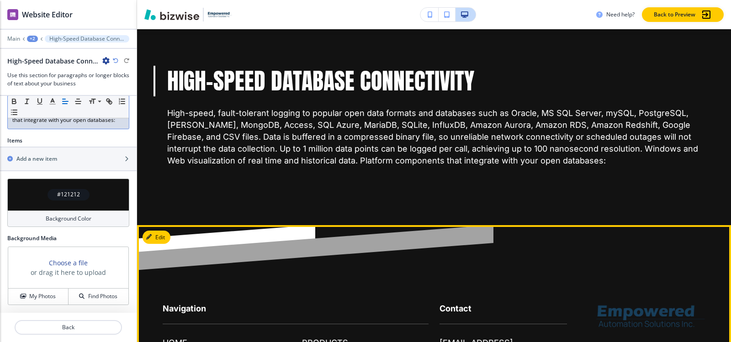
scroll to position [6058, 0]
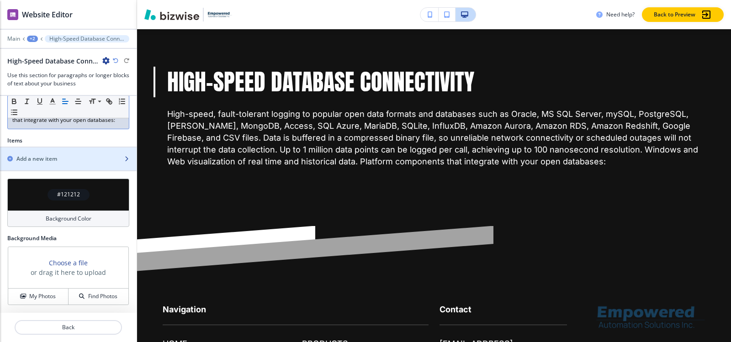
click at [65, 155] on div "Add a new item" at bounding box center [58, 159] width 116 height 8
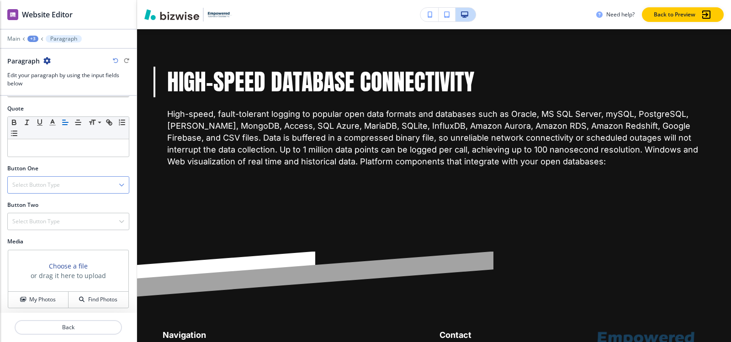
scroll to position [289, 0]
click at [41, 176] on div "Select Button Type" at bounding box center [68, 182] width 121 height 16
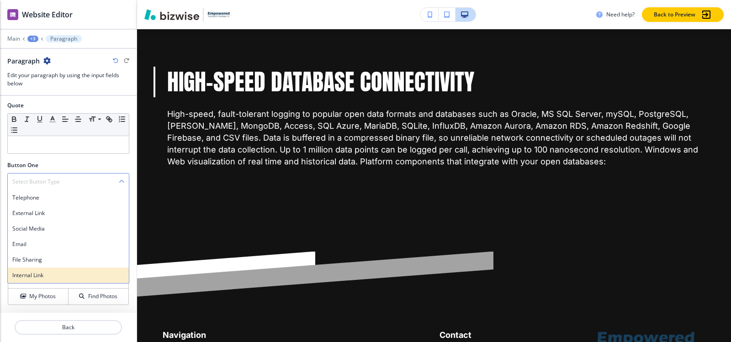
click at [26, 269] on div "Internal Link" at bounding box center [68, 276] width 121 height 16
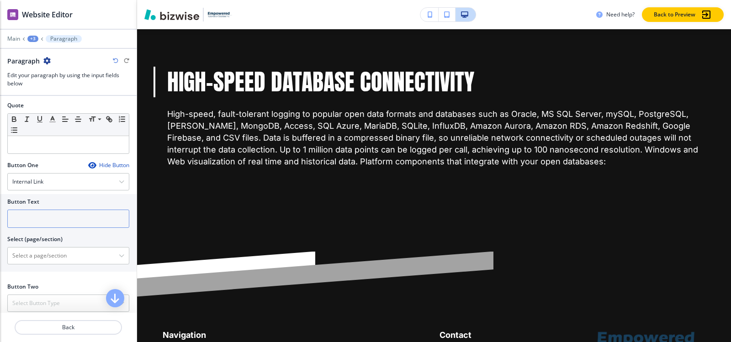
click at [46, 221] on input "text" at bounding box center [68, 219] width 122 height 18
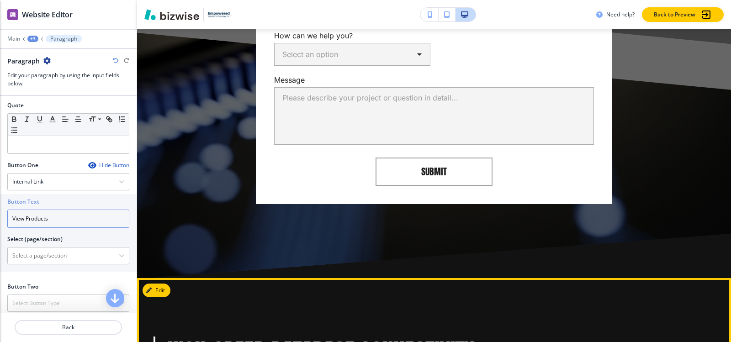
scroll to position [5738, 0]
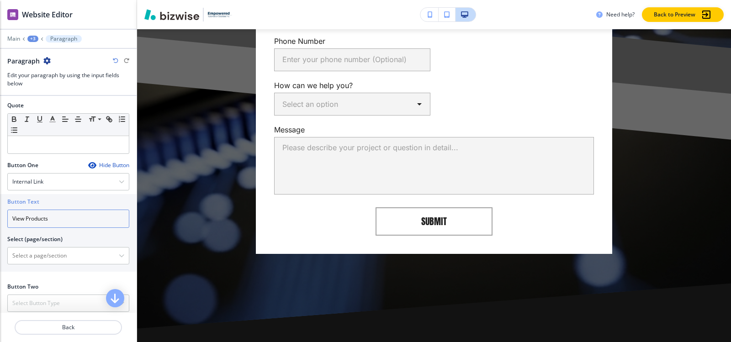
type input "View Products"
click at [23, 36] on div "Main +3 Paragraph" at bounding box center [68, 38] width 122 height 7
click at [32, 37] on div "+3" at bounding box center [32, 39] width 11 height 6
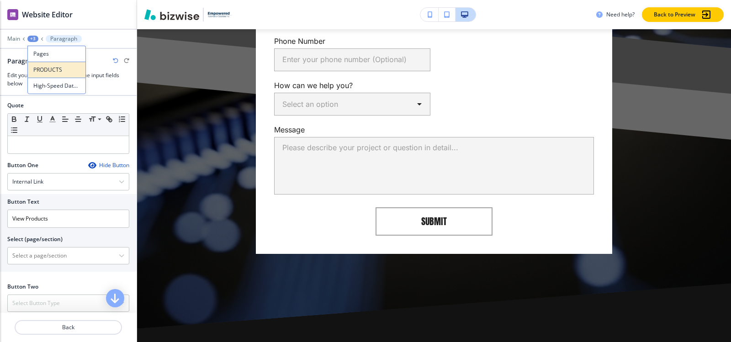
click at [45, 65] on button "PRODUCTS" at bounding box center [56, 70] width 58 height 16
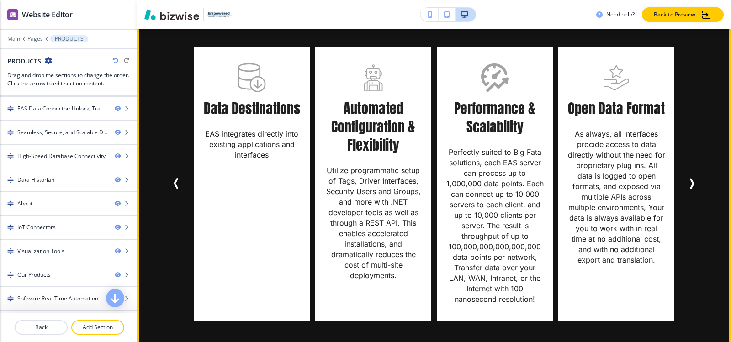
scroll to position [1509, 0]
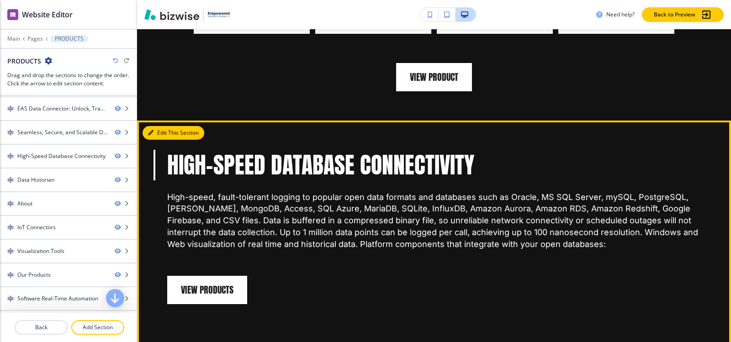
click at [162, 130] on button "Edit This Section" at bounding box center [174, 133] width 62 height 14
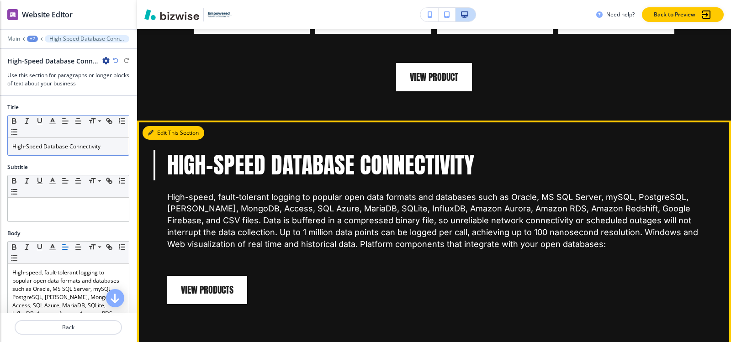
scroll to position [1737, 0]
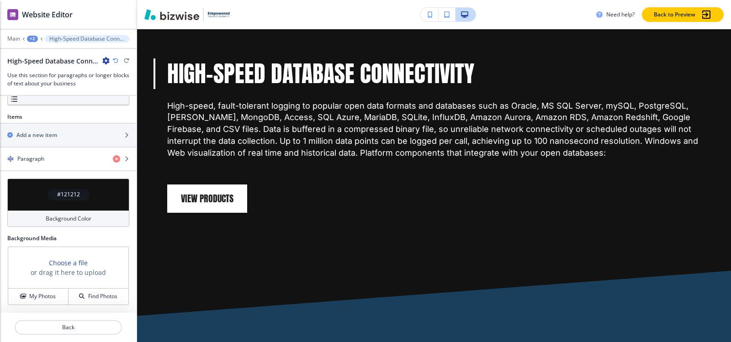
click at [49, 194] on div "#121212" at bounding box center [69, 194] width 42 height 11
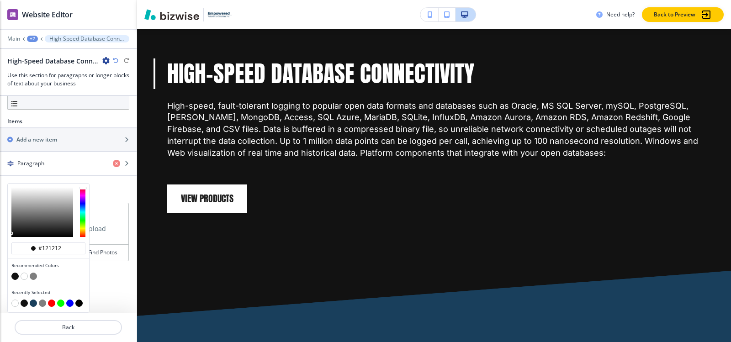
click at [32, 303] on button "button" at bounding box center [33, 303] width 7 height 7
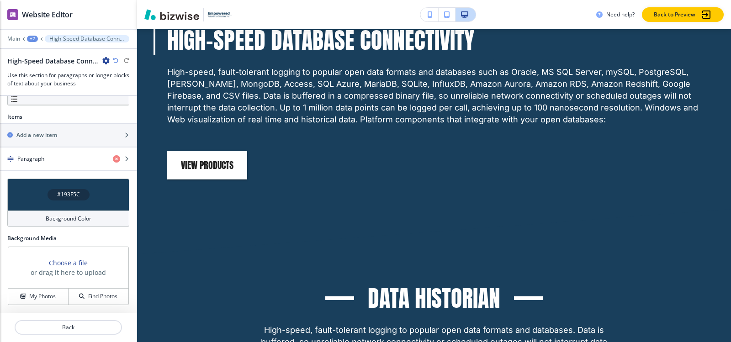
scroll to position [2057, 0]
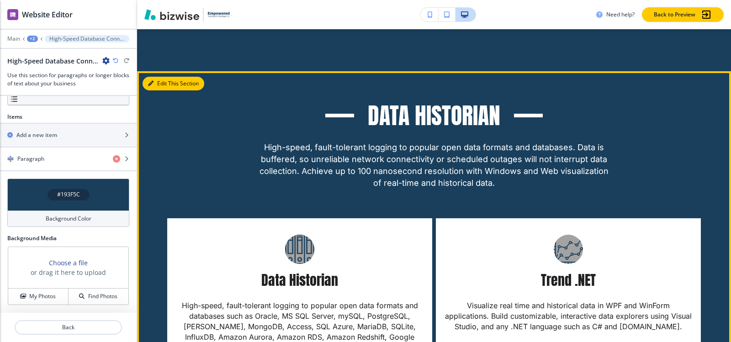
click at [164, 84] on button "Edit This Section" at bounding box center [174, 84] width 62 height 14
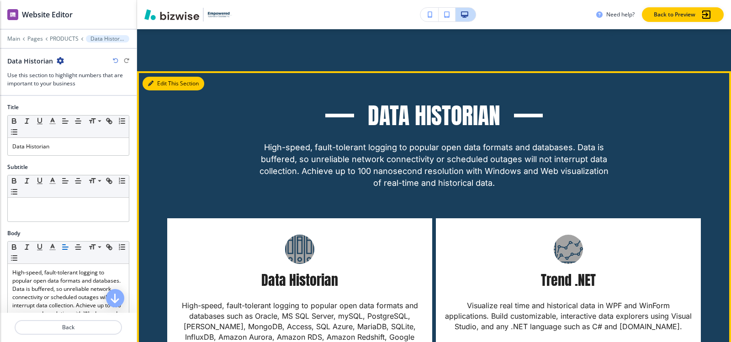
scroll to position [2099, 0]
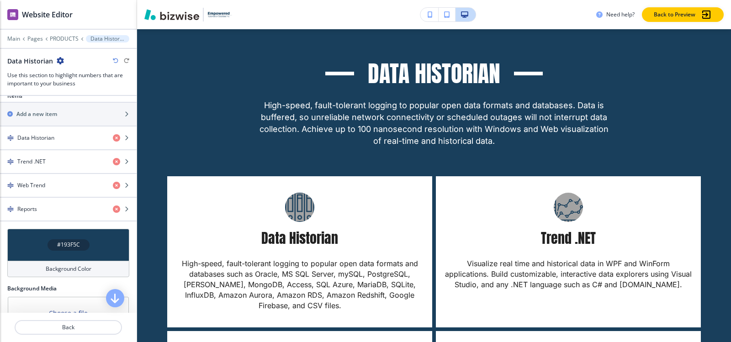
click at [50, 245] on div "#193F5C" at bounding box center [69, 244] width 42 height 11
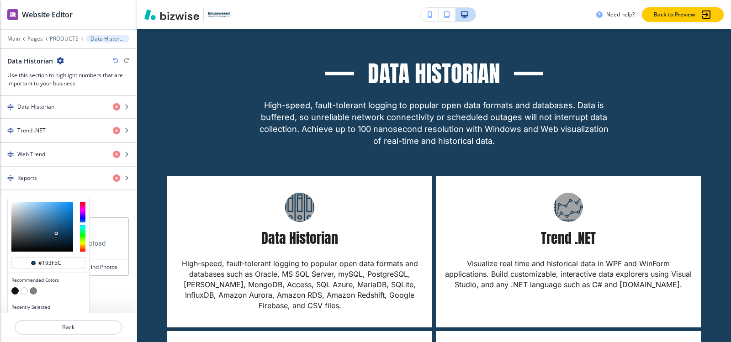
scroll to position [502, 0]
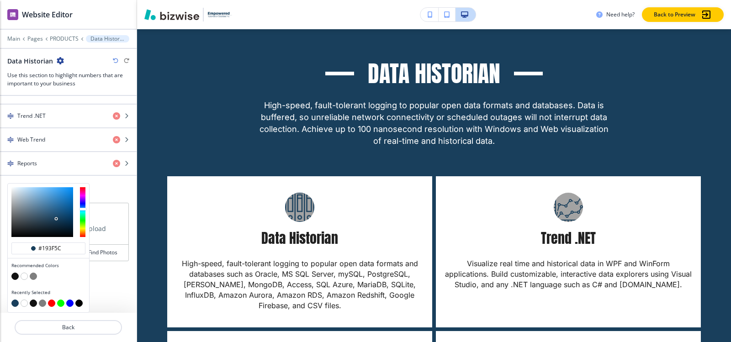
click at [17, 276] on button "button" at bounding box center [14, 276] width 7 height 7
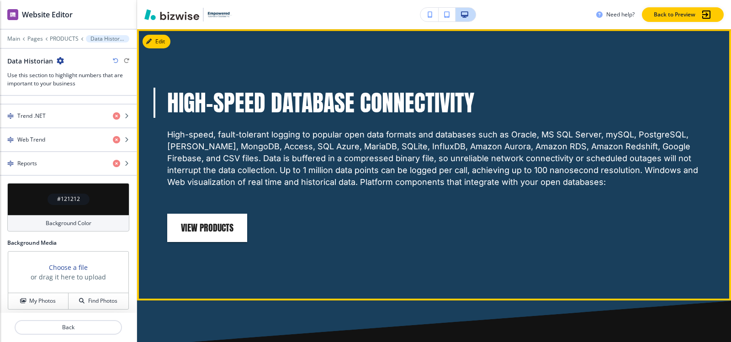
scroll to position [1825, 0]
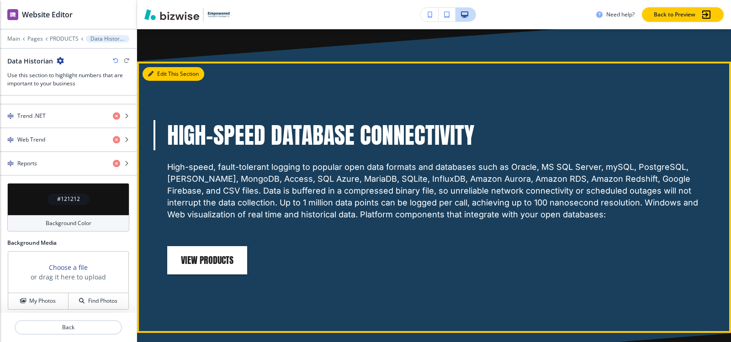
click at [164, 77] on button "Edit This Section" at bounding box center [174, 74] width 62 height 14
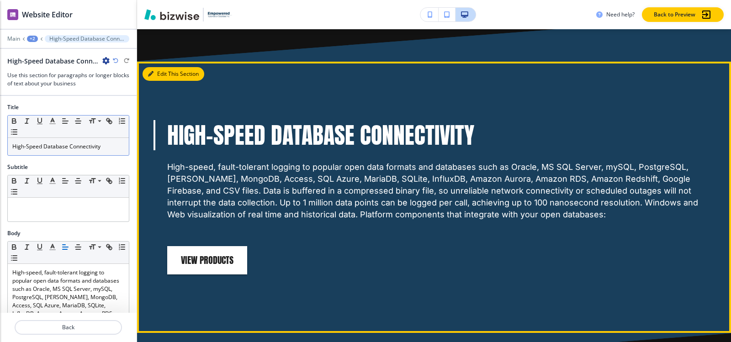
scroll to position [1812, 0]
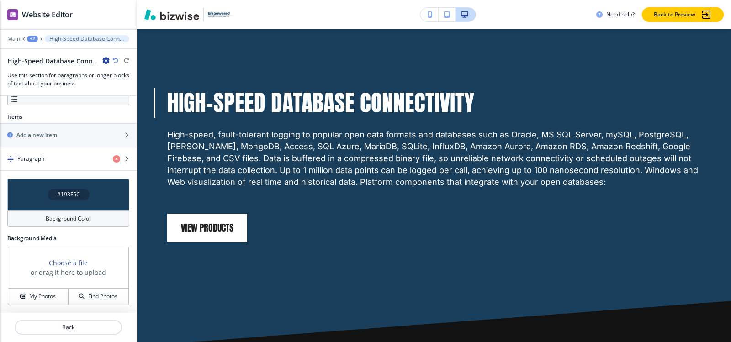
click at [59, 194] on h4 "#193F5C" at bounding box center [68, 194] width 23 height 8
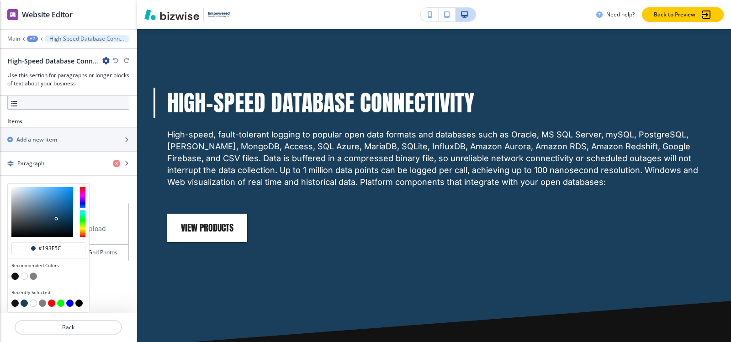
scroll to position [303, 0]
click at [21, 275] on button "button" at bounding box center [24, 276] width 7 height 7
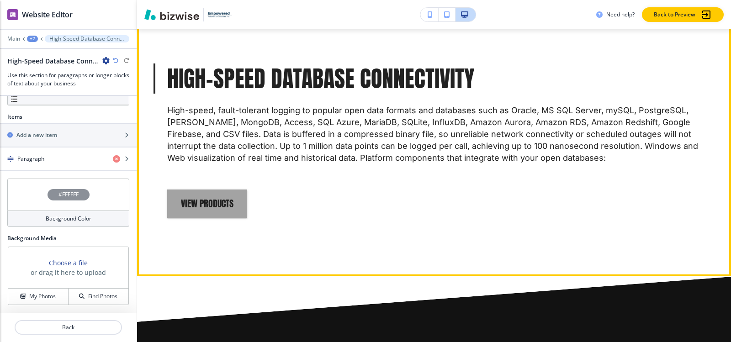
scroll to position [1812, 0]
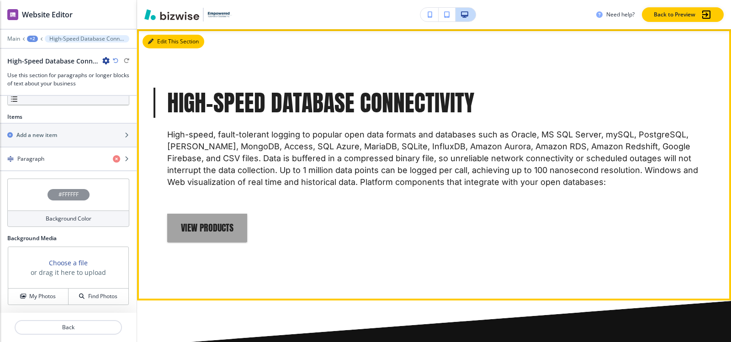
click at [165, 43] on button "Edit This Section" at bounding box center [174, 42] width 62 height 14
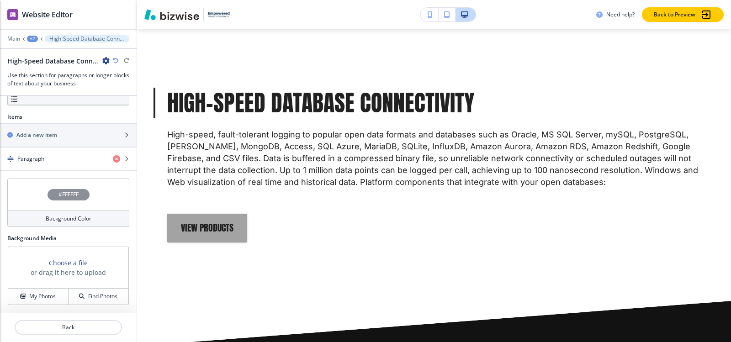
scroll to position [308, 0]
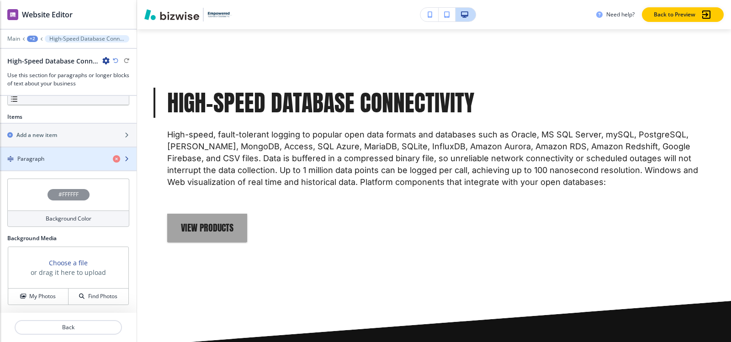
click at [43, 164] on div "button" at bounding box center [68, 166] width 137 height 7
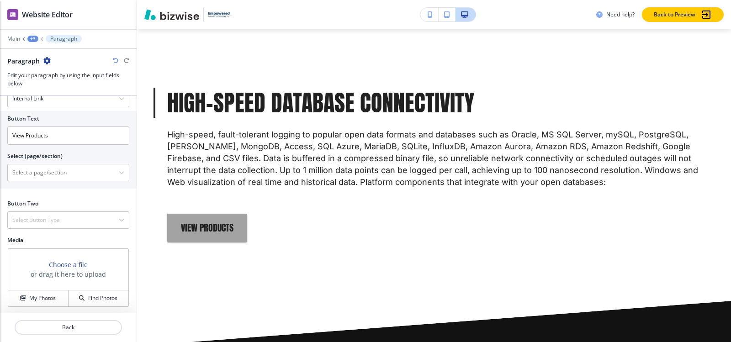
scroll to position [374, 0]
click at [46, 174] on \(page\/section\) "Manual Input" at bounding box center [63, 171] width 111 height 16
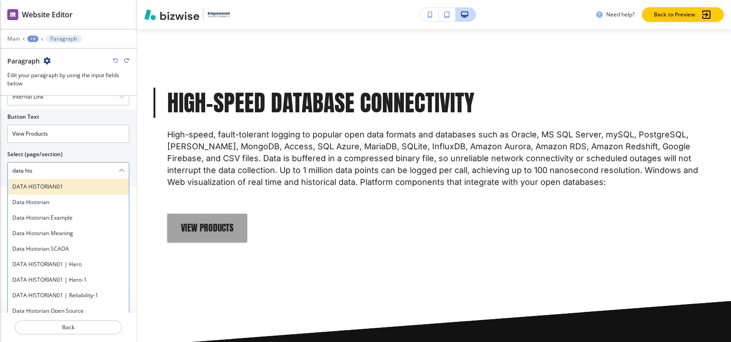
click at [50, 189] on h4 "DATA HISTORIAN01" at bounding box center [68, 187] width 112 height 8
type \(page\/section\) "DATA HISTORIAN01"
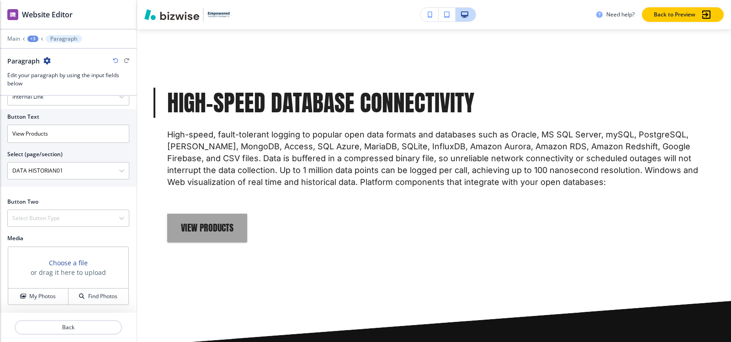
click at [33, 40] on div "+3" at bounding box center [32, 39] width 11 height 6
click at [47, 67] on p "PRODUCTS" at bounding box center [56, 70] width 47 height 8
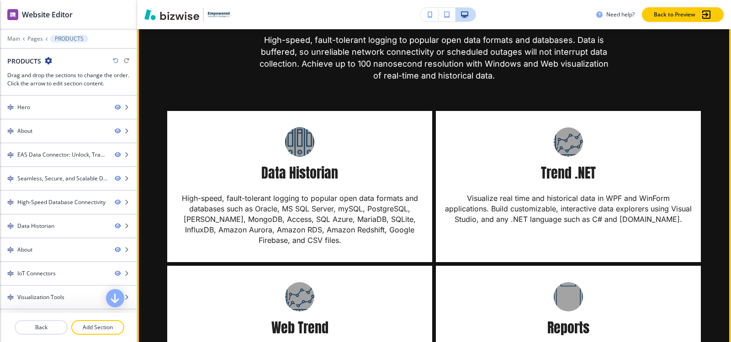
scroll to position [2131, 0]
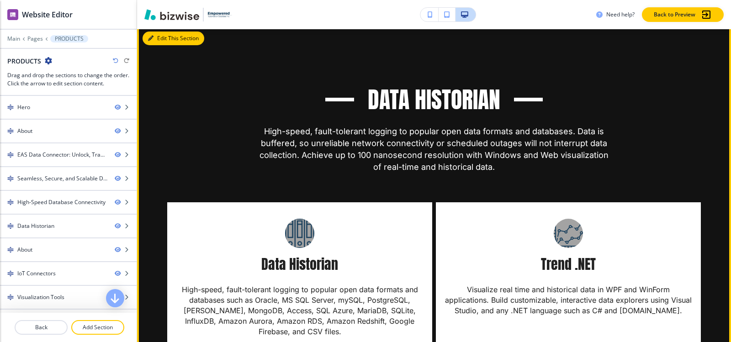
click at [158, 41] on button "Edit This Section" at bounding box center [174, 39] width 62 height 14
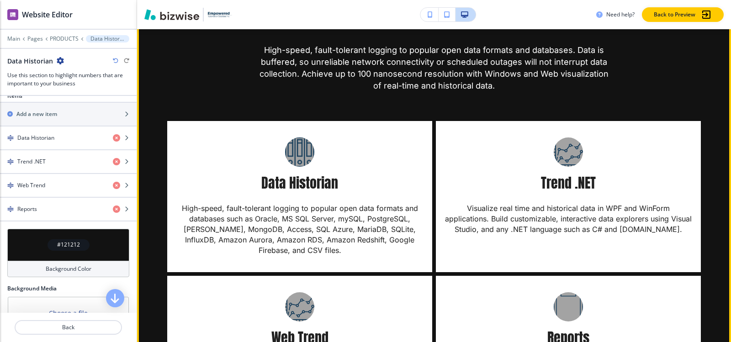
scroll to position [2128, 0]
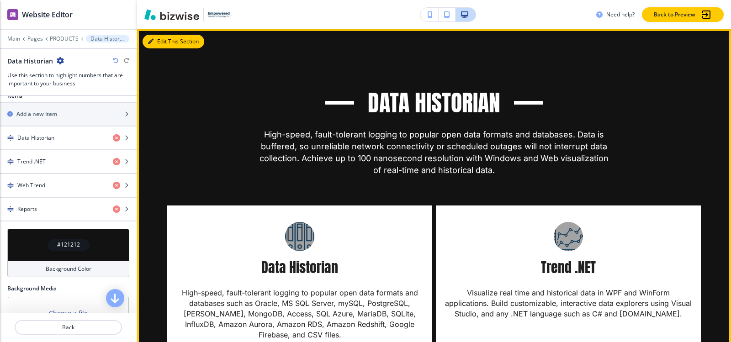
click at [155, 39] on button "Edit This Section" at bounding box center [174, 42] width 62 height 14
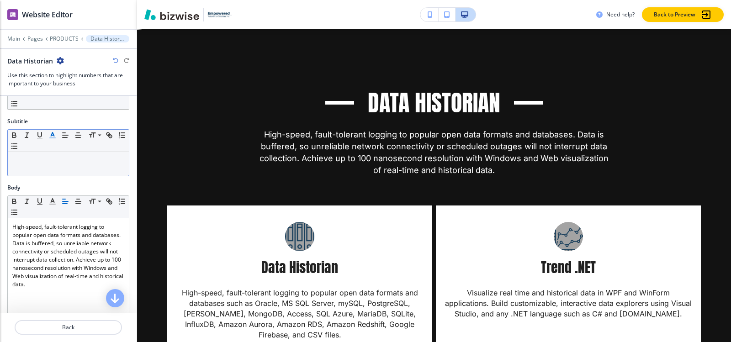
scroll to position [0, 0]
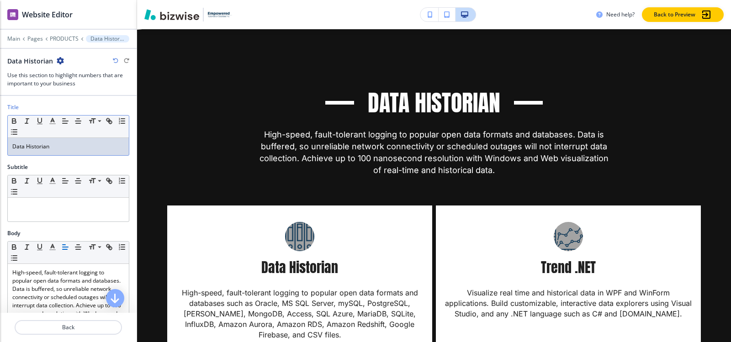
click at [69, 148] on p "Data Historian" at bounding box center [68, 147] width 112 height 8
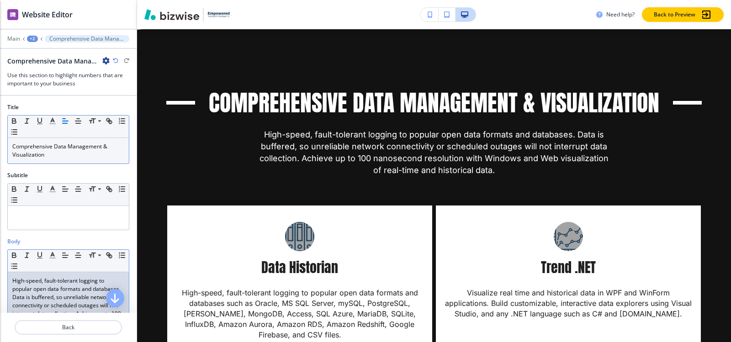
click at [77, 288] on p "High-speed, fault-tolerant logging to popular open data formats and databases. …" at bounding box center [68, 310] width 112 height 66
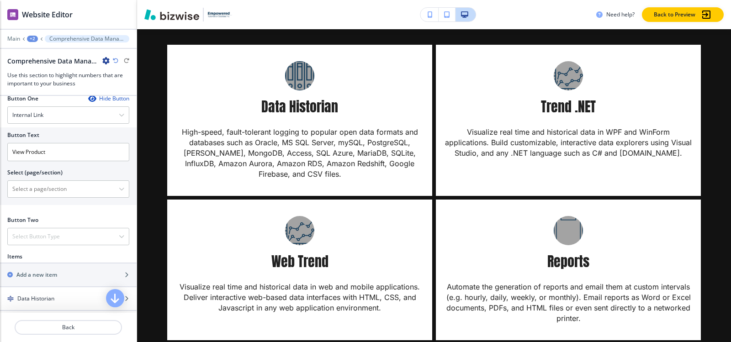
scroll to position [447, 0]
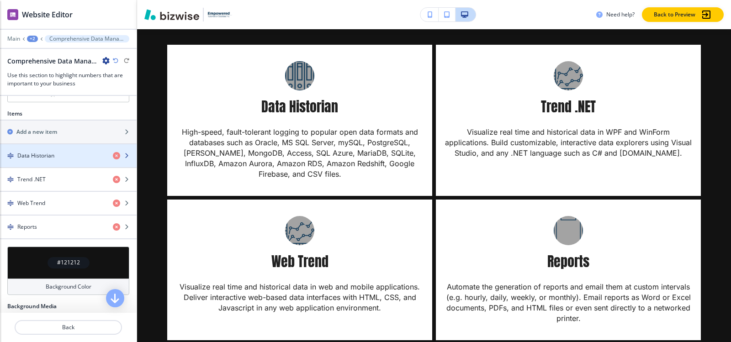
click at [43, 152] on h4 "Data Historian" at bounding box center [35, 156] width 37 height 8
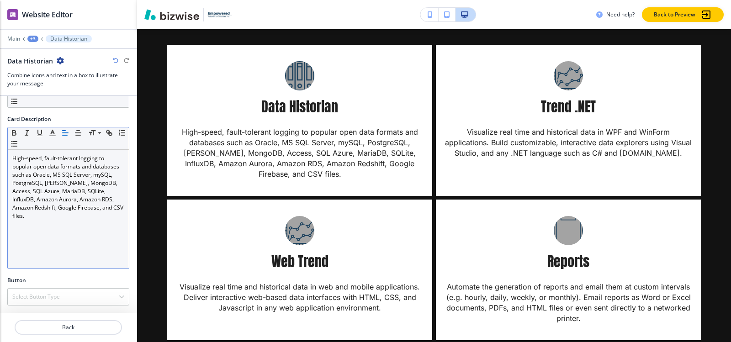
scroll to position [173, 0]
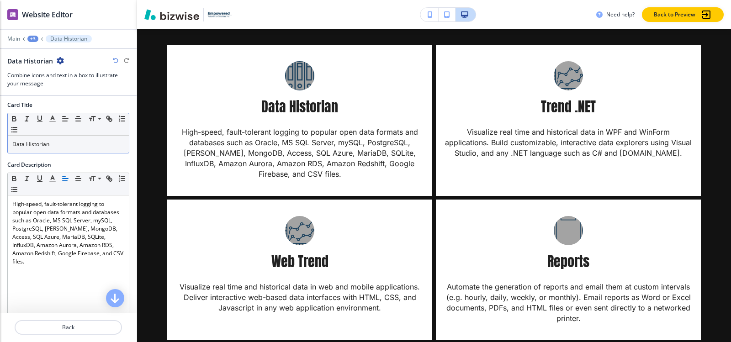
click at [73, 147] on p "Data Historian" at bounding box center [68, 144] width 112 height 8
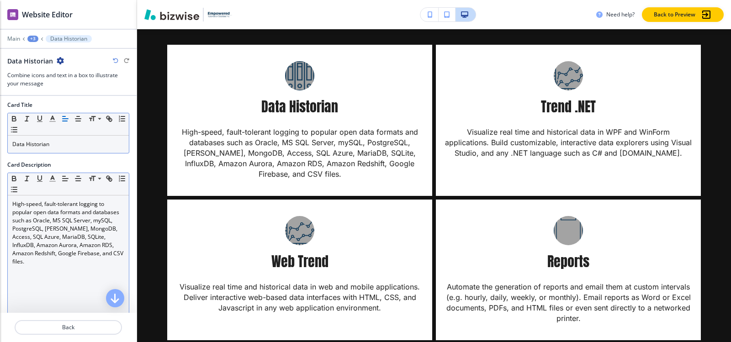
click at [44, 251] on p "High-speed, fault-tolerant logging to popular open data formats and databases s…" at bounding box center [68, 233] width 112 height 66
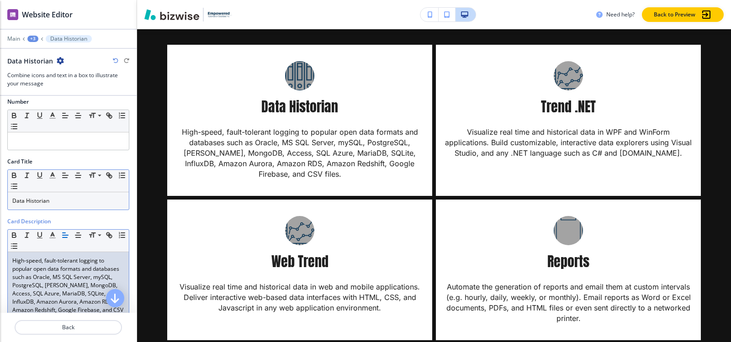
scroll to position [81, 0]
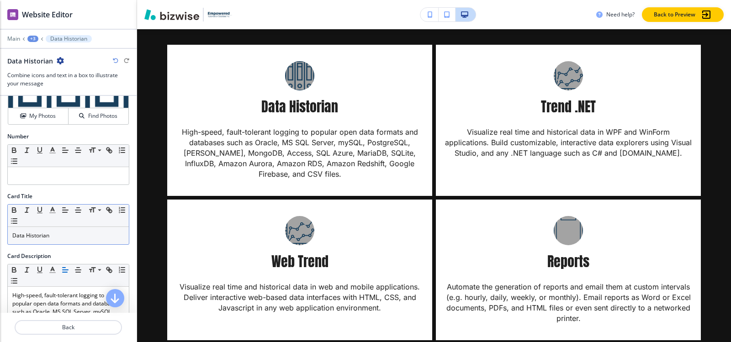
click at [49, 125] on div "Crop My Photos Find Photos" at bounding box center [68, 95] width 122 height 59
click at [49, 120] on h4 "My Photos" at bounding box center [42, 116] width 26 height 8
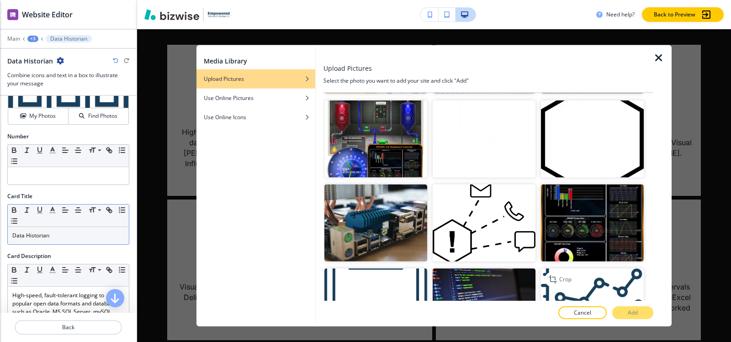
scroll to position [10825, 0]
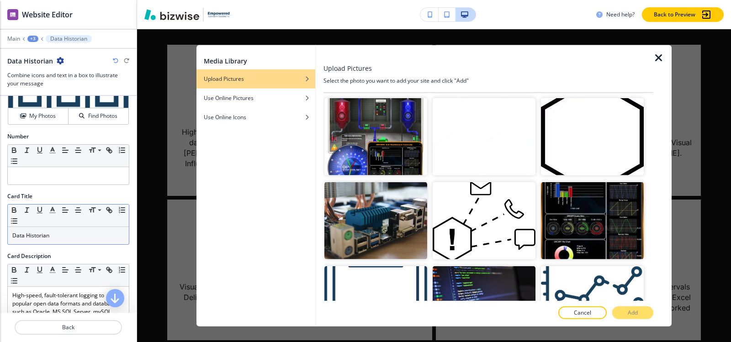
click at [648, 314] on button "Add" at bounding box center [632, 312] width 41 height 13
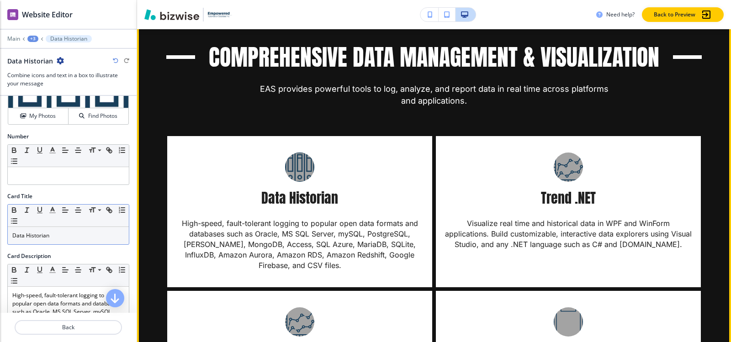
scroll to position [2265, 0]
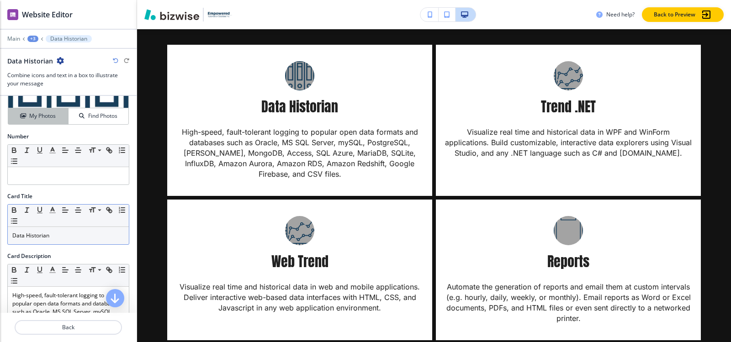
click at [36, 119] on h4 "My Photos" at bounding box center [42, 116] width 26 height 8
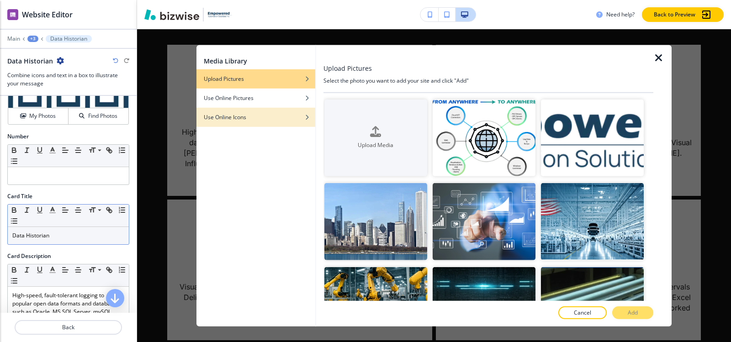
click at [243, 119] on h4 "Use Online Icons" at bounding box center [225, 117] width 42 height 8
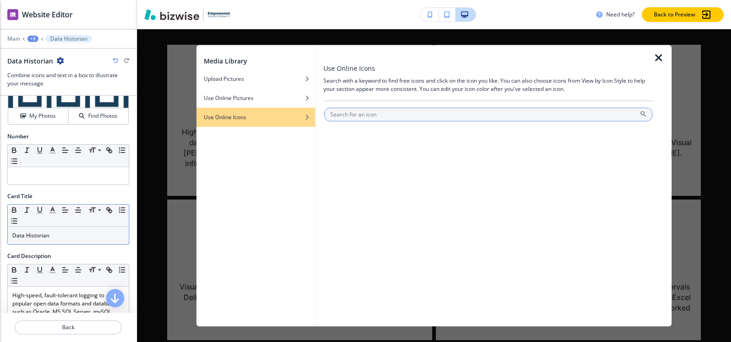
click at [432, 116] on input "text" at bounding box center [488, 114] width 328 height 14
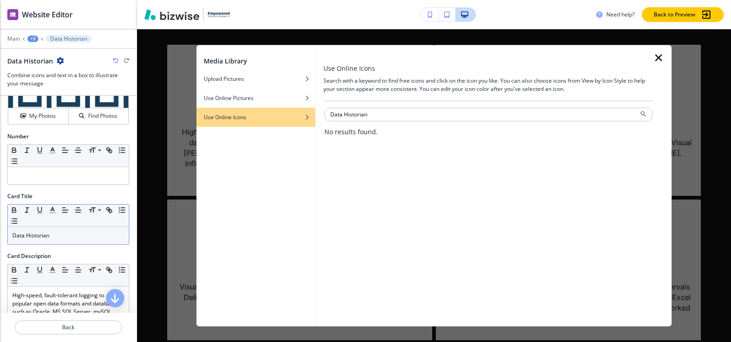
paste input "ocumentatio"
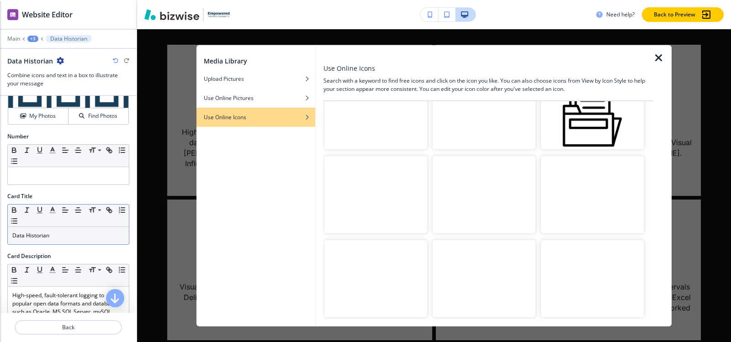
scroll to position [0, 0]
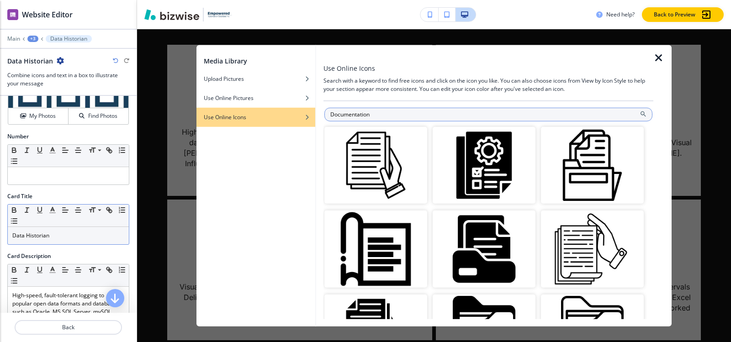
click at [514, 118] on input "Documentation" at bounding box center [488, 114] width 328 height 14
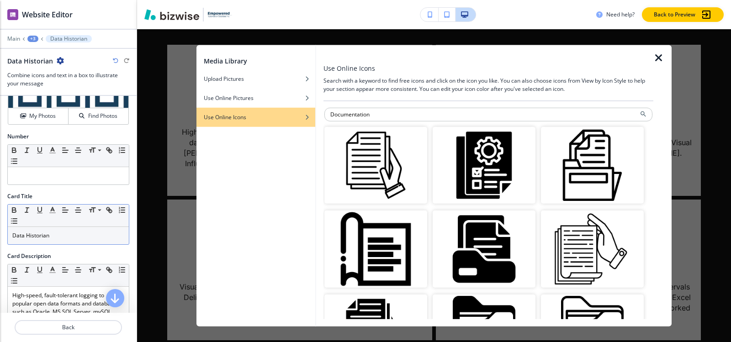
paste input "atabase Logs"
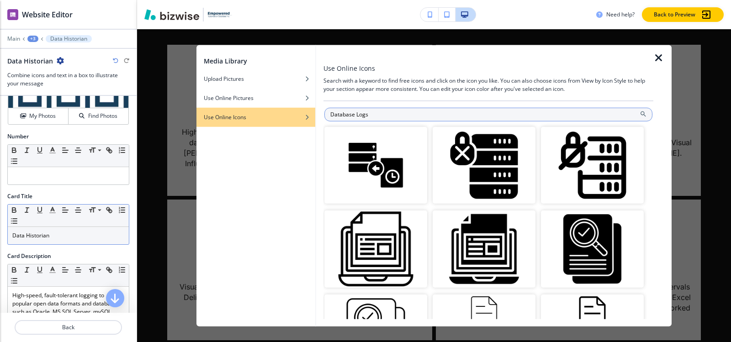
click at [551, 112] on input "Database Logs" at bounding box center [488, 114] width 328 height 14
paste input "File Storage"
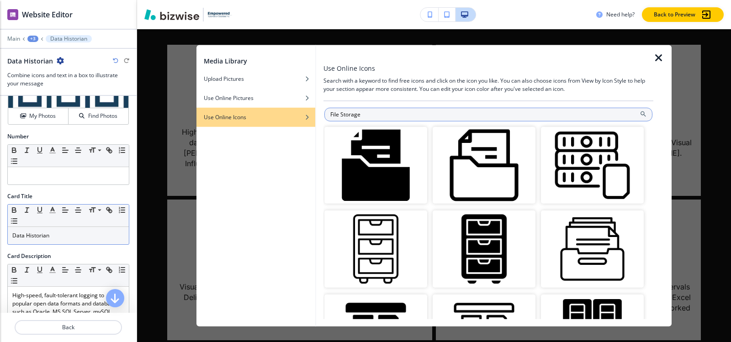
click at [516, 112] on input "File Storage" at bounding box center [488, 114] width 328 height 14
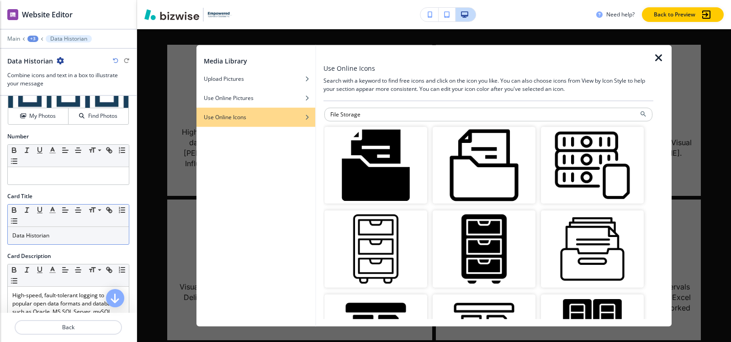
paste input "Archiving"
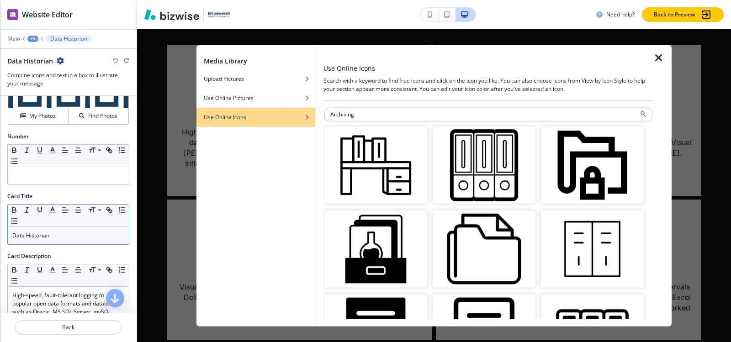
drag, startPoint x: 359, startPoint y: 114, endPoint x: 287, endPoint y: 111, distance: 72.7
click at [287, 111] on div "Media Library Upload Pictures Use Online Pictures Use Online Icons Use Online I…" at bounding box center [433, 186] width 475 height 282
paste input "Data Trends"
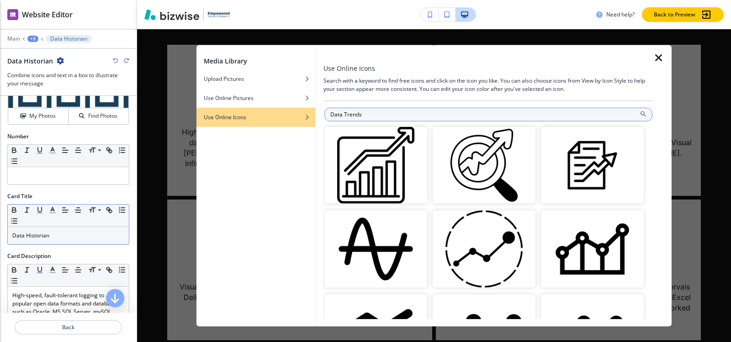
click at [474, 113] on input "Data Trends" at bounding box center [488, 114] width 328 height 14
paste input "Analytic"
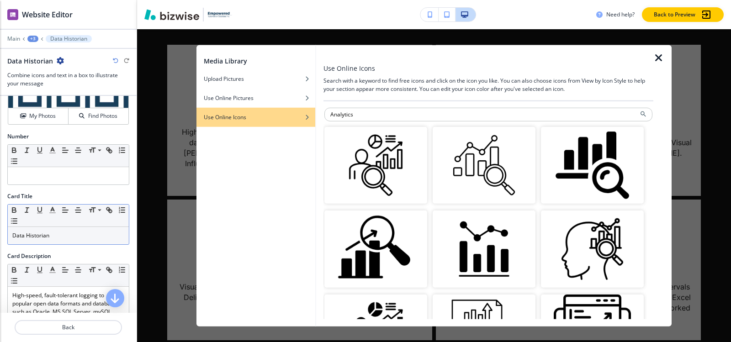
paste input "Performance Monitoring"
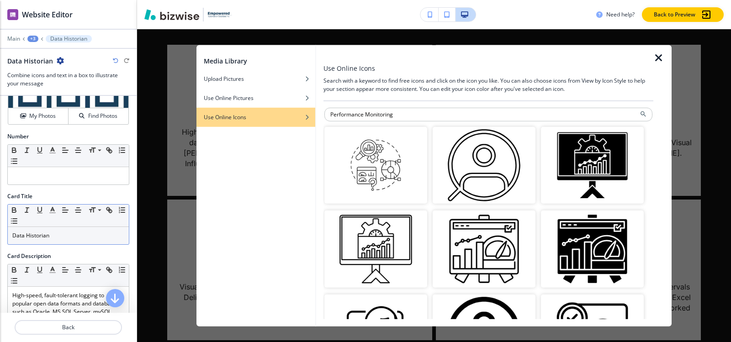
paste input "Real-Time & Historical Data Visualization"
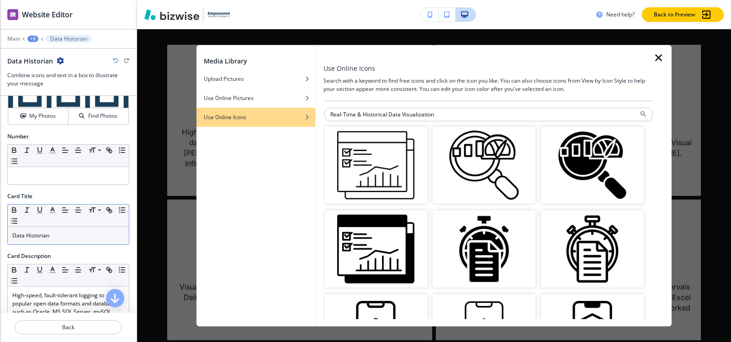
paste input "porting & Metrics"
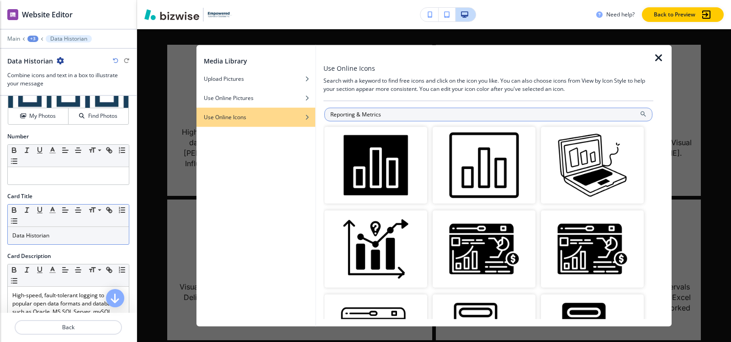
click at [526, 121] on input "Reporting & Metrics" at bounding box center [488, 114] width 328 height 14
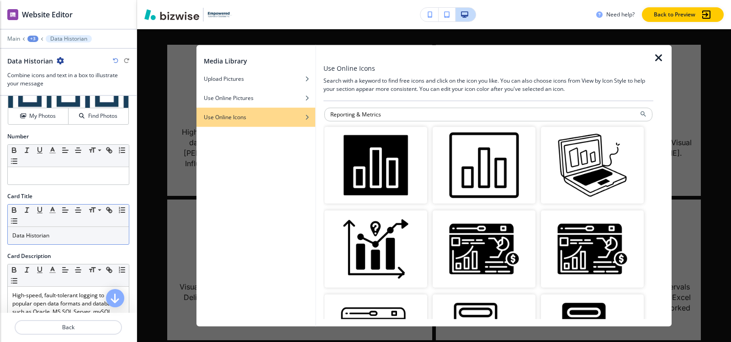
paste input "Trend .NET"
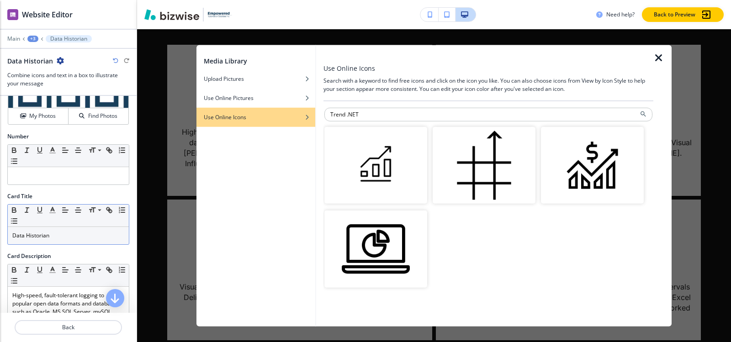
scroll to position [2082, 0]
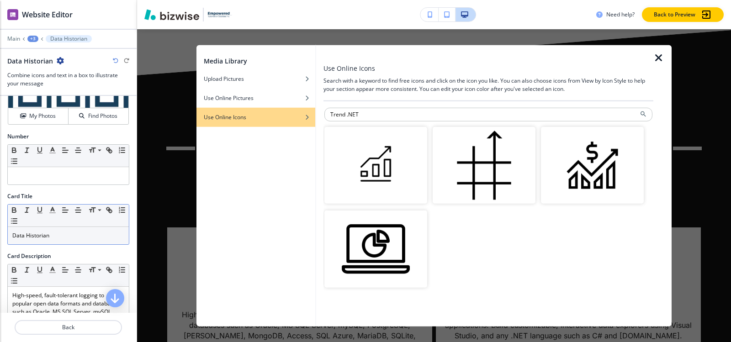
paste input "Data Trends"
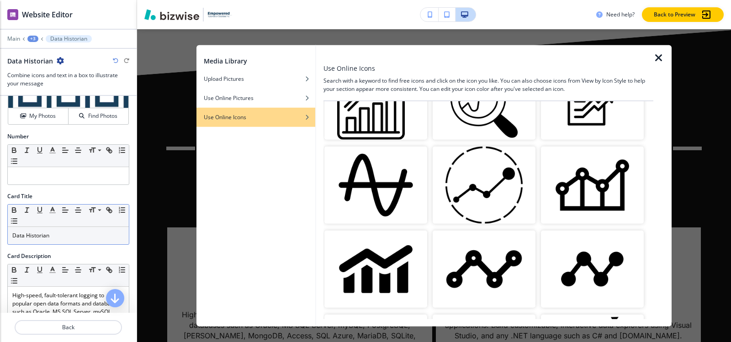
scroll to position [0, 0]
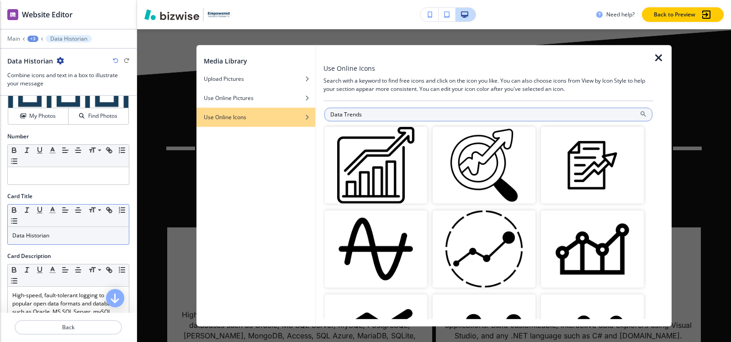
click at [566, 116] on input "Data Trends" at bounding box center [488, 114] width 328 height 14
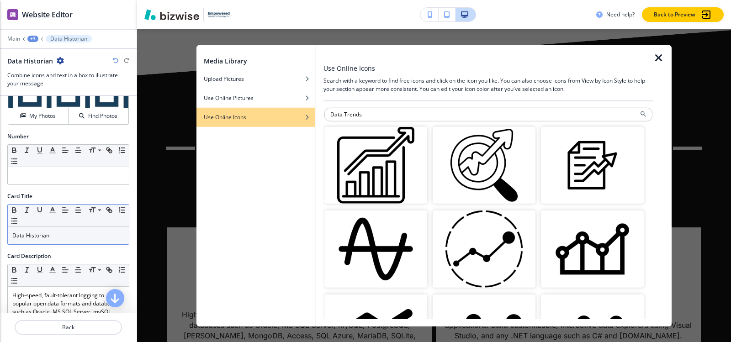
paste input "Analytic"
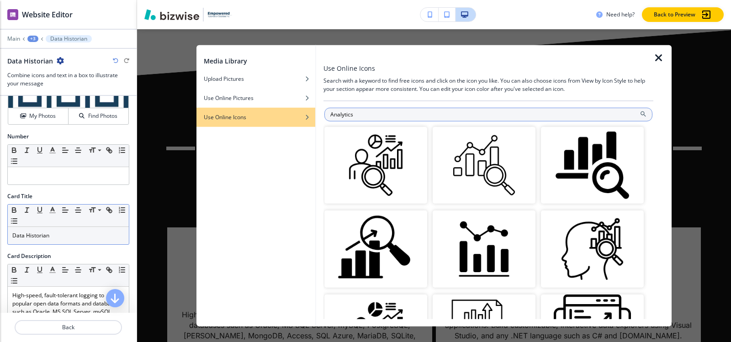
click at [542, 112] on input "Analytics" at bounding box center [488, 114] width 328 height 14
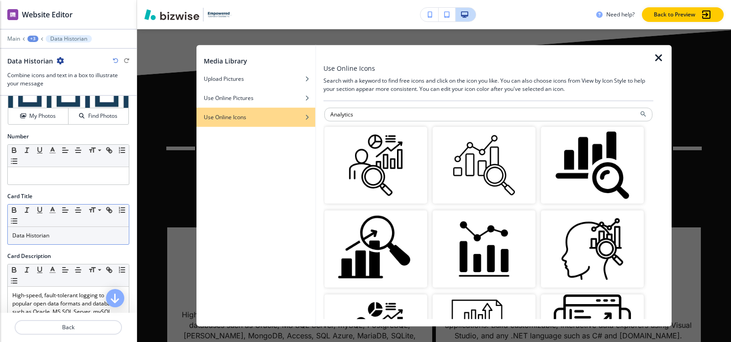
paste input "Performance Monitoring"
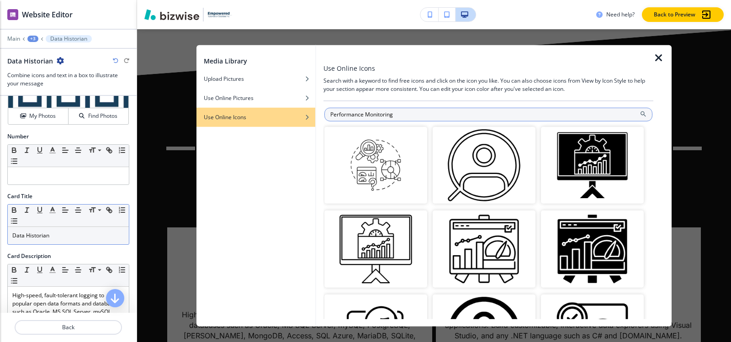
click at [503, 117] on input "Performance Monitoring" at bounding box center [488, 114] width 328 height 14
paste input "Real-Time & Historical Data Visualization"
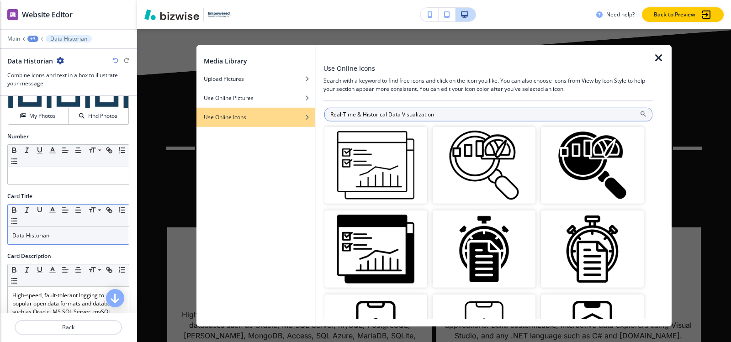
click at [486, 113] on input "Real-Time & Historical Data Visualization" at bounding box center [488, 114] width 328 height 14
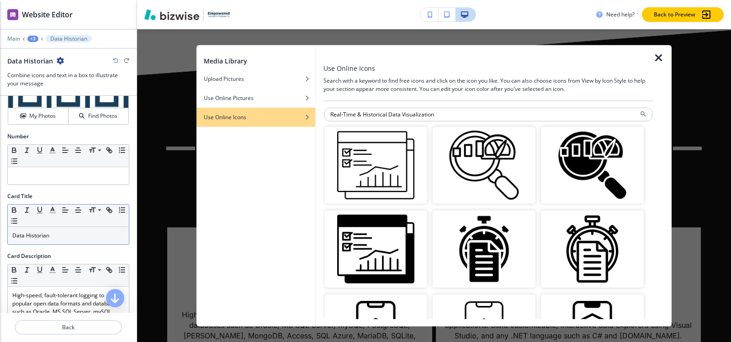
paste input "Insights Ic"
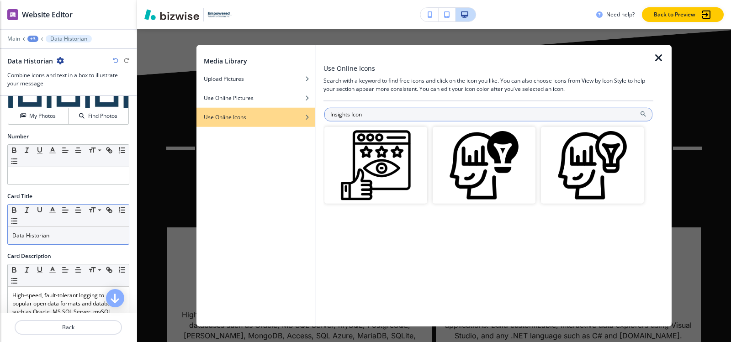
scroll to position [2037, 0]
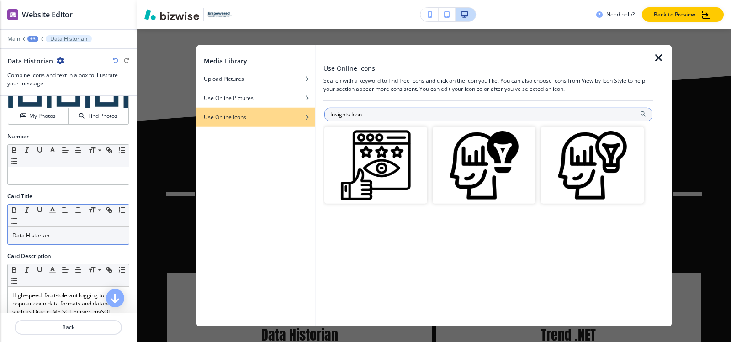
click at [484, 116] on input "Insights Icon" at bounding box center [488, 114] width 328 height 14
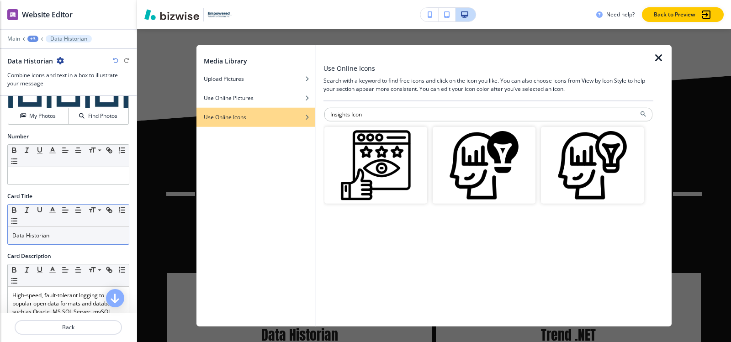
paste input "Data Visualization"
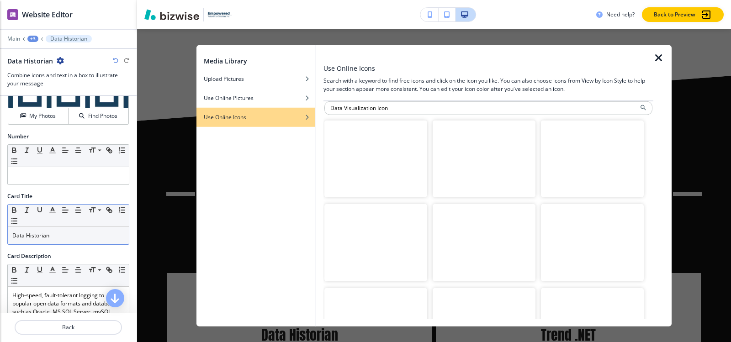
scroll to position [0, 0]
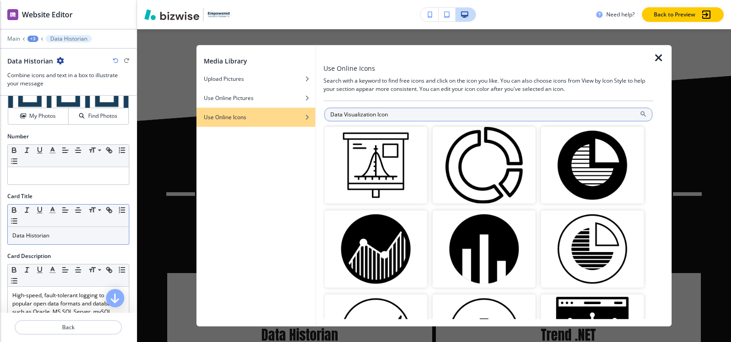
click at [448, 117] on input "Data Visualization Icon" at bounding box center [488, 114] width 328 height 14
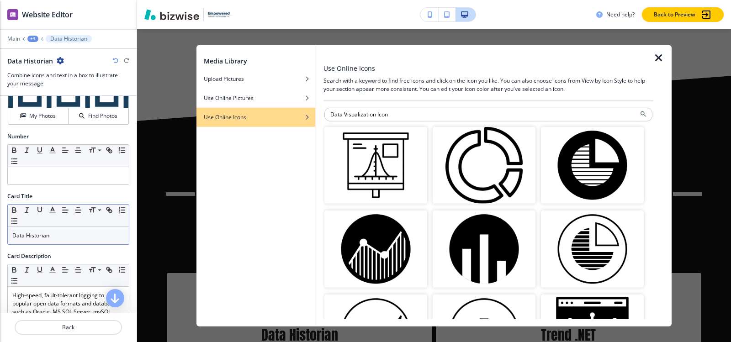
paste input "Analytics"
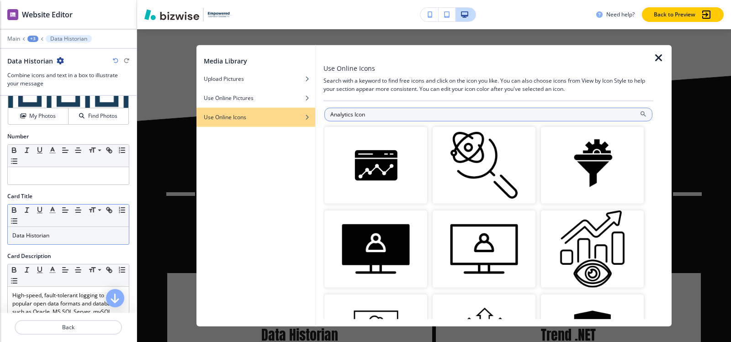
click at [434, 116] on input "Analytics Icon" at bounding box center [488, 114] width 328 height 14
paste input "Data Historia"
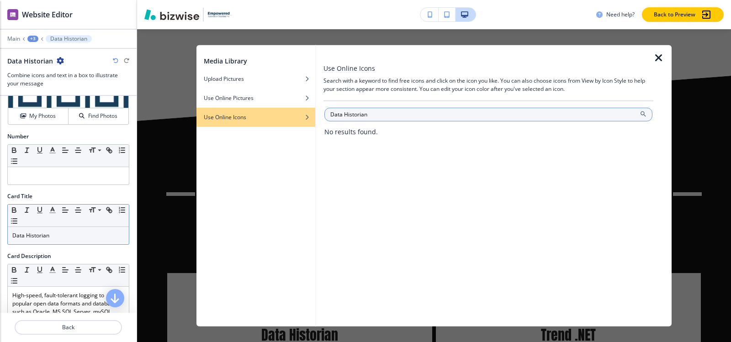
click at [439, 112] on input "Data Historian" at bounding box center [488, 114] width 328 height 14
paste input "Records"
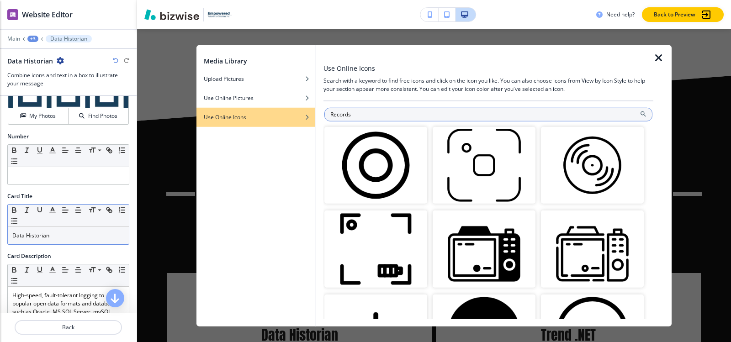
click at [488, 117] on input "Records" at bounding box center [488, 114] width 328 height 14
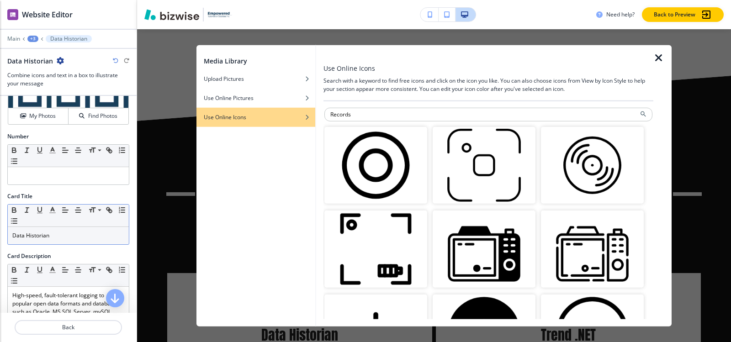
paste input "Documentation"
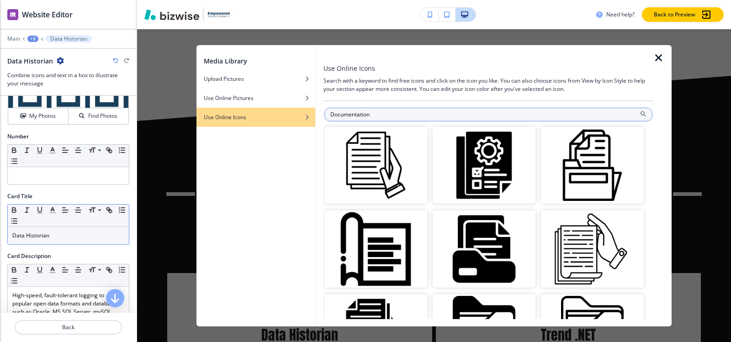
click at [483, 120] on input "Documentation" at bounding box center [488, 114] width 328 height 14
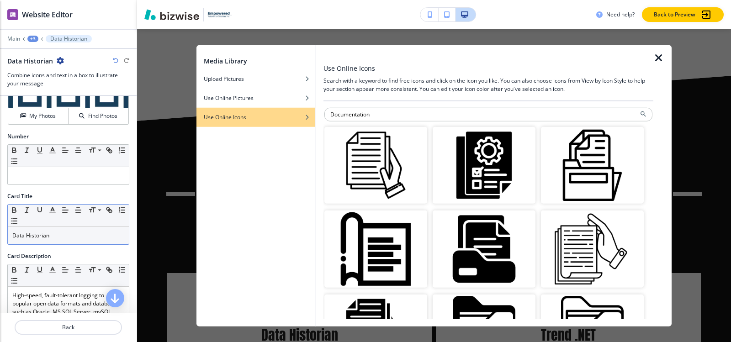
paste input "ata Trends"
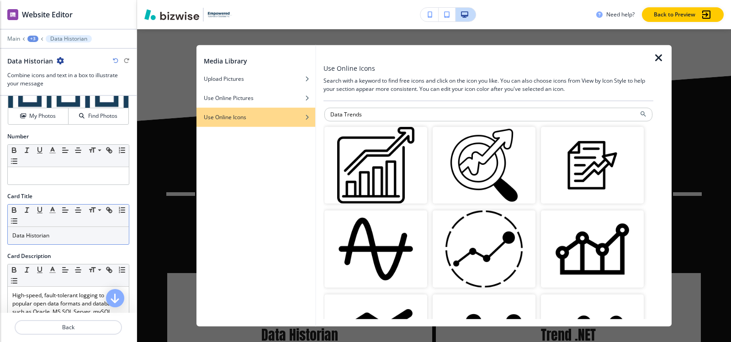
paste input "Analytic"
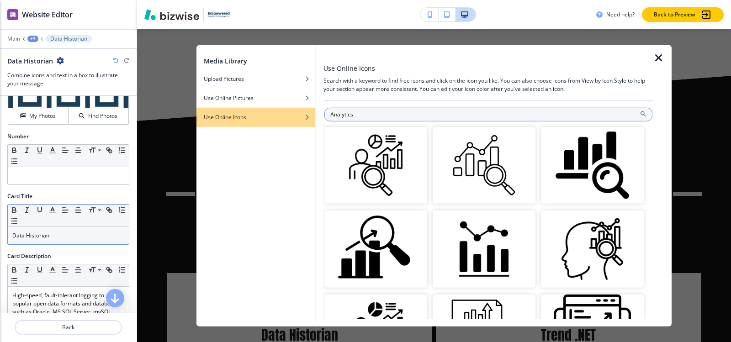
click at [422, 116] on input "Analytics" at bounding box center [488, 114] width 328 height 14
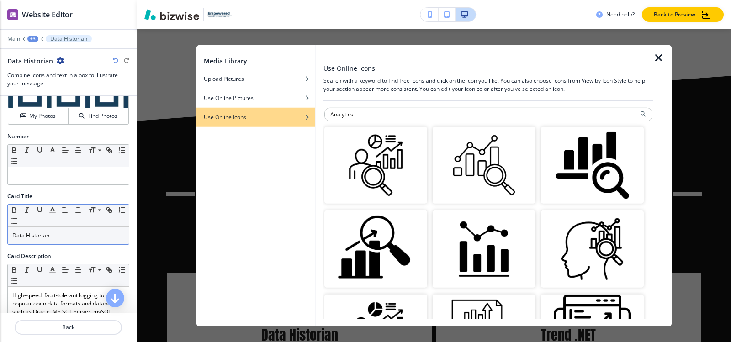
paste input "Reporting & Metr"
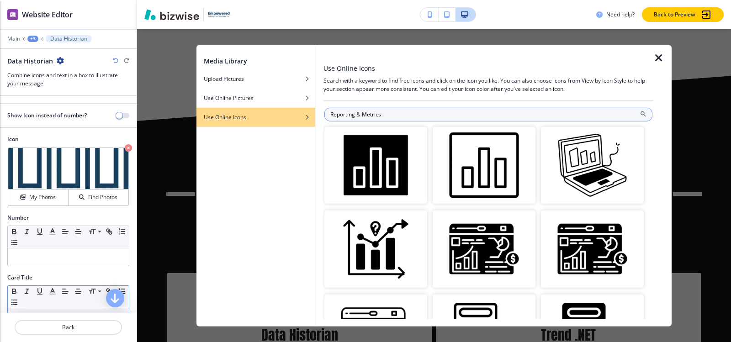
click at [465, 117] on input "Reporting & Metrics" at bounding box center [488, 114] width 328 height 14
paste input "Web Trend"
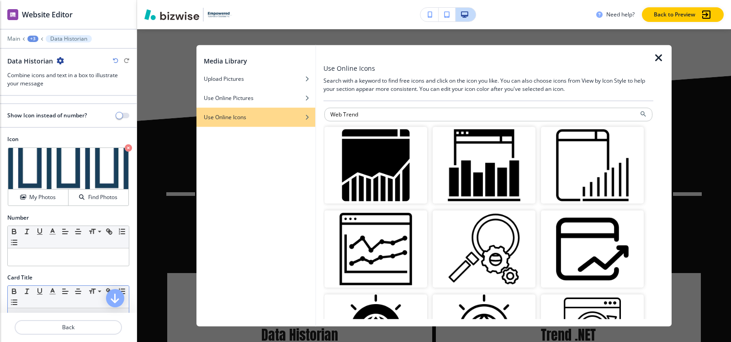
paste input "clipboar"
type input "clipboard"
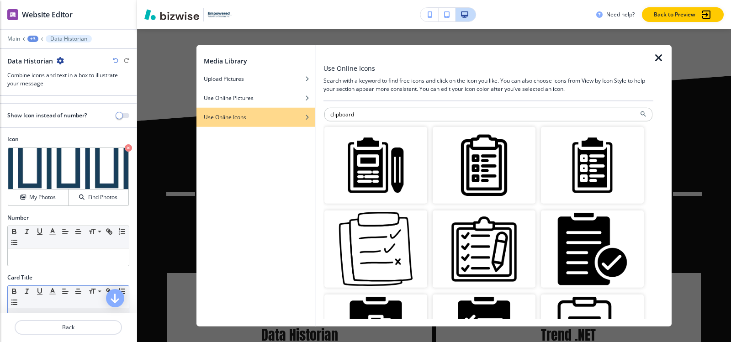
click at [655, 59] on icon "button" at bounding box center [658, 57] width 11 height 11
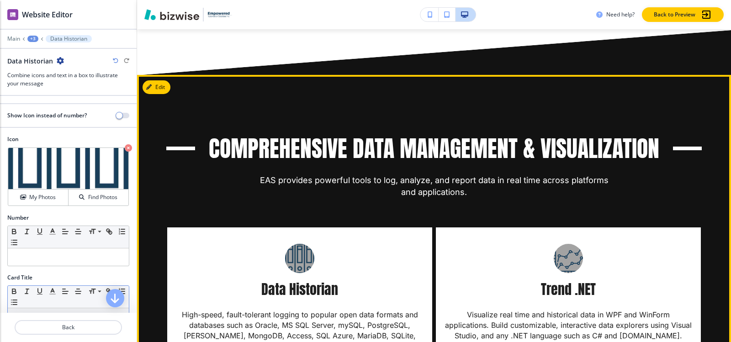
scroll to position [2128, 0]
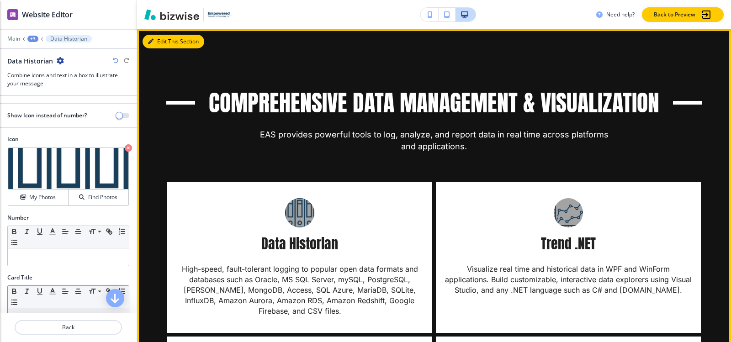
click at [159, 38] on button "Edit This Section" at bounding box center [174, 42] width 62 height 14
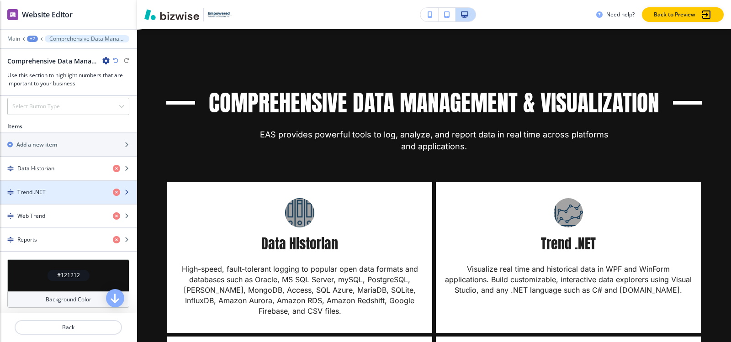
scroll to position [457, 0]
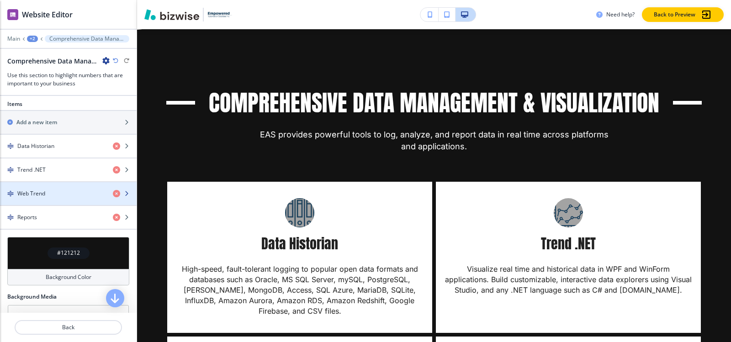
click at [44, 194] on h4 "Web Trend" at bounding box center [31, 194] width 28 height 8
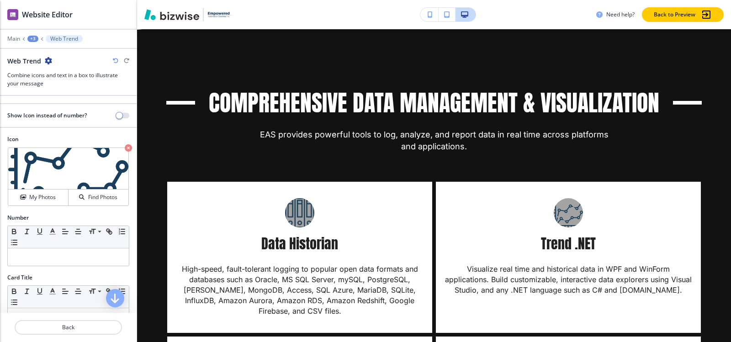
click at [33, 36] on div "+3" at bounding box center [32, 39] width 11 height 6
click at [44, 87] on p "Comprehensive Data Management & Visualization" at bounding box center [56, 86] width 47 height 8
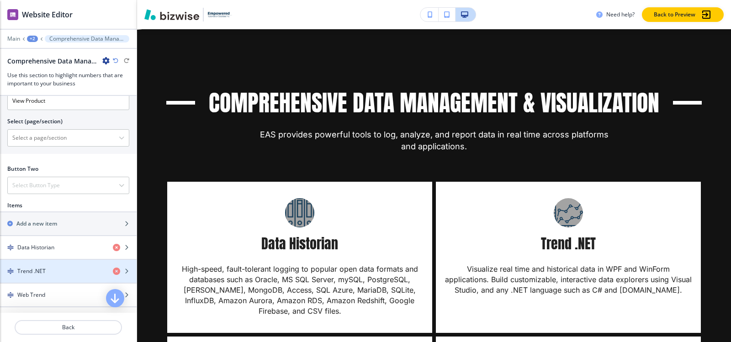
scroll to position [411, 0]
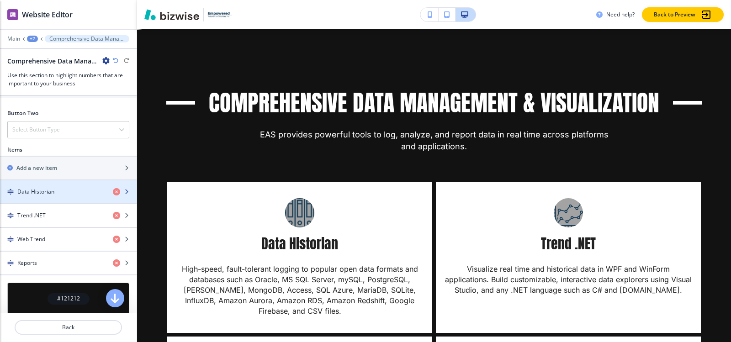
click at [37, 194] on h4 "Data Historian" at bounding box center [35, 192] width 37 height 8
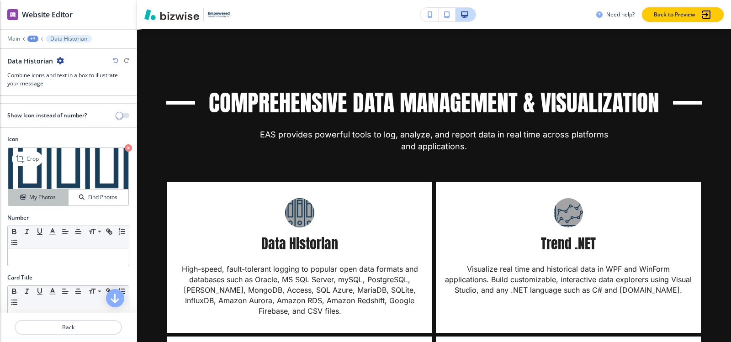
click at [36, 190] on button "My Photos" at bounding box center [38, 198] width 60 height 16
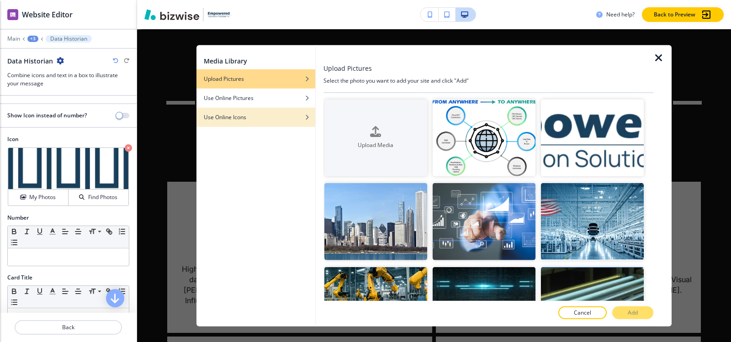
click at [251, 113] on div "Use Online Icons" at bounding box center [255, 117] width 119 height 8
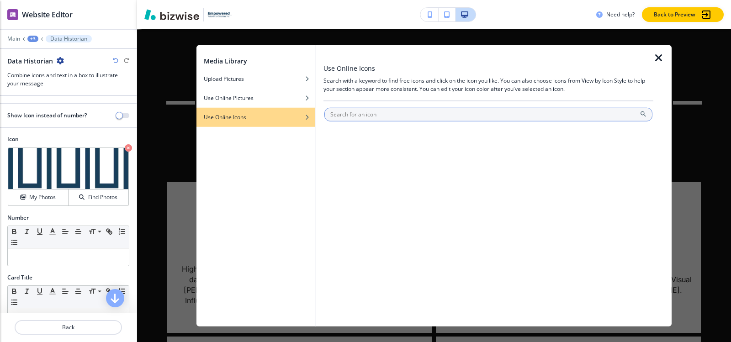
click at [390, 114] on input "text" at bounding box center [488, 114] width 328 height 14
type input "Archiving"
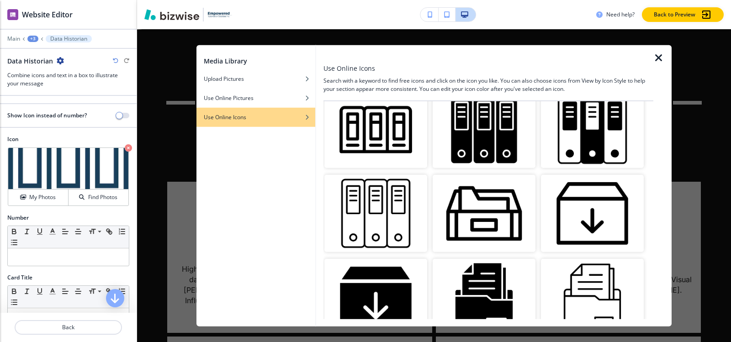
scroll to position [868, 0]
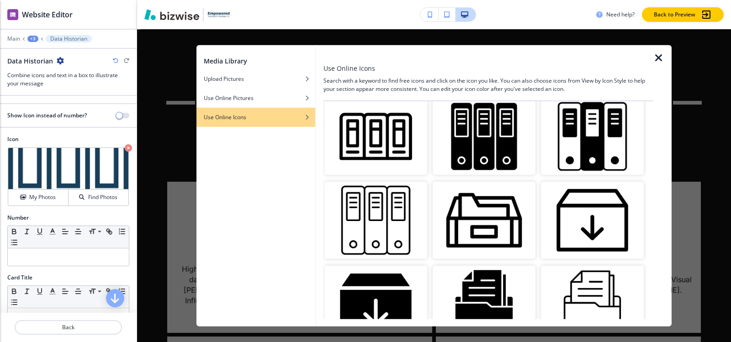
click at [383, 205] on img "button" at bounding box center [375, 220] width 103 height 77
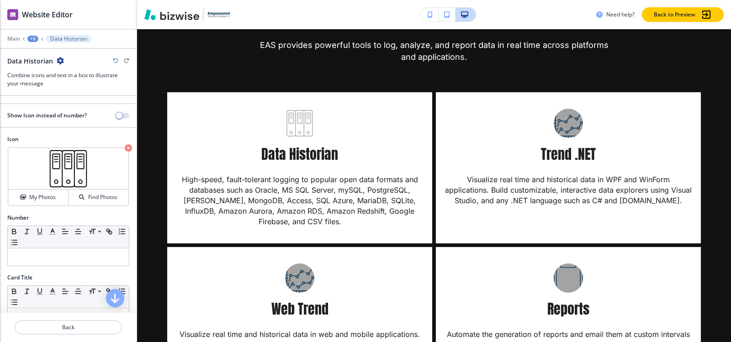
scroll to position [2219, 0]
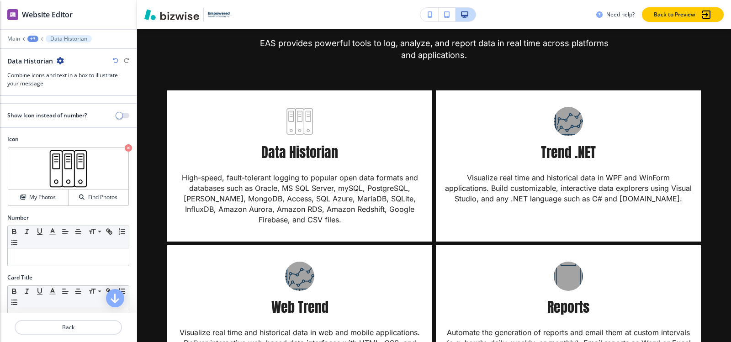
click at [31, 40] on div "+3" at bounding box center [32, 39] width 11 height 6
click at [44, 85] on p "Comprehensive Data Management & Visualization" at bounding box center [56, 86] width 47 height 8
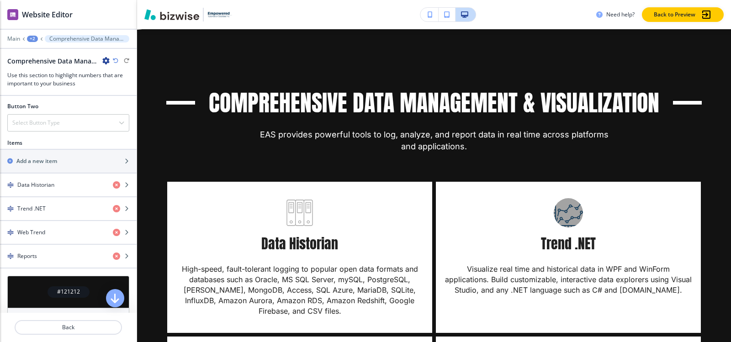
scroll to position [424, 0]
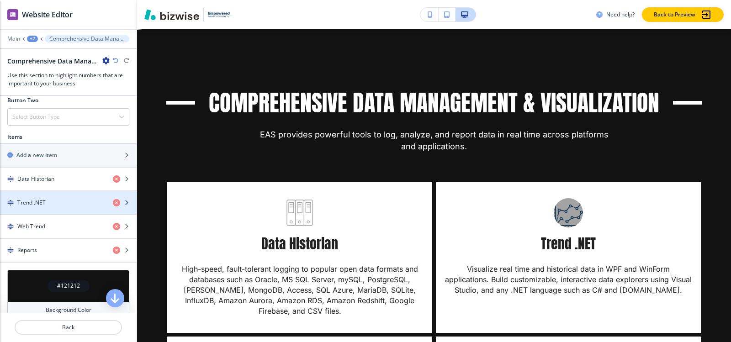
click at [53, 210] on div "button" at bounding box center [68, 210] width 137 height 7
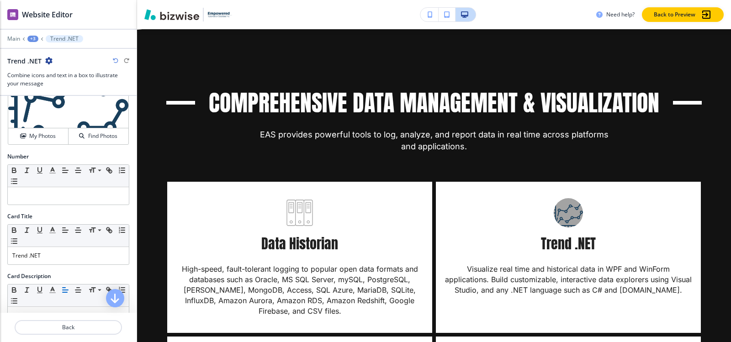
scroll to position [46, 0]
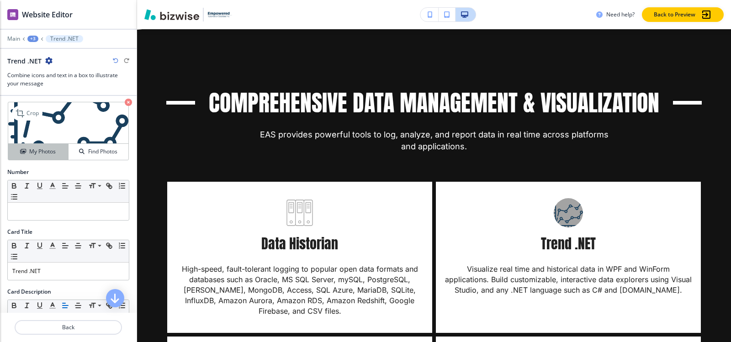
drag, startPoint x: 39, startPoint y: 160, endPoint x: 42, endPoint y: 154, distance: 7.0
click at [39, 158] on div "Crop My Photos Find Photos" at bounding box center [68, 130] width 122 height 59
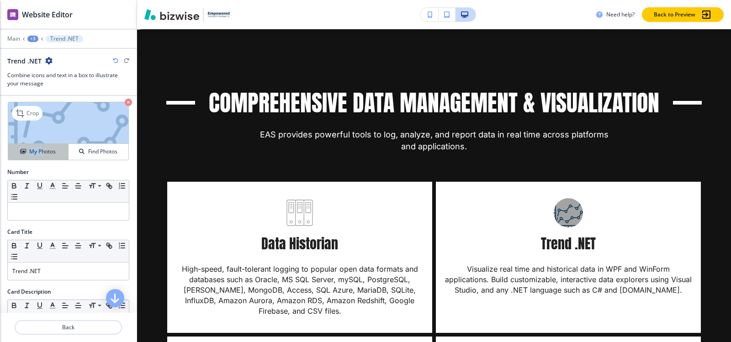
click at [42, 154] on h4 "My Photos" at bounding box center [42, 152] width 26 height 8
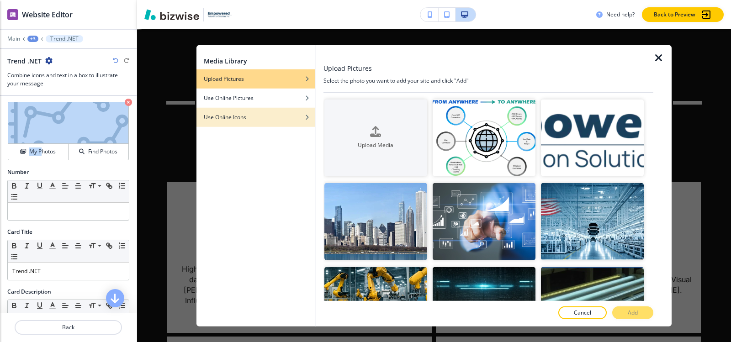
click at [264, 118] on div "Use Online Icons" at bounding box center [255, 117] width 119 height 8
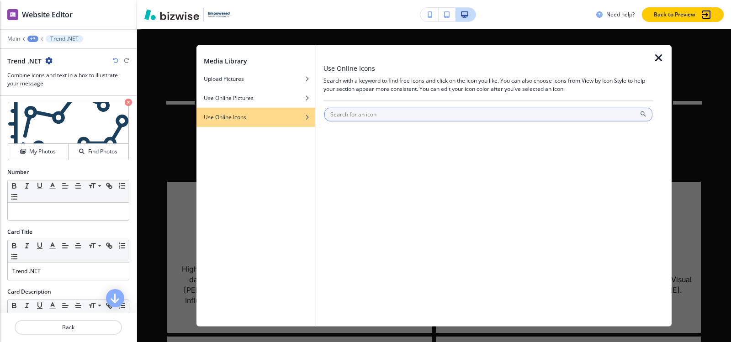
click at [395, 117] on input "text" at bounding box center [488, 114] width 328 height 14
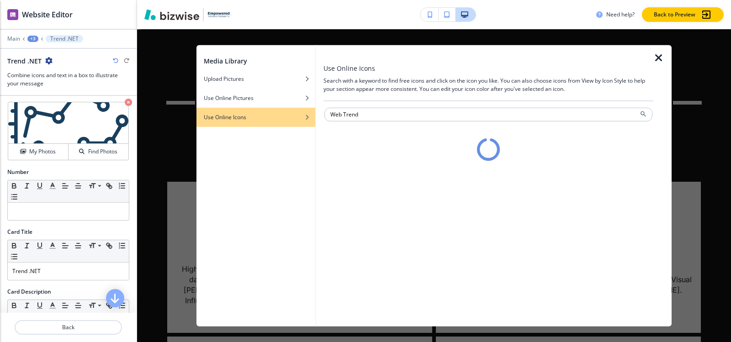
type input "Web Trend"
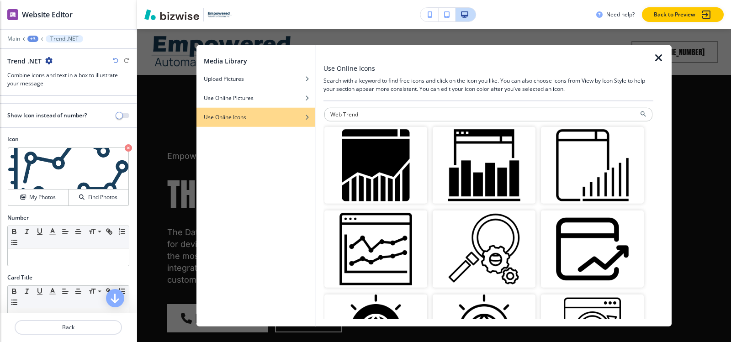
scroll to position [2128, 0]
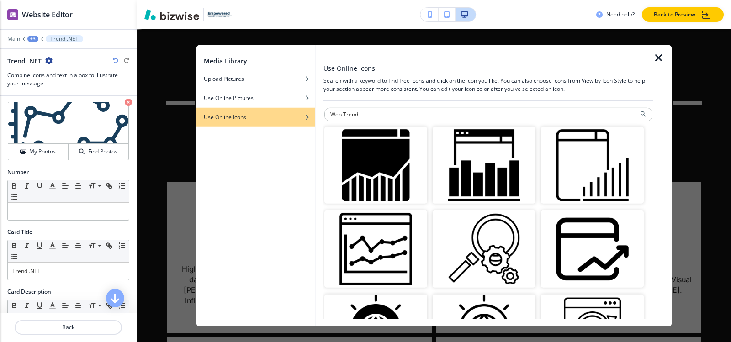
click at [372, 255] on img "button" at bounding box center [375, 249] width 103 height 77
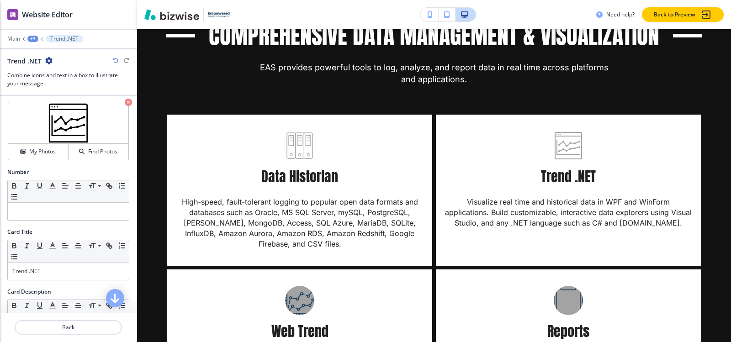
scroll to position [2219, 0]
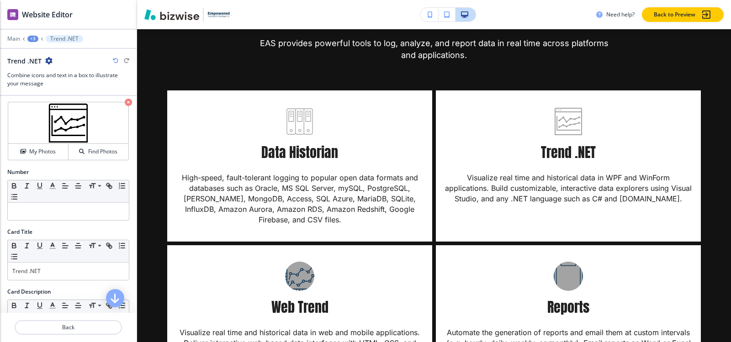
click at [32, 42] on div "+3" at bounding box center [32, 39] width 11 height 6
click at [44, 85] on p "Comprehensive Data Management & Visualization" at bounding box center [56, 86] width 47 height 8
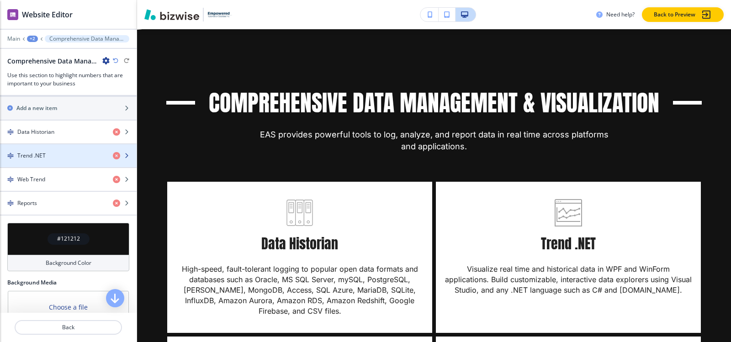
scroll to position [502, 0]
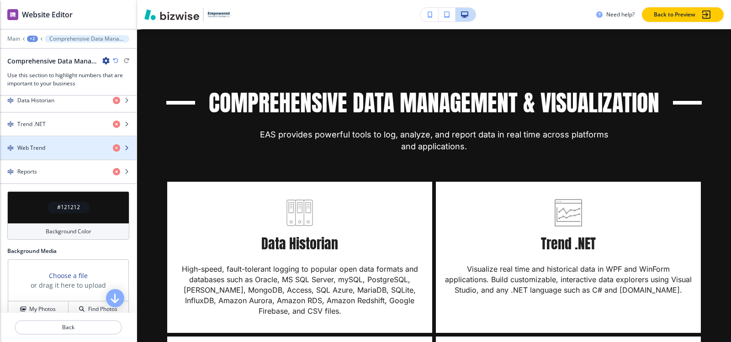
click at [43, 144] on h4 "Web Trend" at bounding box center [31, 148] width 28 height 8
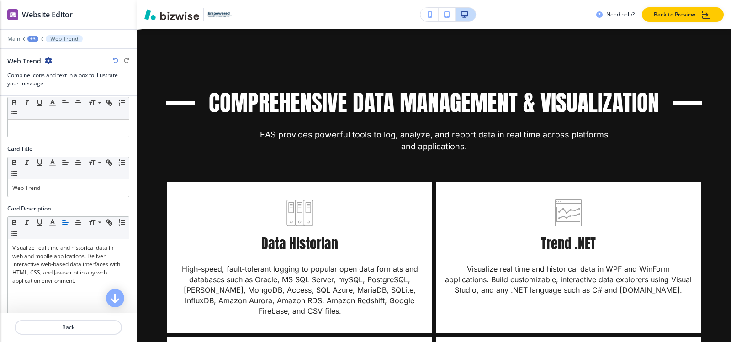
scroll to position [36, 0]
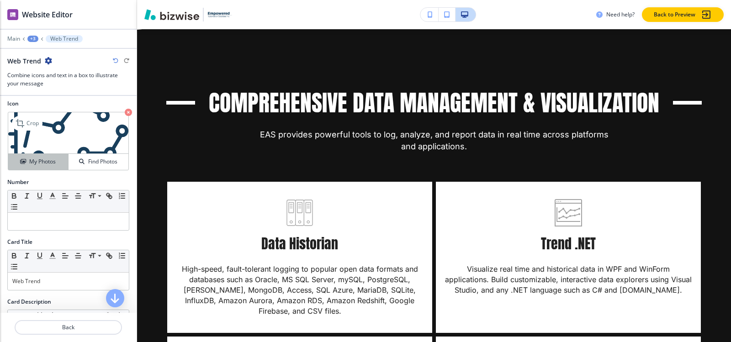
click at [29, 159] on h4 "My Photos" at bounding box center [42, 162] width 26 height 8
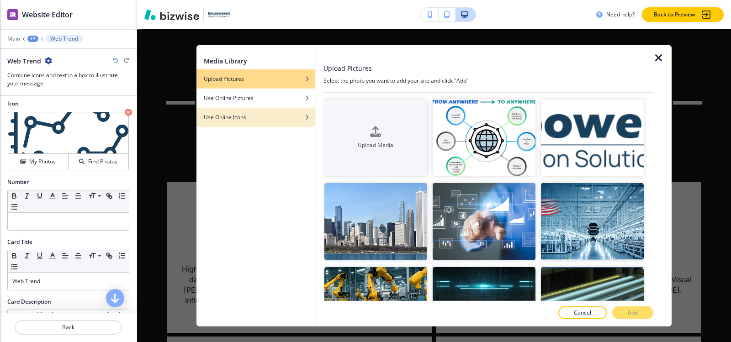
click at [251, 116] on div "Use Online Icons" at bounding box center [255, 117] width 119 height 8
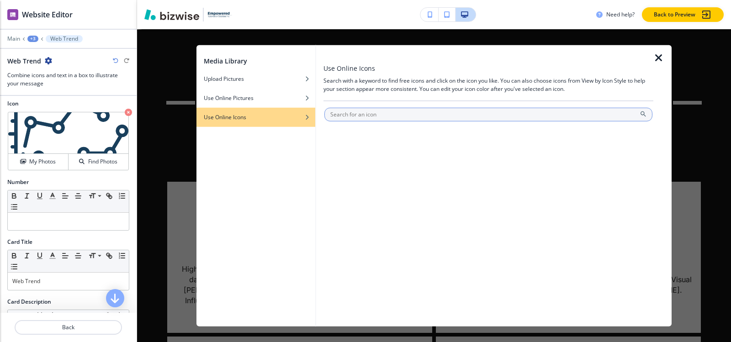
click at [398, 110] on input "text" at bounding box center [488, 114] width 328 height 14
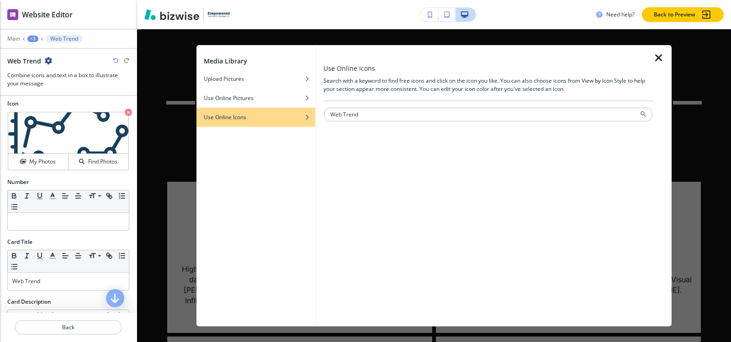
type input "Web Trend"
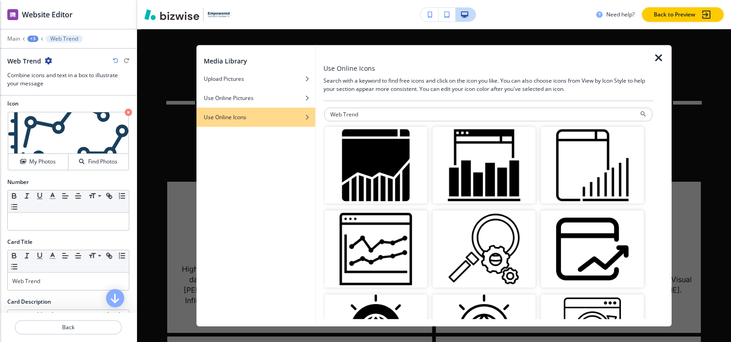
click at [390, 237] on img "button" at bounding box center [375, 249] width 103 height 77
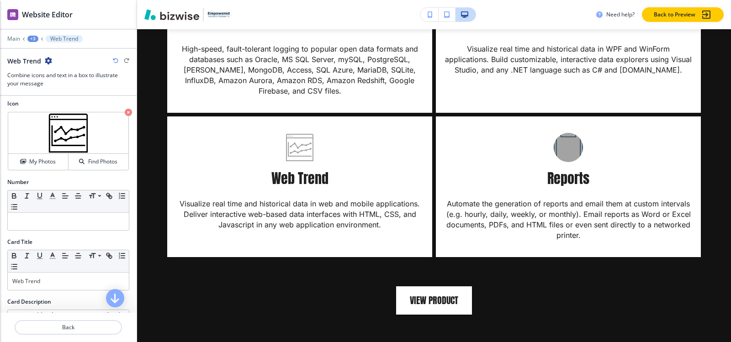
scroll to position [2356, 0]
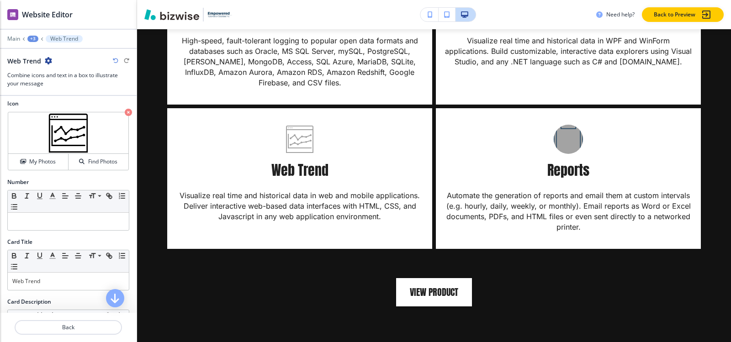
click at [32, 39] on div "+3" at bounding box center [32, 39] width 11 height 6
click at [34, 82] on p "Comprehensive Data Management & Visualization" at bounding box center [56, 86] width 47 height 8
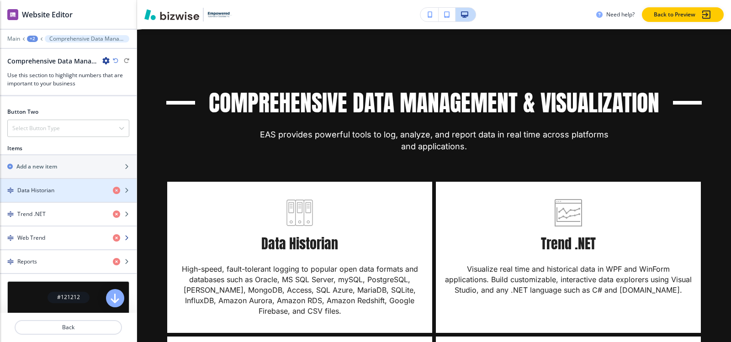
scroll to position [457, 0]
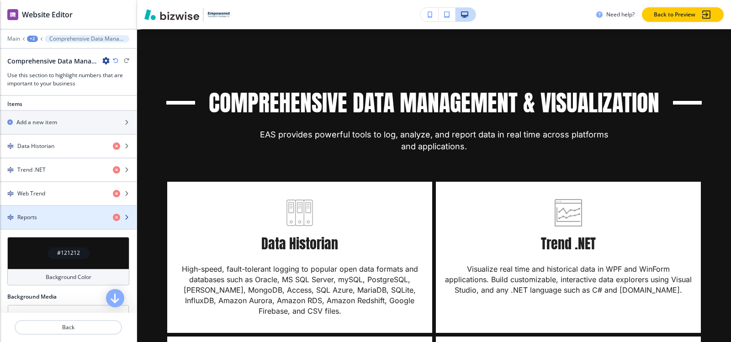
click at [56, 214] on div "Reports" at bounding box center [53, 217] width 106 height 8
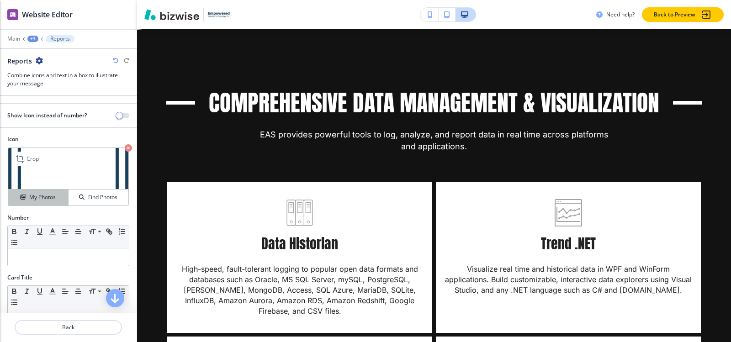
click at [38, 197] on h4 "My Photos" at bounding box center [42, 197] width 26 height 8
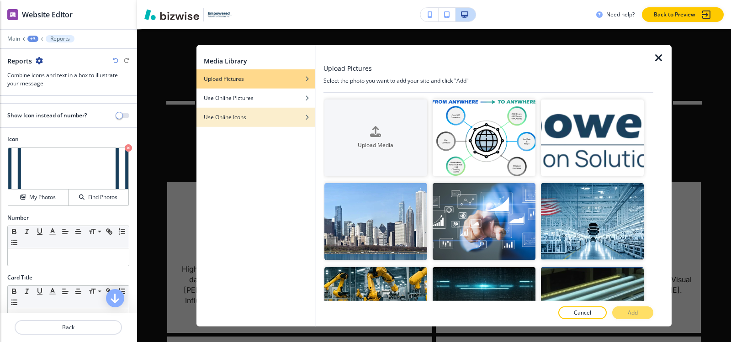
click at [220, 116] on h4 "Use Online Icons" at bounding box center [225, 117] width 42 height 8
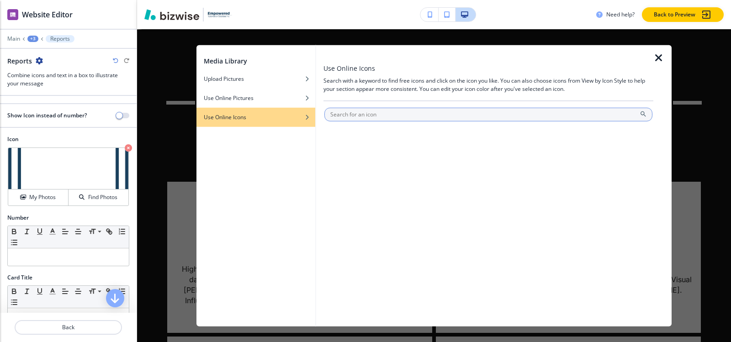
click at [402, 113] on input "text" at bounding box center [488, 114] width 328 height 14
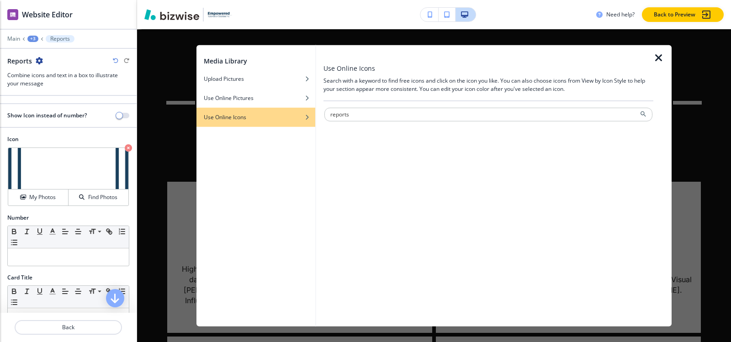
type input "reports"
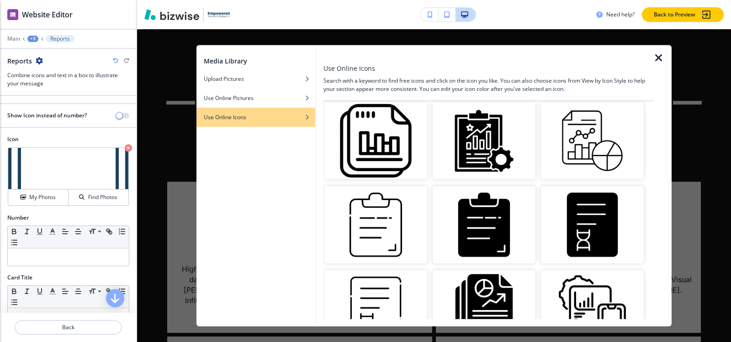
scroll to position [338, 0]
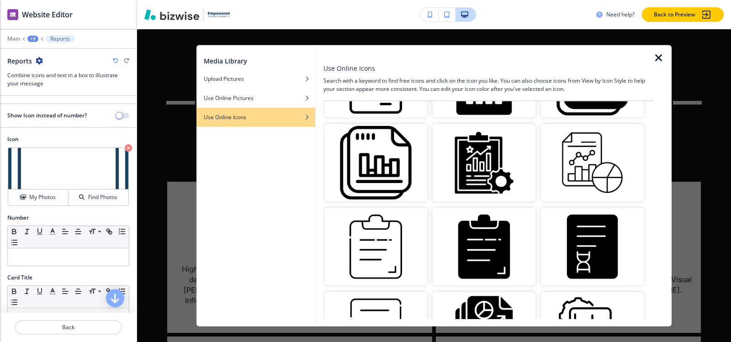
click at [394, 237] on img "button" at bounding box center [375, 246] width 103 height 77
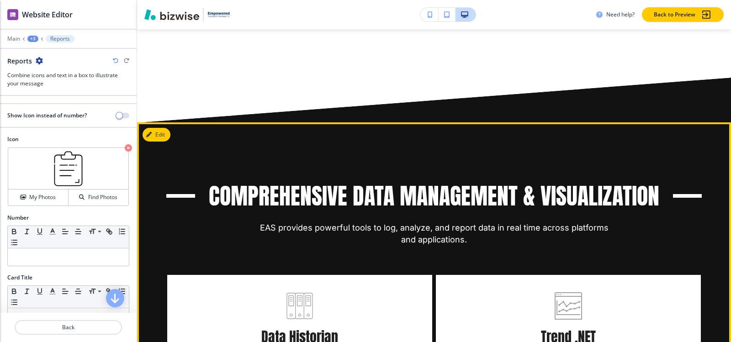
scroll to position [2037, 0]
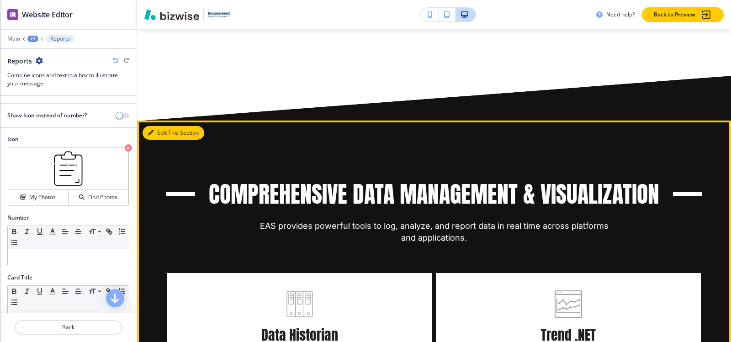
click at [159, 134] on button "Edit This Section" at bounding box center [174, 133] width 62 height 14
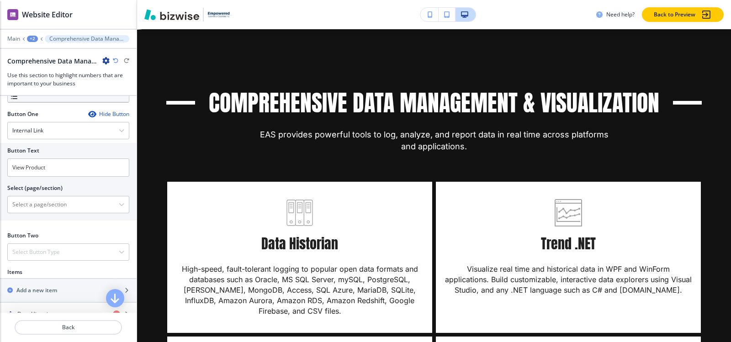
scroll to position [274, 0]
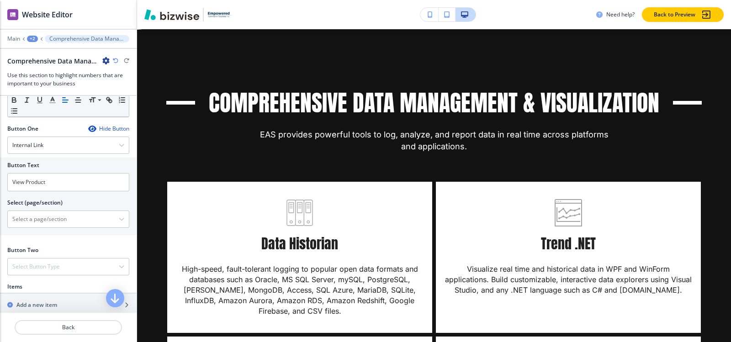
click at [88, 126] on icon "button" at bounding box center [91, 128] width 7 height 7
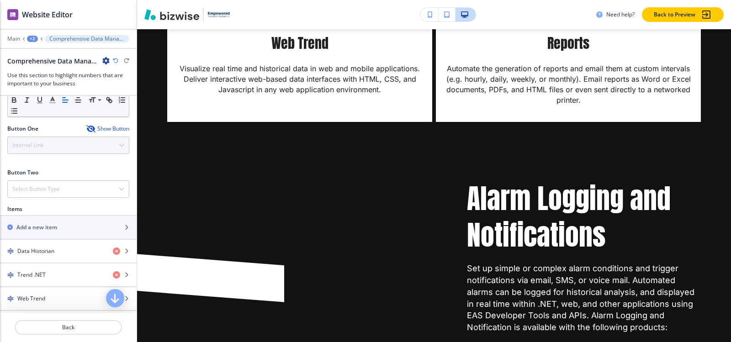
scroll to position [2494, 0]
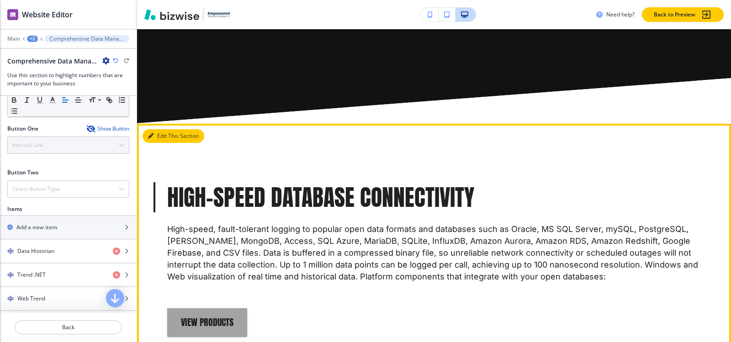
click at [153, 138] on icon "button" at bounding box center [150, 135] width 5 height 5
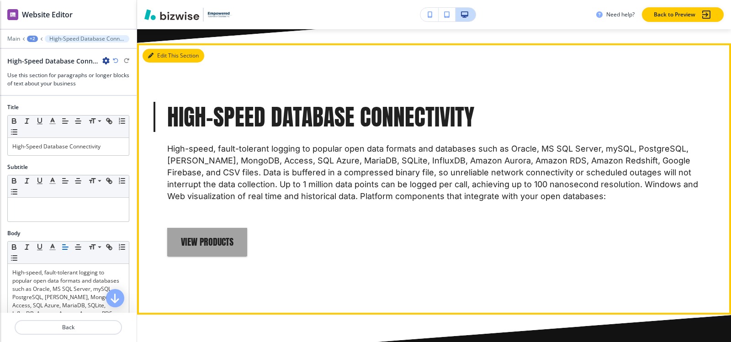
scroll to position [1812, 0]
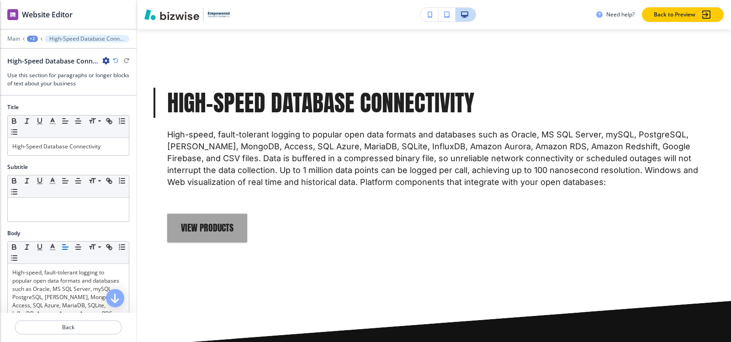
click at [106, 60] on icon "button" at bounding box center [105, 60] width 7 height 7
click at [131, 94] on p "Duplicate Section" at bounding box center [131, 93] width 47 height 8
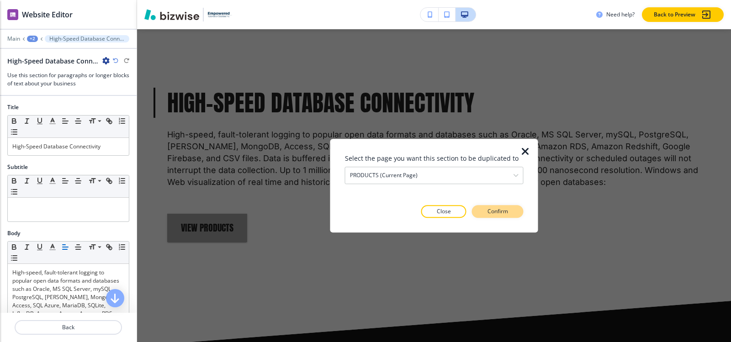
click at [488, 209] on p "Confirm" at bounding box center [497, 211] width 21 height 8
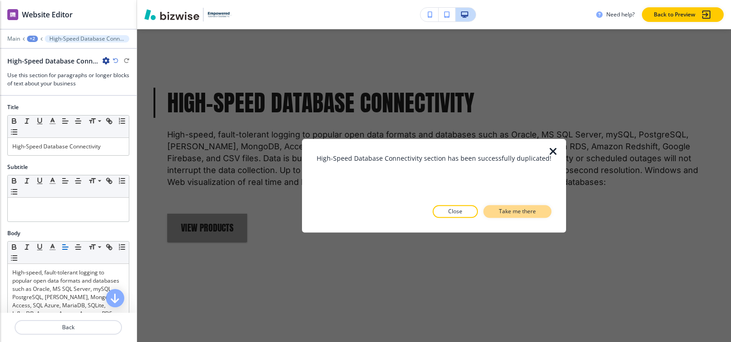
click at [499, 213] on p "Take me there" at bounding box center [517, 211] width 37 height 8
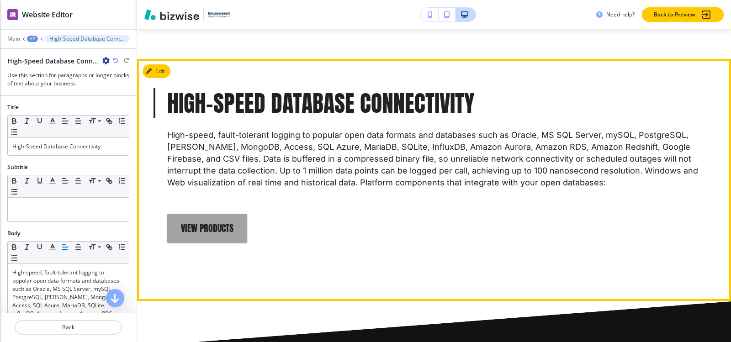
scroll to position [2053, 0]
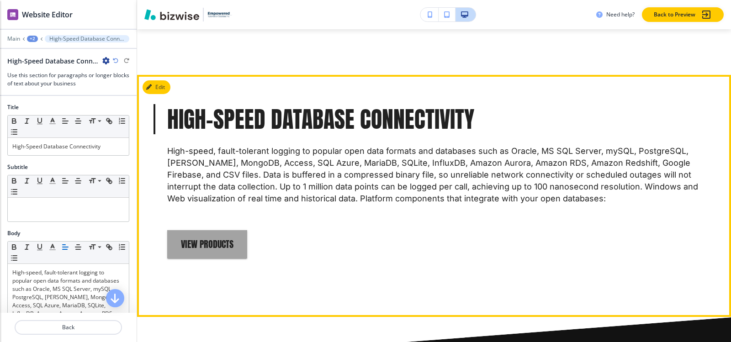
click at [152, 79] on div "High-Speed Database Connectivity High-speed, fault-tolerant logging to popular …" at bounding box center [434, 196] width 594 height 242
click at [154, 85] on button "Edit This Section" at bounding box center [174, 87] width 62 height 14
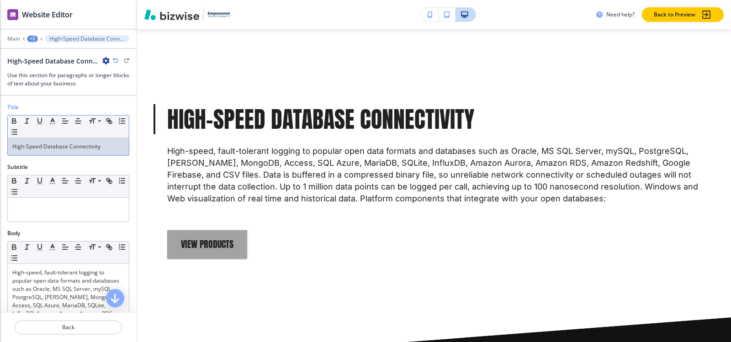
click at [116, 149] on p "High-Speed Database Connectivity" at bounding box center [68, 147] width 112 height 8
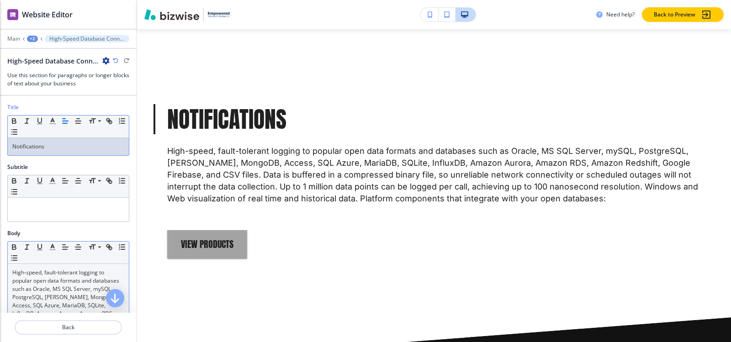
click at [51, 296] on p "High-speed, fault-tolerant logging to popular open data formats and databases s…" at bounding box center [68, 335] width 112 height 132
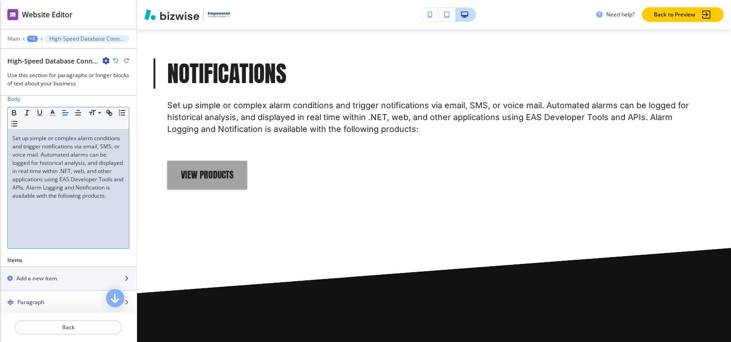
scroll to position [278, 0]
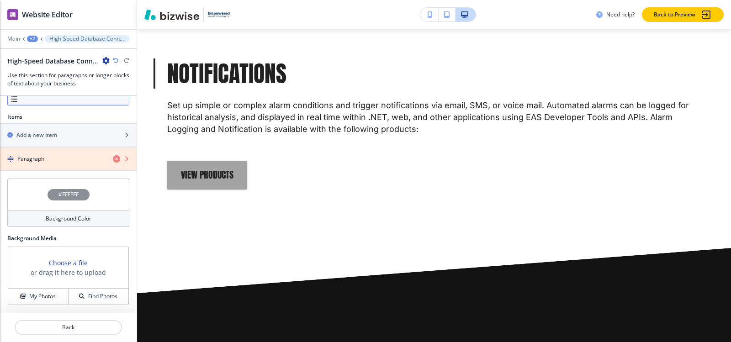
click at [113, 160] on icon "button" at bounding box center [116, 158] width 7 height 7
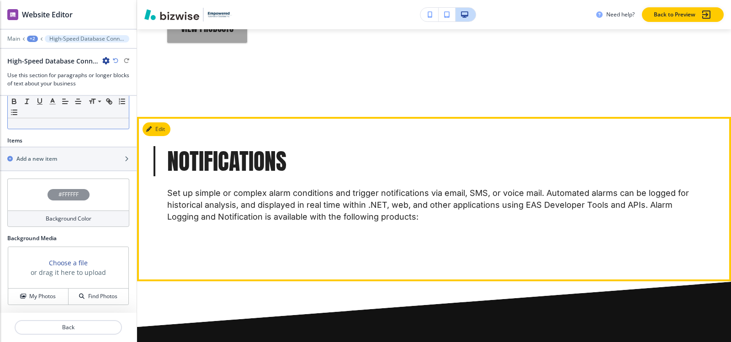
scroll to position [2008, 0]
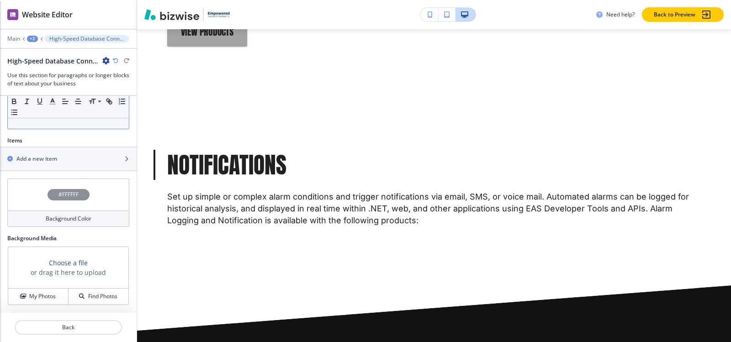
click at [35, 39] on div "+2" at bounding box center [32, 39] width 11 height 6
click at [40, 69] on p "PRODUCTS" at bounding box center [56, 70] width 47 height 8
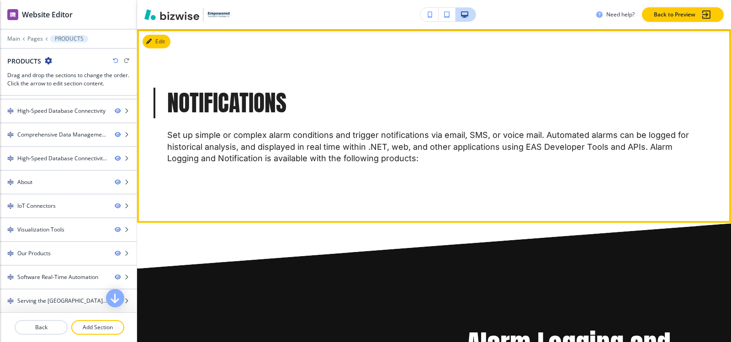
scroll to position [2726, 0]
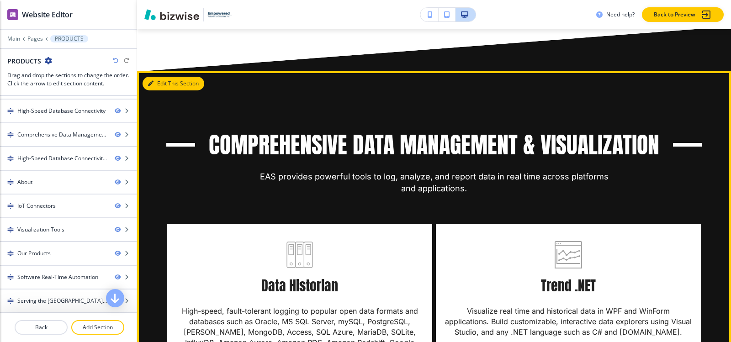
click at [158, 87] on button "Edit This Section" at bounding box center [174, 84] width 62 height 14
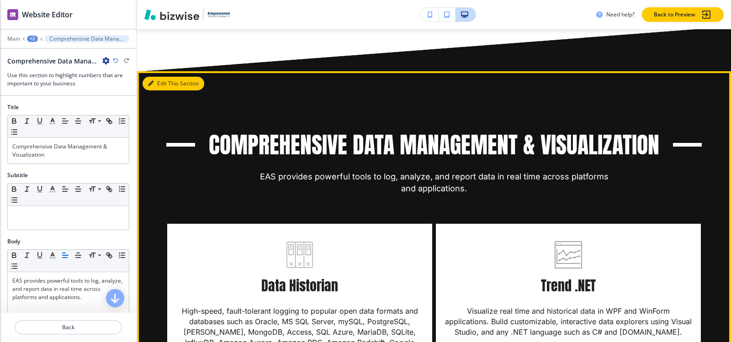
scroll to position [2128, 0]
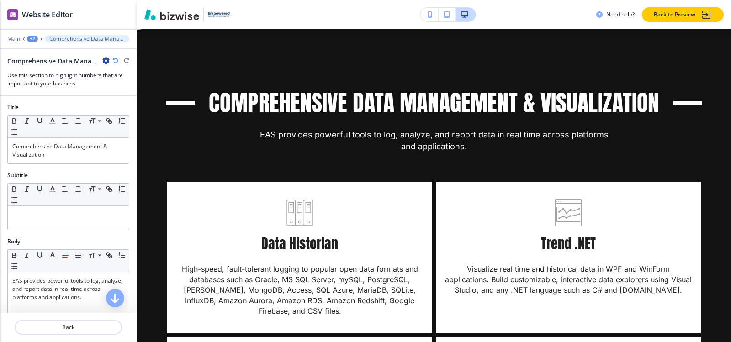
click at [107, 60] on icon "button" at bounding box center [105, 60] width 7 height 7
click at [108, 87] on button "Duplicate Section" at bounding box center [131, 93] width 58 height 16
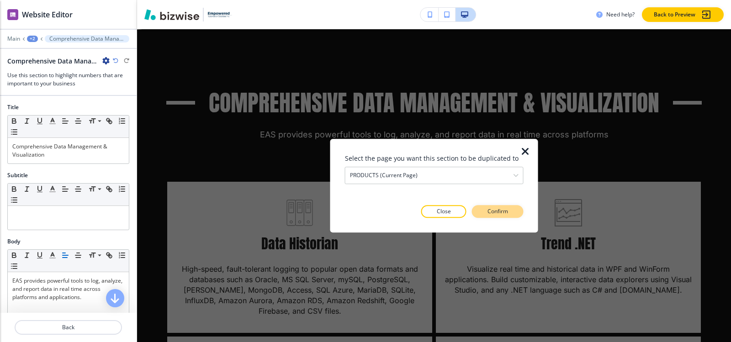
click at [509, 215] on button "Confirm" at bounding box center [498, 211] width 52 height 13
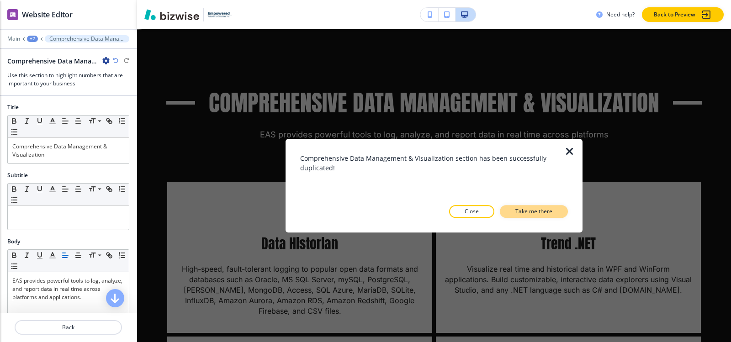
click at [509, 211] on button "Take me there" at bounding box center [534, 211] width 68 height 13
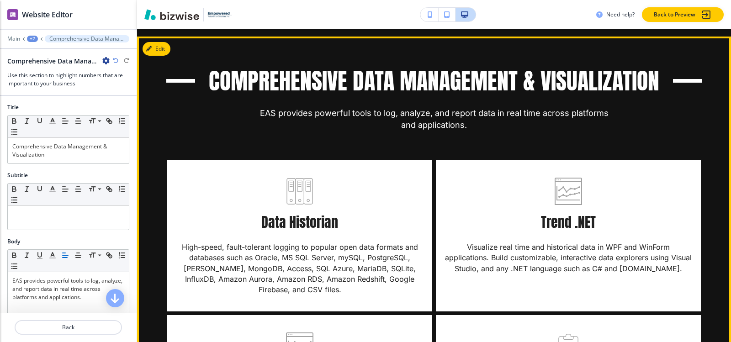
scroll to position [2605, 0]
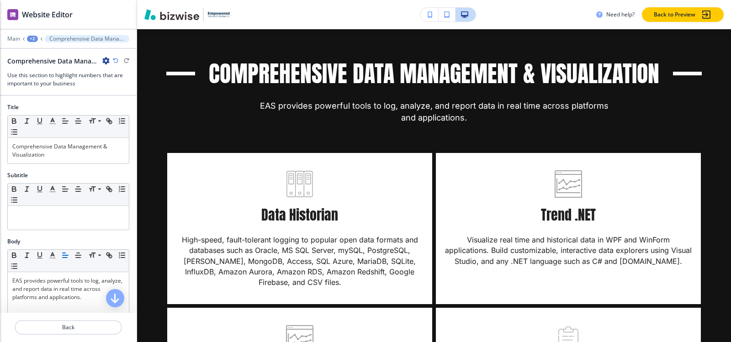
click at [31, 36] on div "+2" at bounding box center [32, 39] width 11 height 6
click at [37, 68] on p "PRODUCTS" at bounding box center [56, 70] width 47 height 8
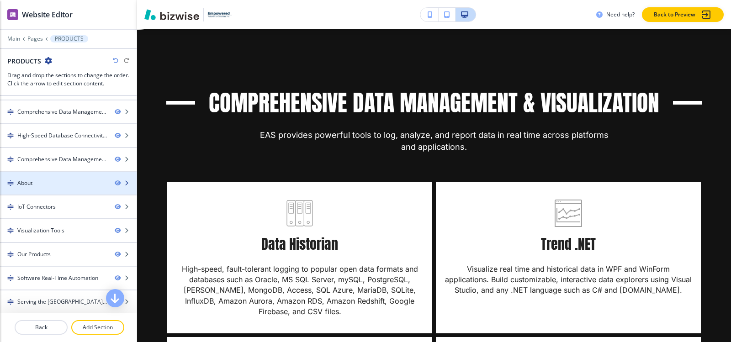
scroll to position [94, 0]
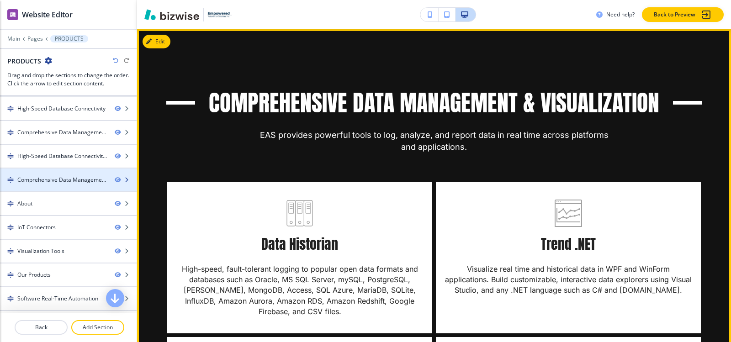
click at [32, 173] on div at bounding box center [68, 172] width 137 height 7
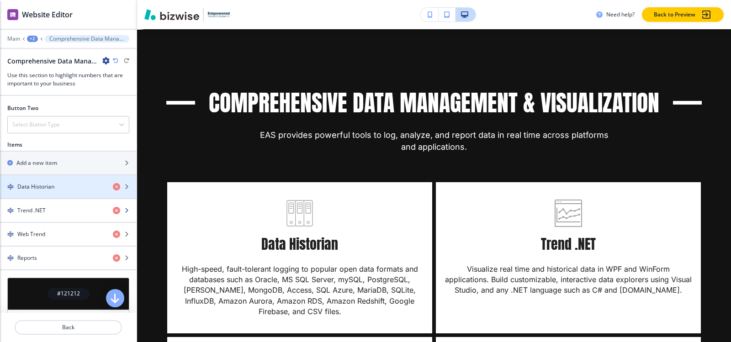
scroll to position [438, 0]
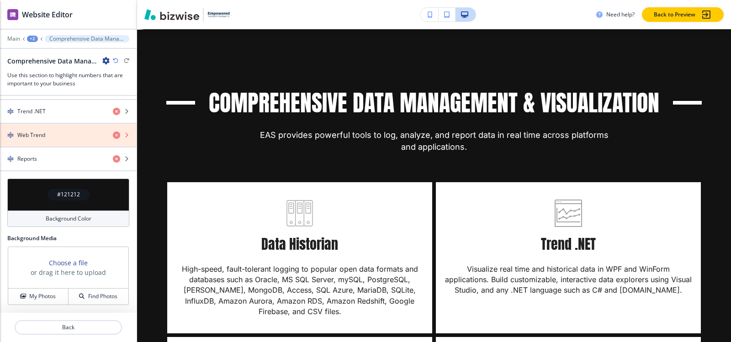
click at [113, 135] on icon "button" at bounding box center [116, 135] width 7 height 7
click at [113, 136] on icon "button" at bounding box center [116, 135] width 7 height 7
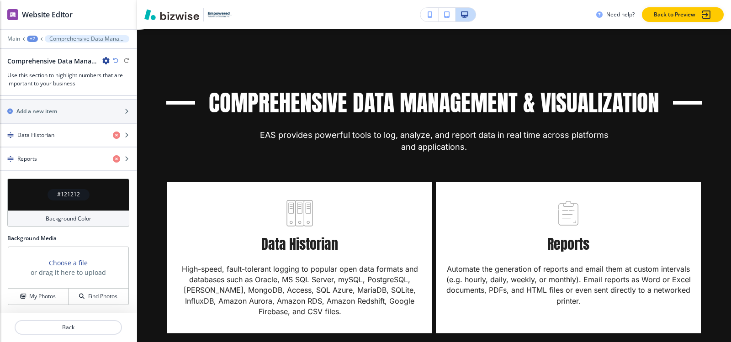
scroll to position [390, 0]
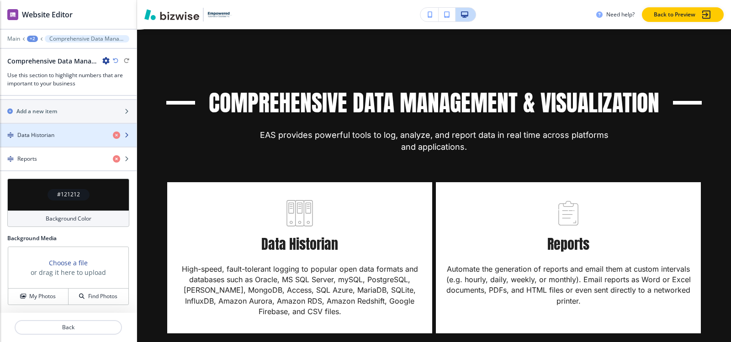
click at [43, 126] on div "button" at bounding box center [68, 127] width 137 height 7
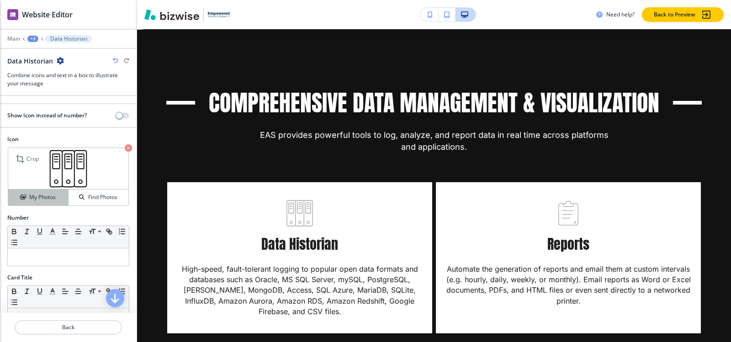
scroll to position [91, 0]
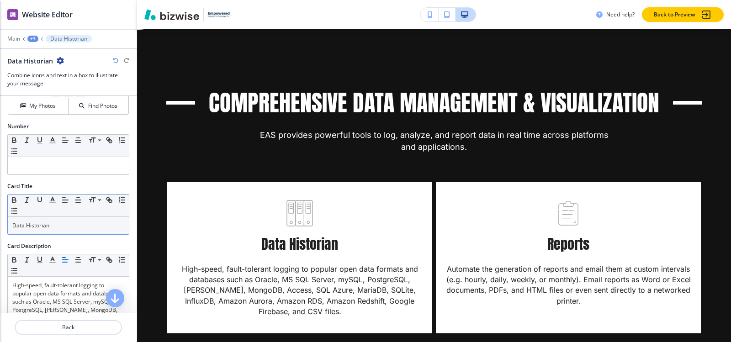
click at [46, 228] on p "Data Historian" at bounding box center [68, 226] width 112 height 8
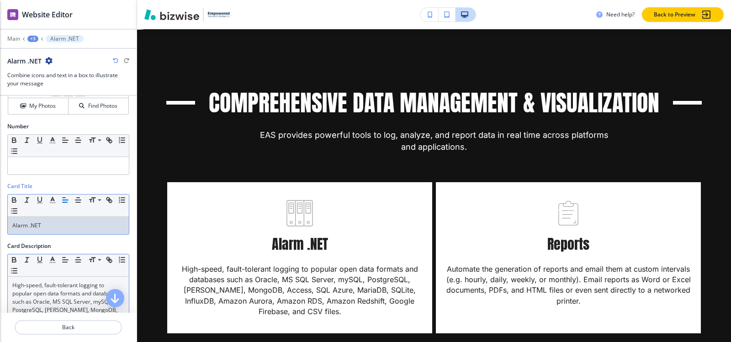
click at [75, 299] on p "High-speed, fault-tolerant logging to popular open data formats and databases s…" at bounding box center [68, 314] width 112 height 66
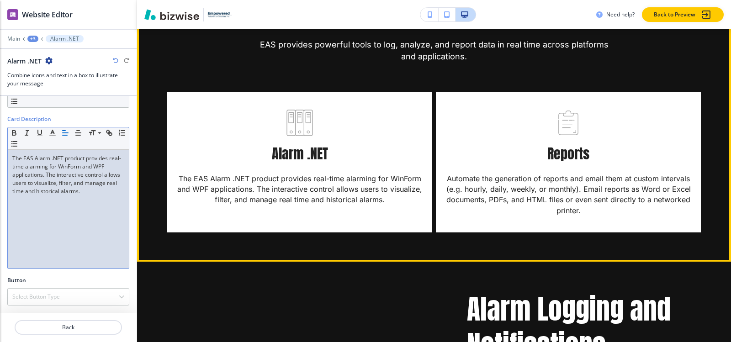
scroll to position [3010, 0]
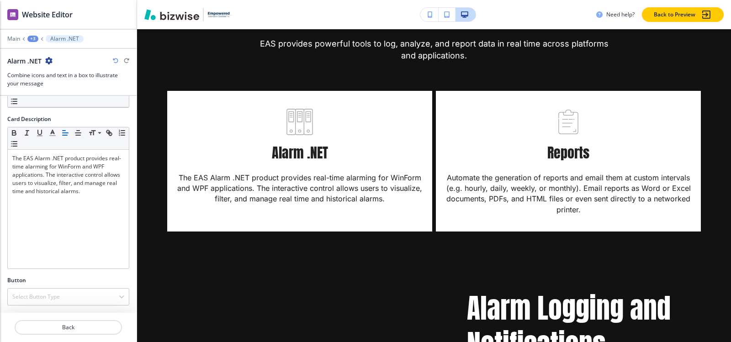
click at [36, 37] on div "+3" at bounding box center [32, 39] width 11 height 6
click at [32, 79] on button "Comprehensive Data Management & Visualization-1" at bounding box center [56, 86] width 58 height 16
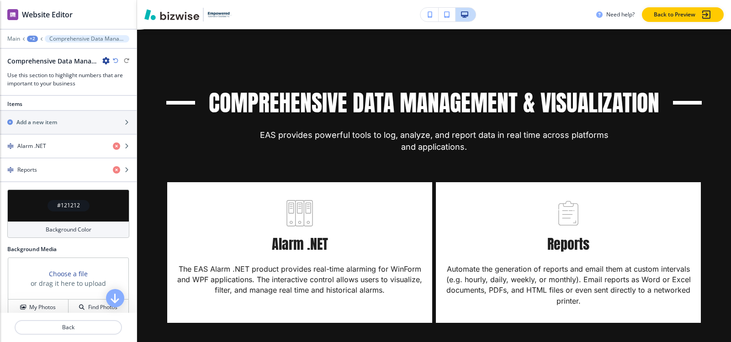
scroll to position [390, 0]
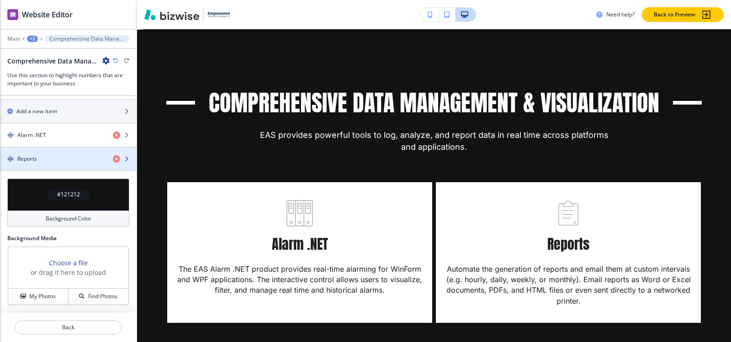
click at [45, 162] on div "Reports" at bounding box center [53, 159] width 106 height 8
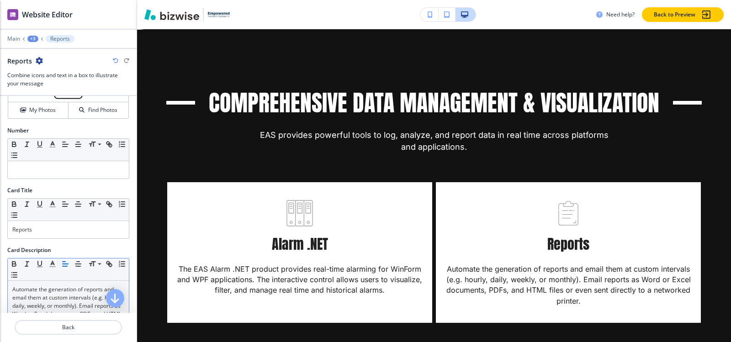
scroll to position [137, 0]
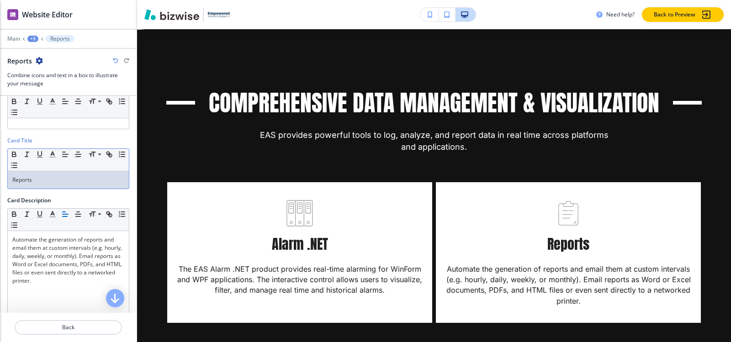
click at [56, 178] on p "Reports" at bounding box center [68, 180] width 112 height 8
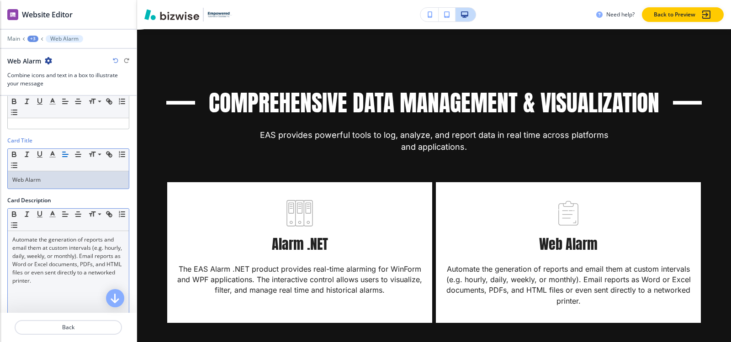
click at [32, 261] on p "Automate the generation of reports and email them at custom intervals (e.g. hou…" at bounding box center [68, 260] width 112 height 49
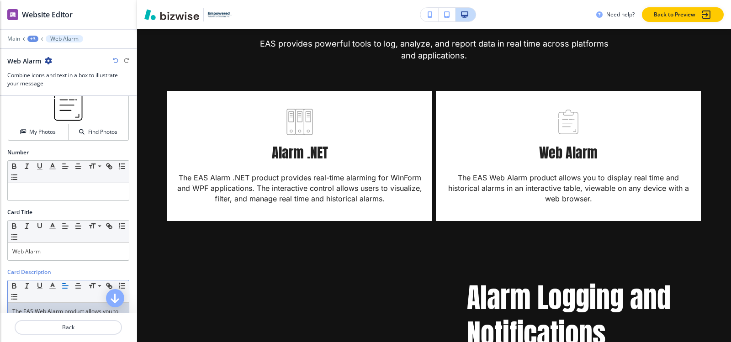
scroll to position [0, 0]
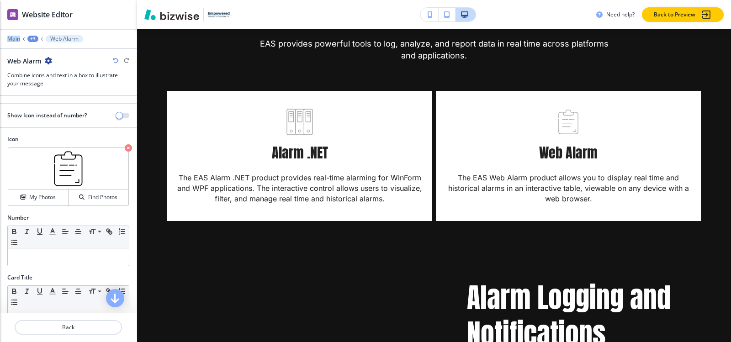
click at [29, 38] on div "Website Editor Main +3 Web Alarm Web Alarm Combine icons and text in a box to i…" at bounding box center [68, 48] width 137 height 96
click at [29, 38] on div "+3" at bounding box center [32, 39] width 11 height 6
click at [47, 94] on button "Comprehensive Data Management & Visualization-1" at bounding box center [56, 86] width 58 height 16
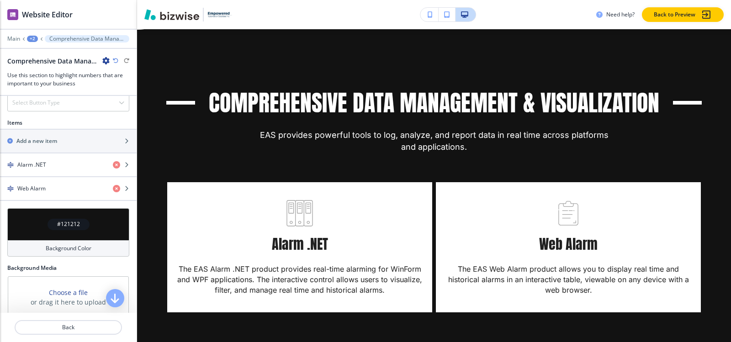
scroll to position [344, 0]
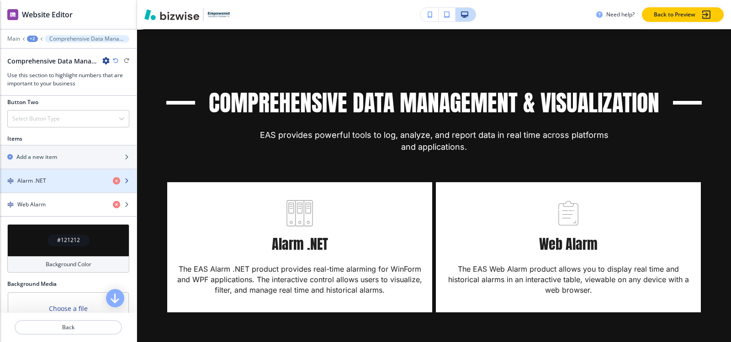
click at [43, 182] on h4 "Alarm .NET" at bounding box center [31, 181] width 29 height 8
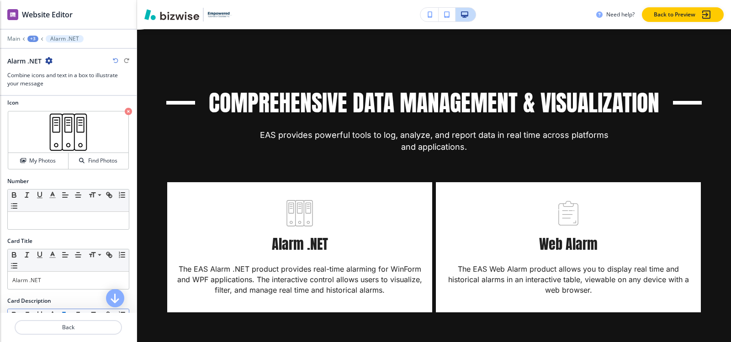
scroll to position [36, 0]
click at [38, 166] on h4 "My Photos" at bounding box center [42, 162] width 26 height 8
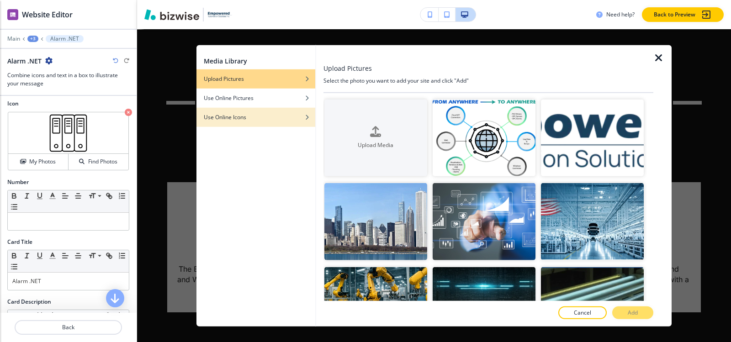
click at [235, 120] on h4 "Use Online Icons" at bounding box center [225, 117] width 42 height 8
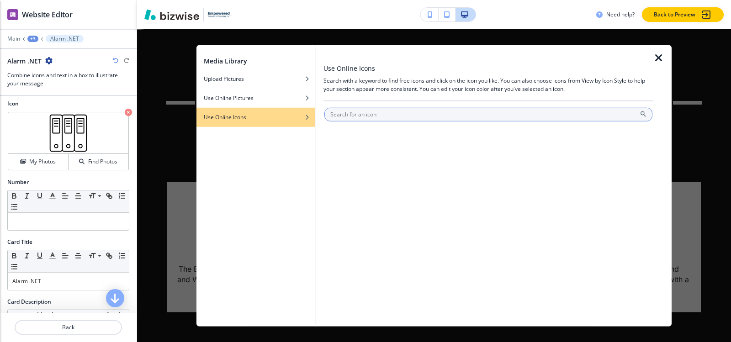
click at [382, 111] on input "text" at bounding box center [488, 114] width 328 height 14
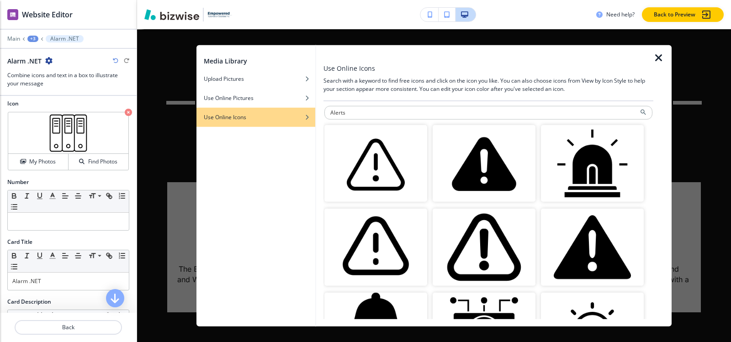
scroll to position [0, 0]
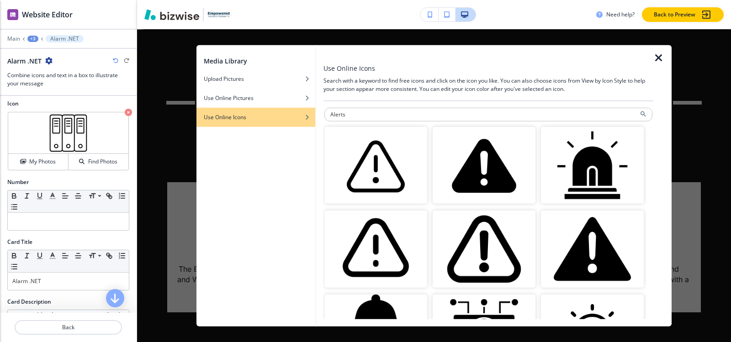
drag, startPoint x: 375, startPoint y: 113, endPoint x: 225, endPoint y: 115, distance: 149.8
click at [225, 115] on div "Media Library Upload Pictures Use Online Pictures Use Online Icons Use Online I…" at bounding box center [433, 186] width 475 height 282
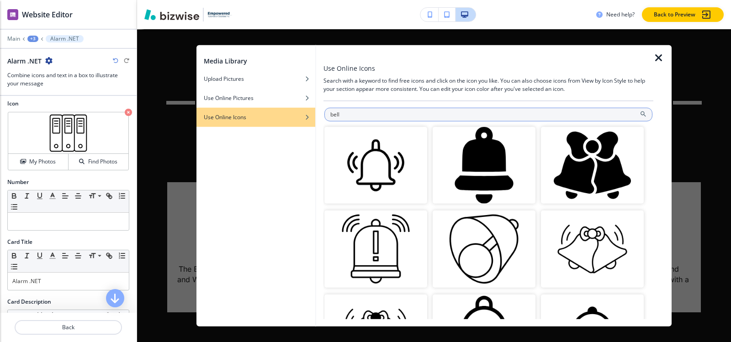
click at [375, 115] on input "bell" at bounding box center [488, 114] width 328 height 14
paste input "Web Alarm"
type input "Web Alarm"
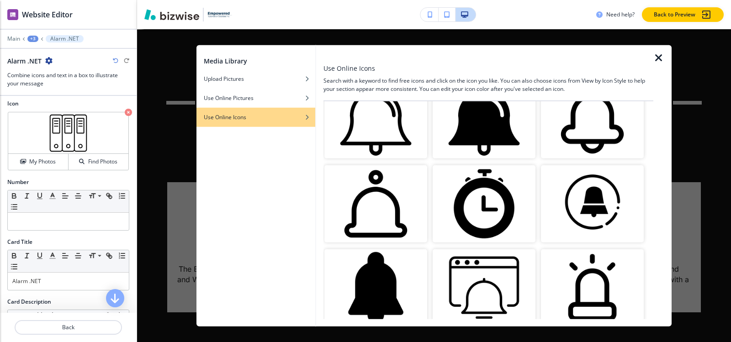
scroll to position [731, 0]
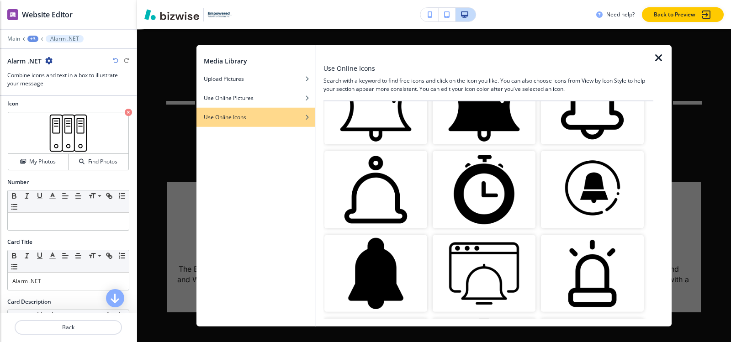
click at [662, 58] on icon "button" at bounding box center [658, 57] width 11 height 11
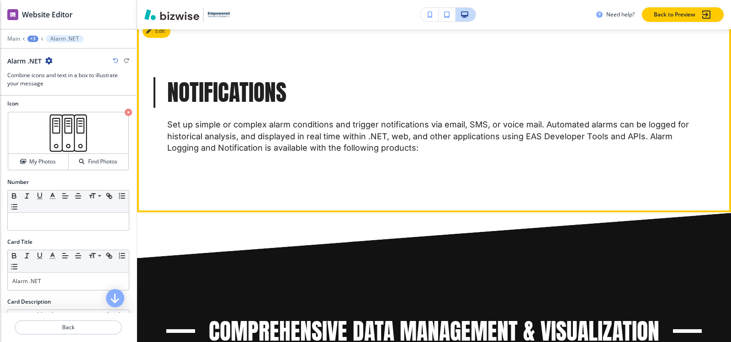
scroll to position [2873, 0]
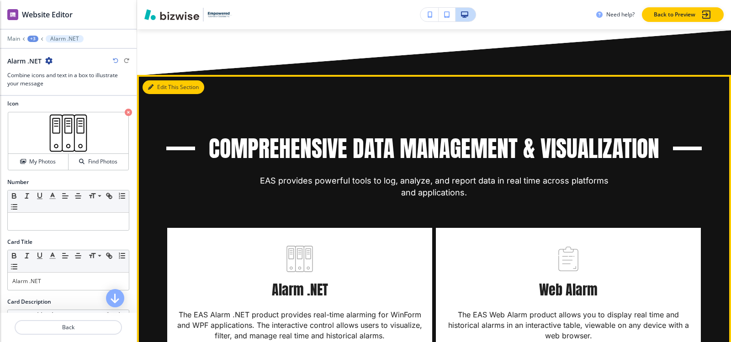
click at [157, 86] on button "Edit This Section" at bounding box center [174, 87] width 62 height 14
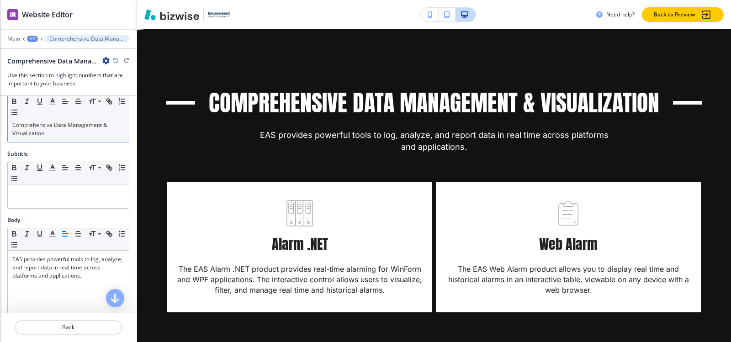
scroll to position [0, 0]
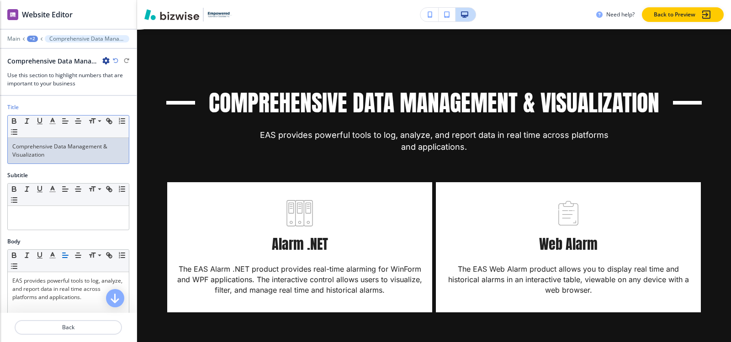
click at [70, 159] on div "Comprehensive Data Management & Visualization" at bounding box center [68, 151] width 121 height 26
paste div
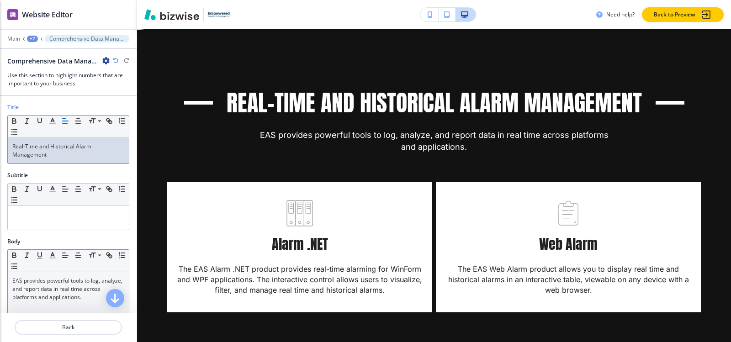
click at [50, 285] on p "EAS provides powerful tools to log, analyze, and report data in real time acros…" at bounding box center [68, 289] width 112 height 25
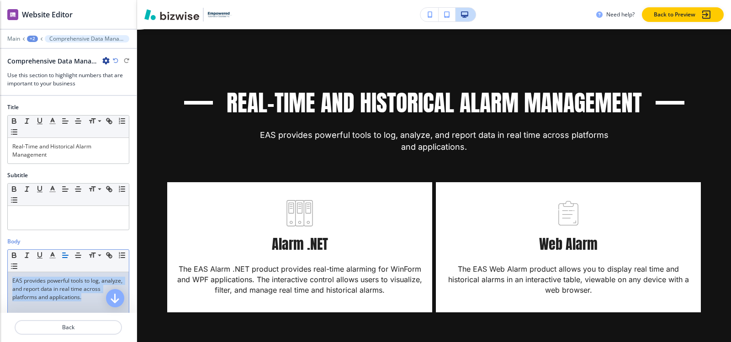
paste div
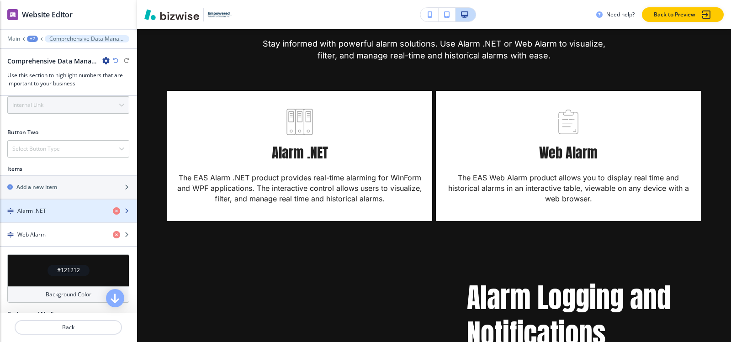
scroll to position [320, 0]
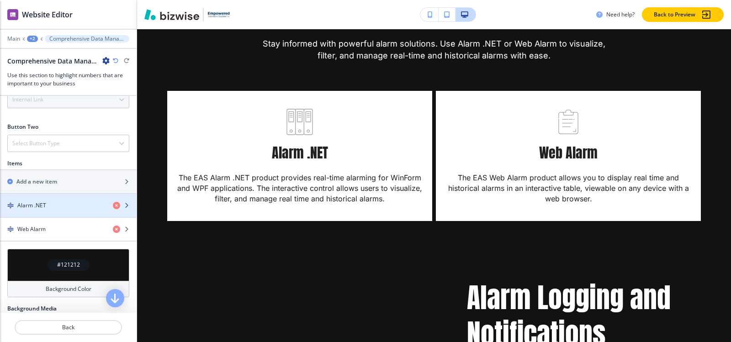
click at [63, 203] on div "Alarm .NET" at bounding box center [53, 205] width 106 height 8
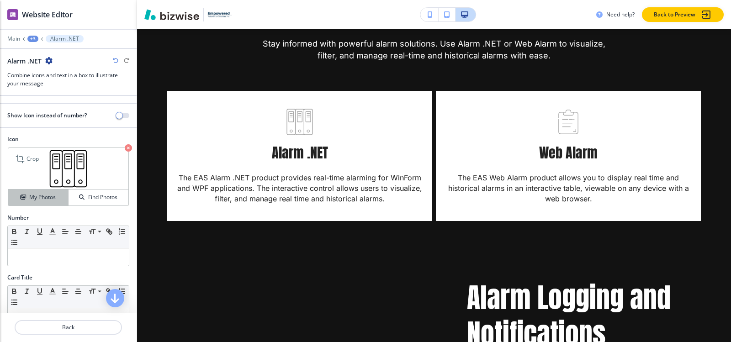
click at [20, 195] on icon "button" at bounding box center [22, 197] width 5 height 5
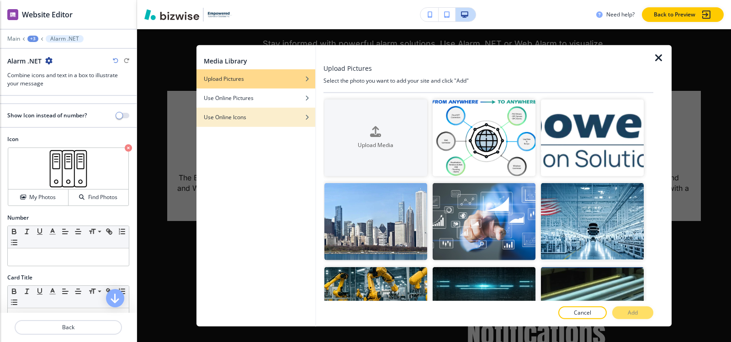
click at [248, 116] on div "Use Online Icons" at bounding box center [255, 117] width 119 height 8
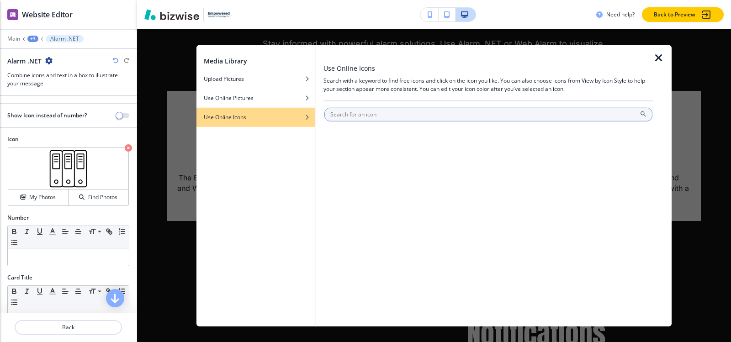
click at [388, 113] on input "text" at bounding box center [488, 114] width 328 height 14
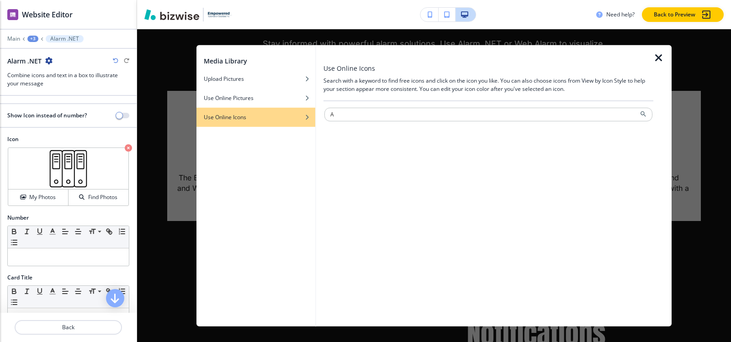
paste input "Web Alarm"
type input "Web Alarm"
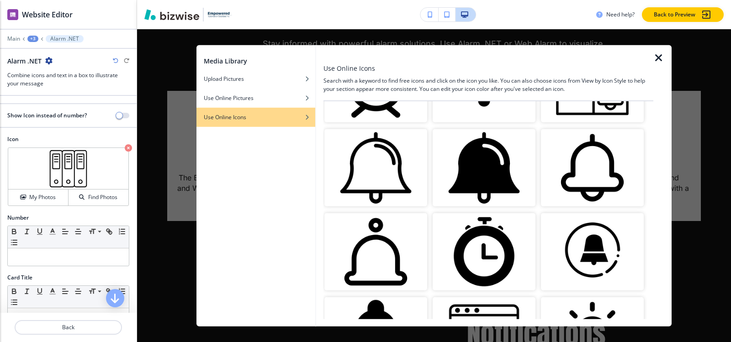
scroll to position [685, 0]
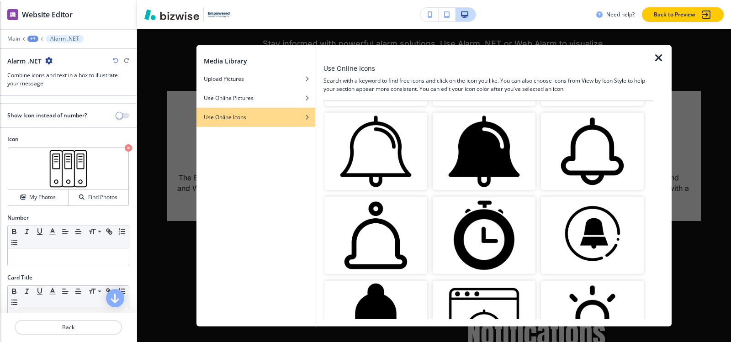
click at [412, 138] on img "button" at bounding box center [375, 151] width 103 height 77
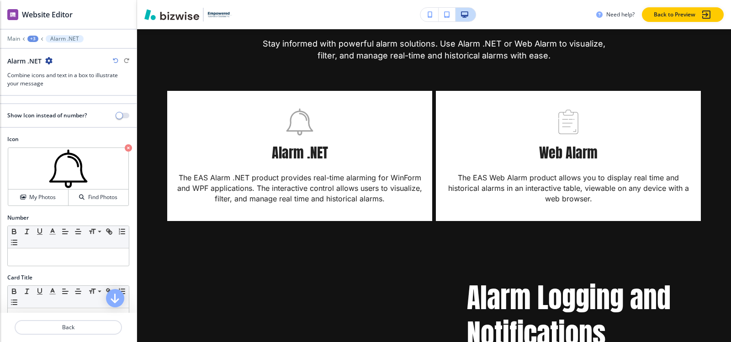
click at [33, 37] on div "+3" at bounding box center [32, 39] width 11 height 6
click at [41, 85] on p "Comprehensive Data Management & Visualization-1" at bounding box center [56, 86] width 47 height 8
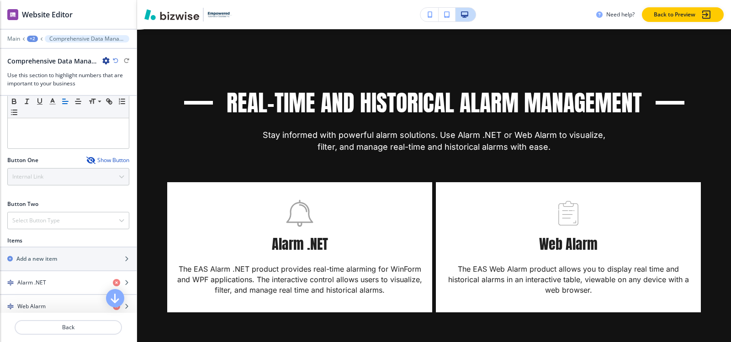
scroll to position [320, 0]
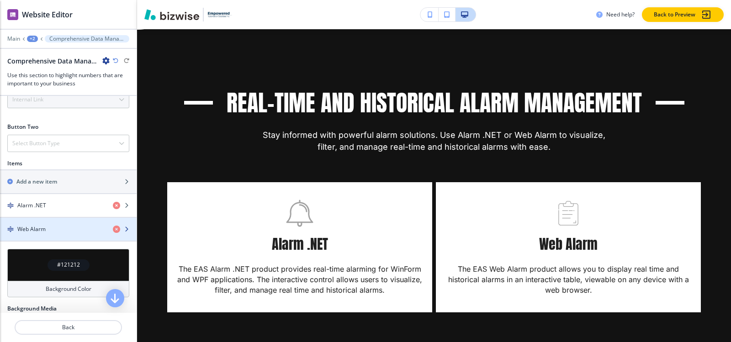
click at [39, 228] on h4 "Web Alarm" at bounding box center [31, 229] width 28 height 8
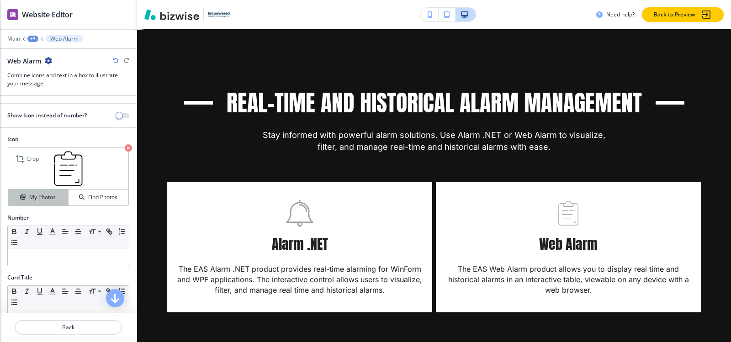
click at [46, 194] on h4 "My Photos" at bounding box center [42, 197] width 26 height 8
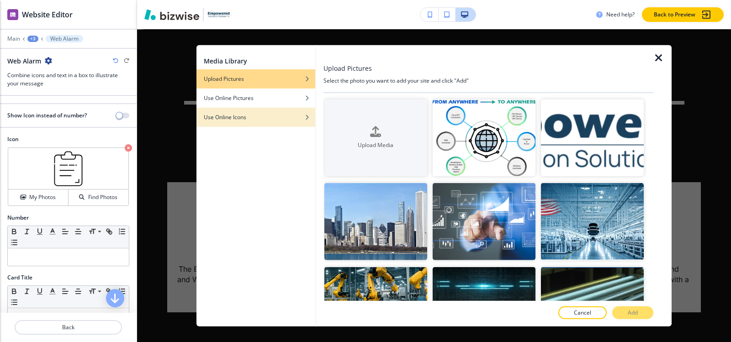
click at [228, 118] on h4 "Use Online Icons" at bounding box center [225, 117] width 42 height 8
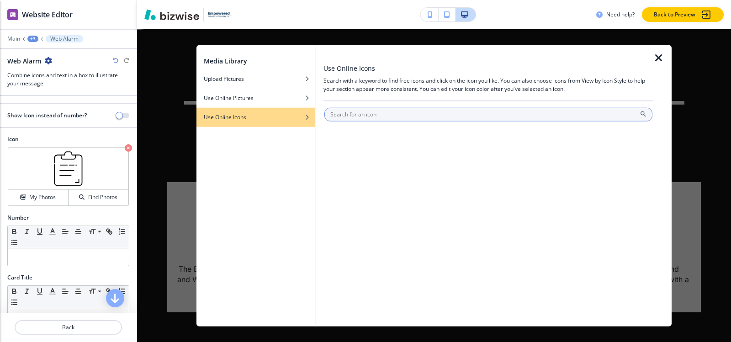
click at [384, 115] on input "text" at bounding box center [488, 114] width 328 height 14
type input "Web Alarm"
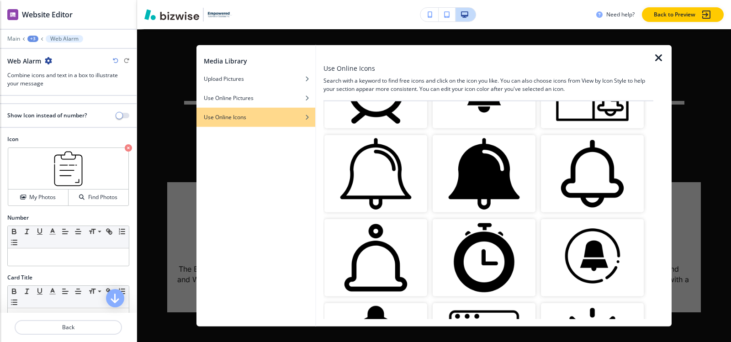
scroll to position [685, 0]
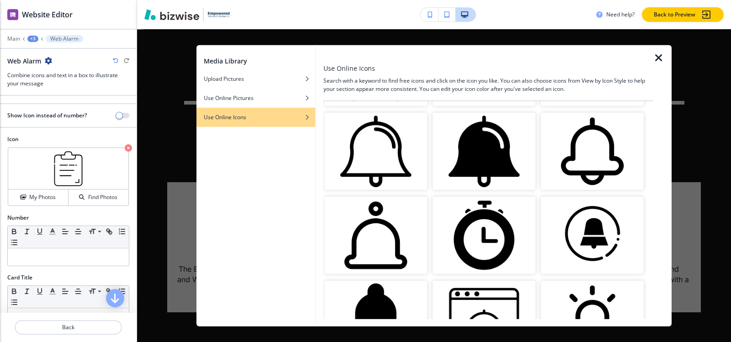
click at [356, 137] on img "button" at bounding box center [375, 151] width 103 height 77
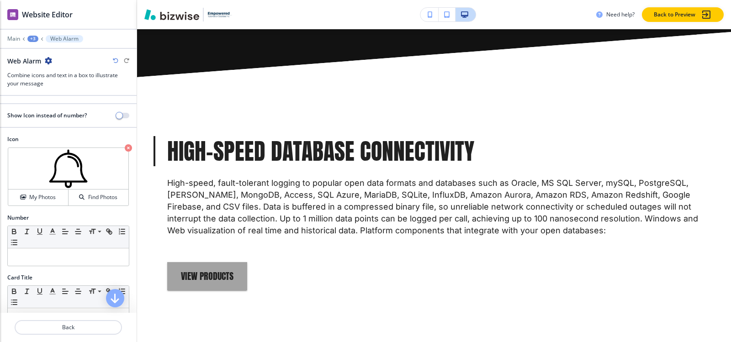
scroll to position [1685, 0]
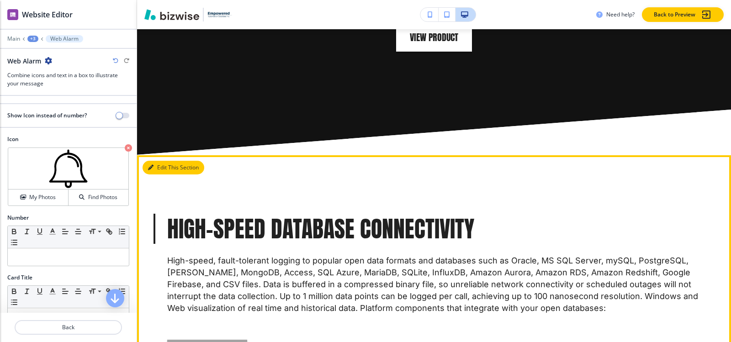
click at [154, 170] on button "Edit This Section" at bounding box center [174, 168] width 62 height 14
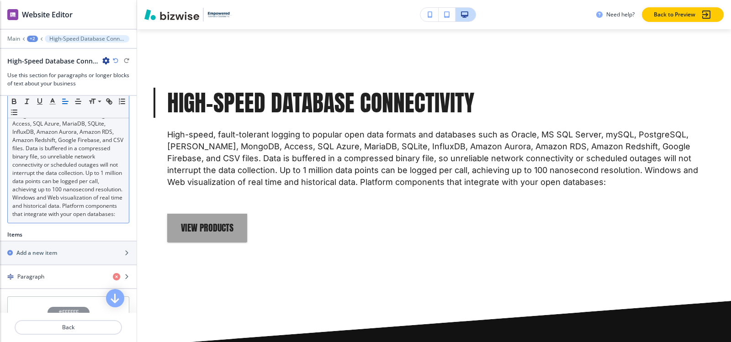
scroll to position [183, 0]
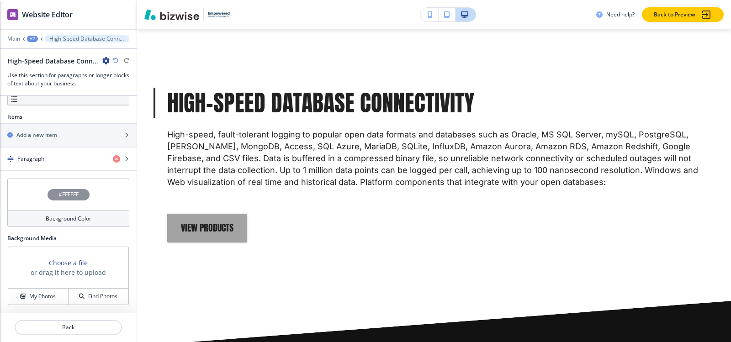
click at [58, 193] on h4 "#FFFFFF" at bounding box center [68, 194] width 20 height 8
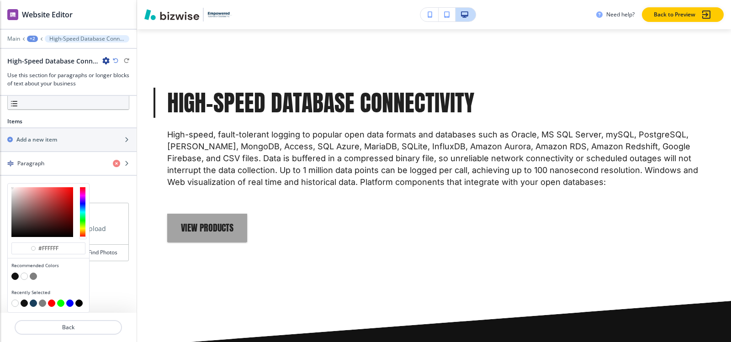
click at [31, 304] on button "button" at bounding box center [33, 303] width 7 height 7
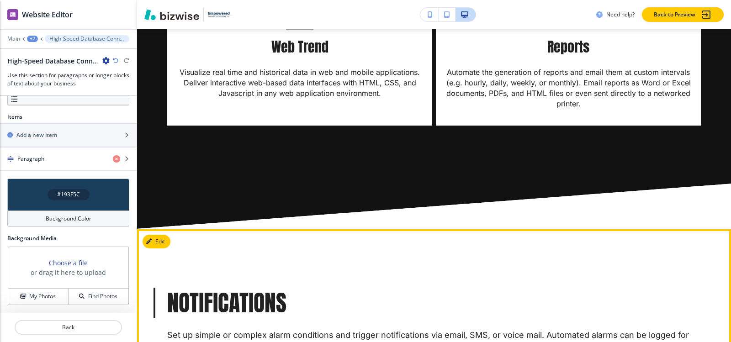
scroll to position [2542, 0]
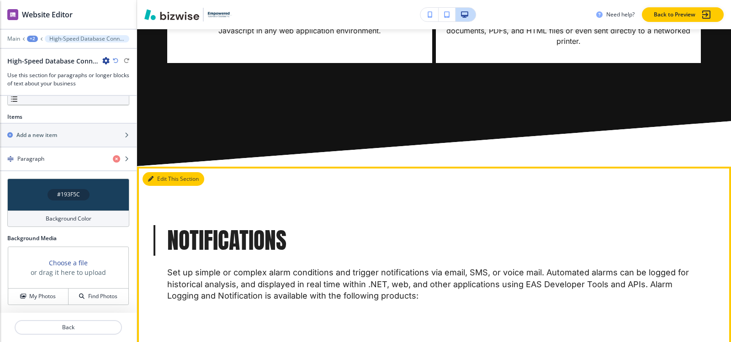
click at [160, 179] on button "Edit This Section" at bounding box center [174, 179] width 62 height 14
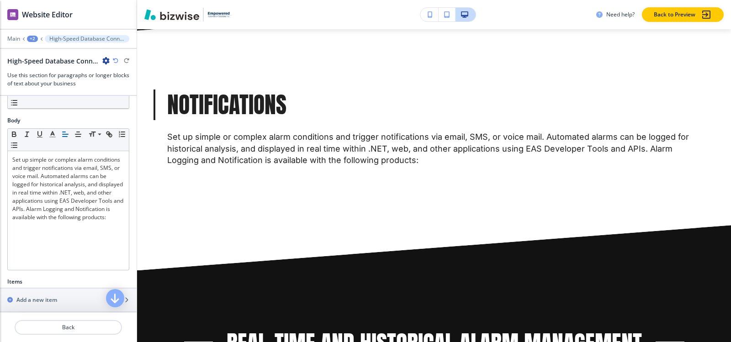
scroll to position [2680, 0]
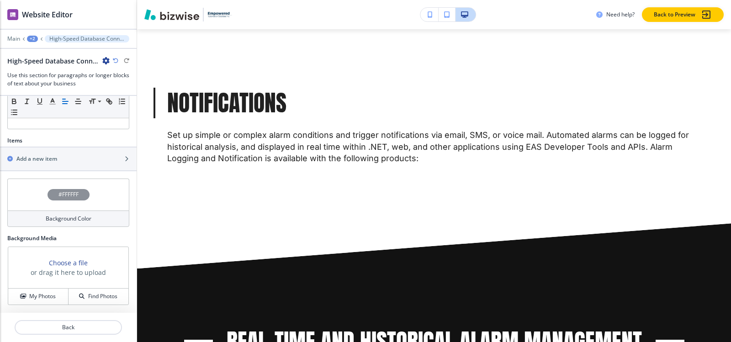
click at [65, 193] on h4 "#FFFFFF" at bounding box center [68, 194] width 20 height 8
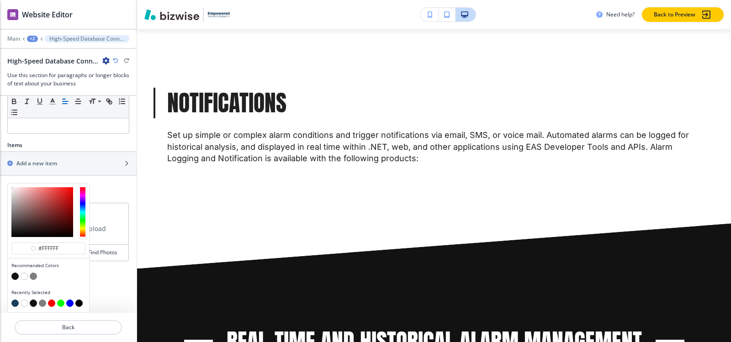
click at [13, 303] on button "button" at bounding box center [14, 303] width 7 height 7
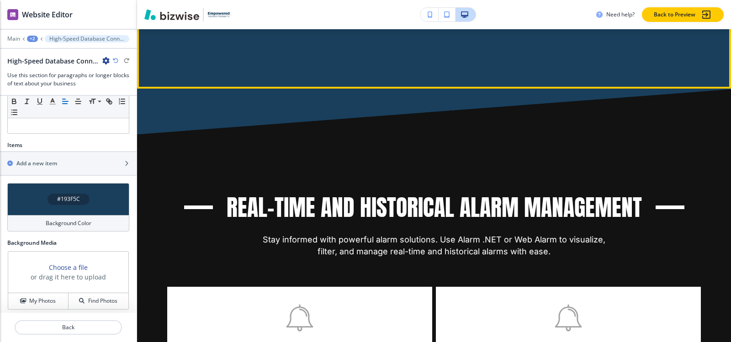
scroll to position [2817, 0]
